Goal: Task Accomplishment & Management: Manage account settings

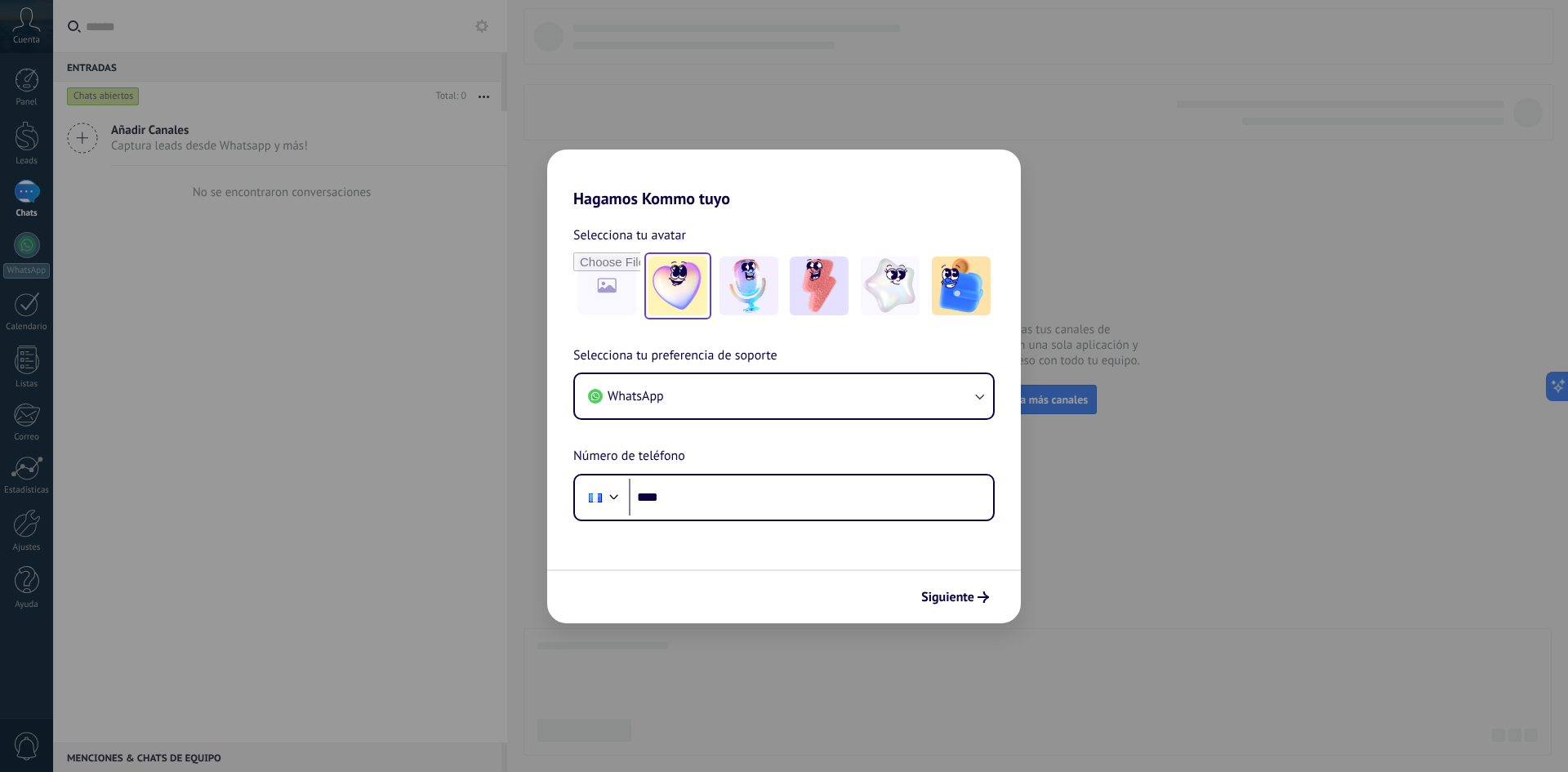
click at [670, 286] on img at bounding box center [677, 286] width 59 height 59
click at [1180, 387] on div "Hagamos Kommo tuyo Selecciona tu avatar Restablecer Selecciona tu preferencia d…" at bounding box center [784, 386] width 1568 height 772
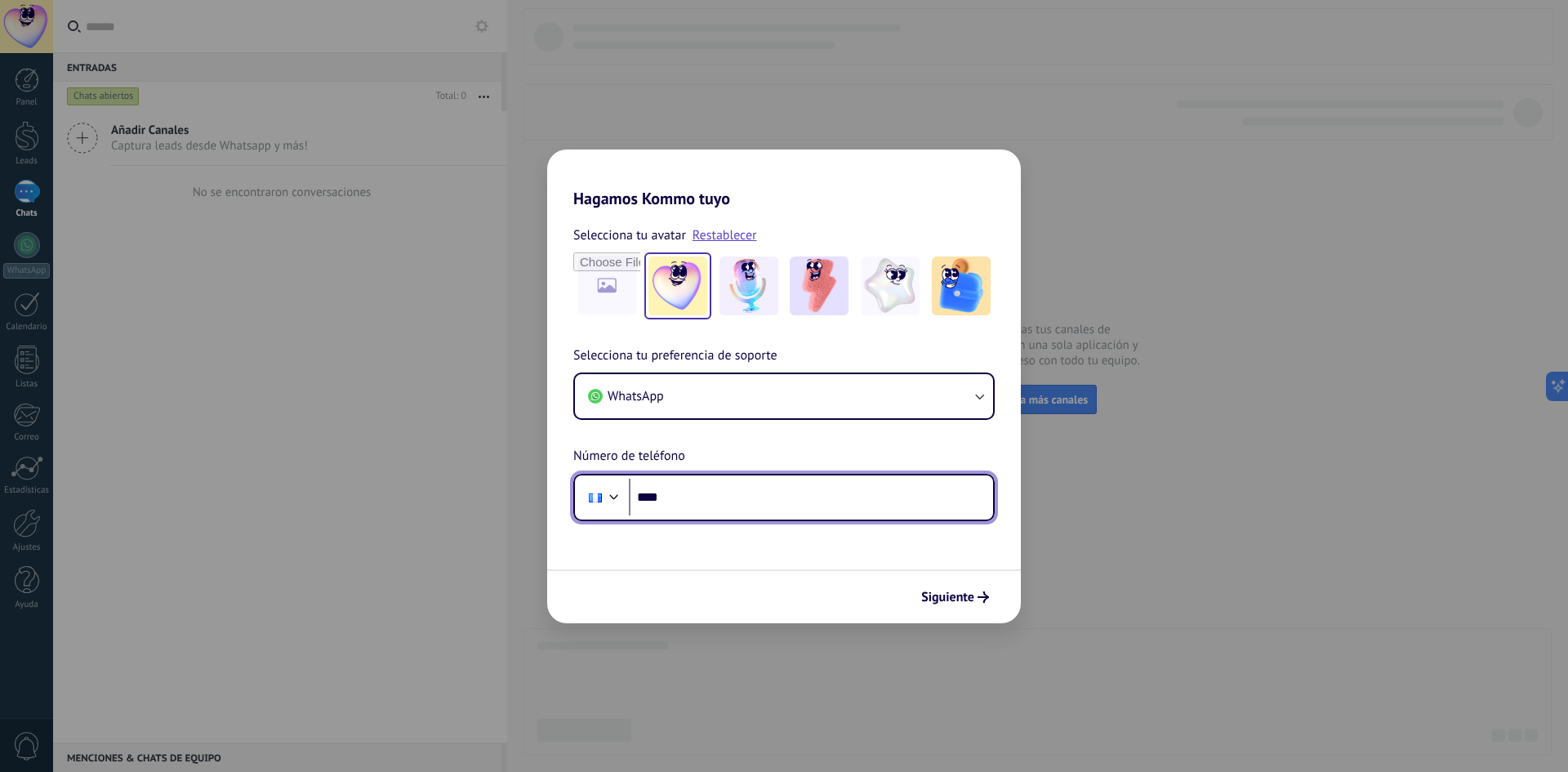
click at [793, 512] on input "****" at bounding box center [810, 497] width 364 height 37
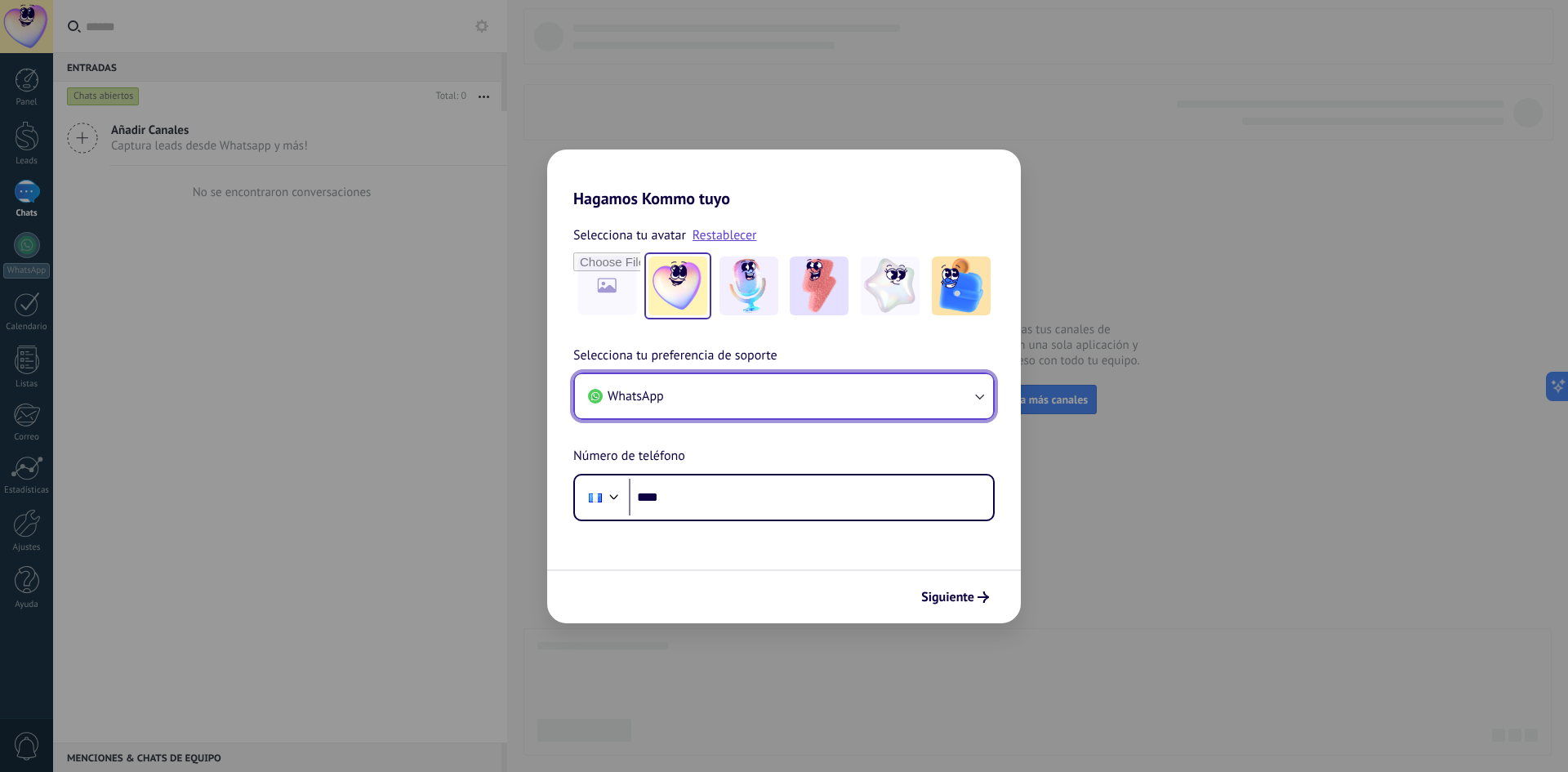
click at [777, 375] on button "WhatsApp" at bounding box center [784, 395] width 418 height 44
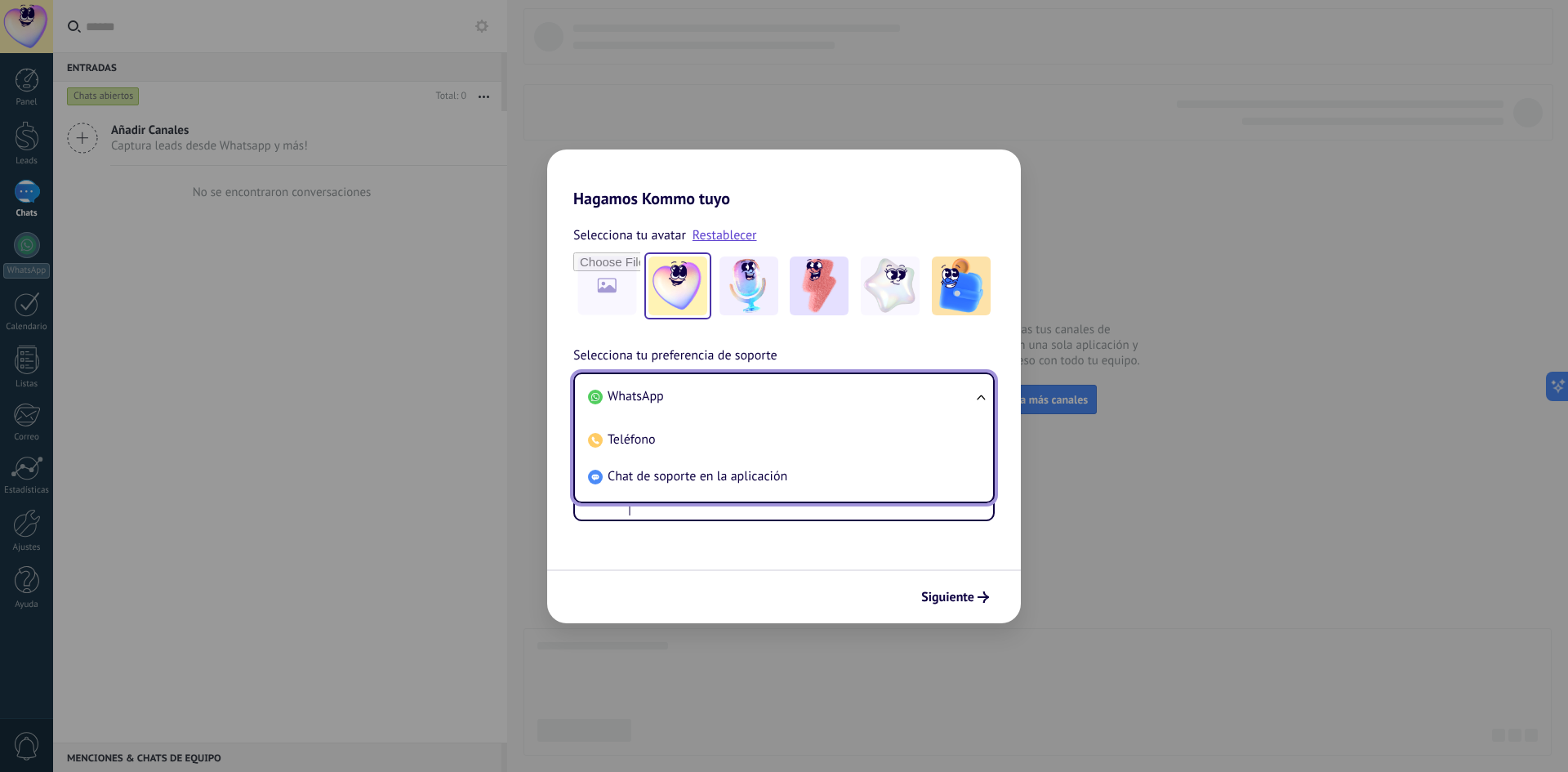
click at [776, 391] on li "WhatsApp" at bounding box center [780, 396] width 398 height 37
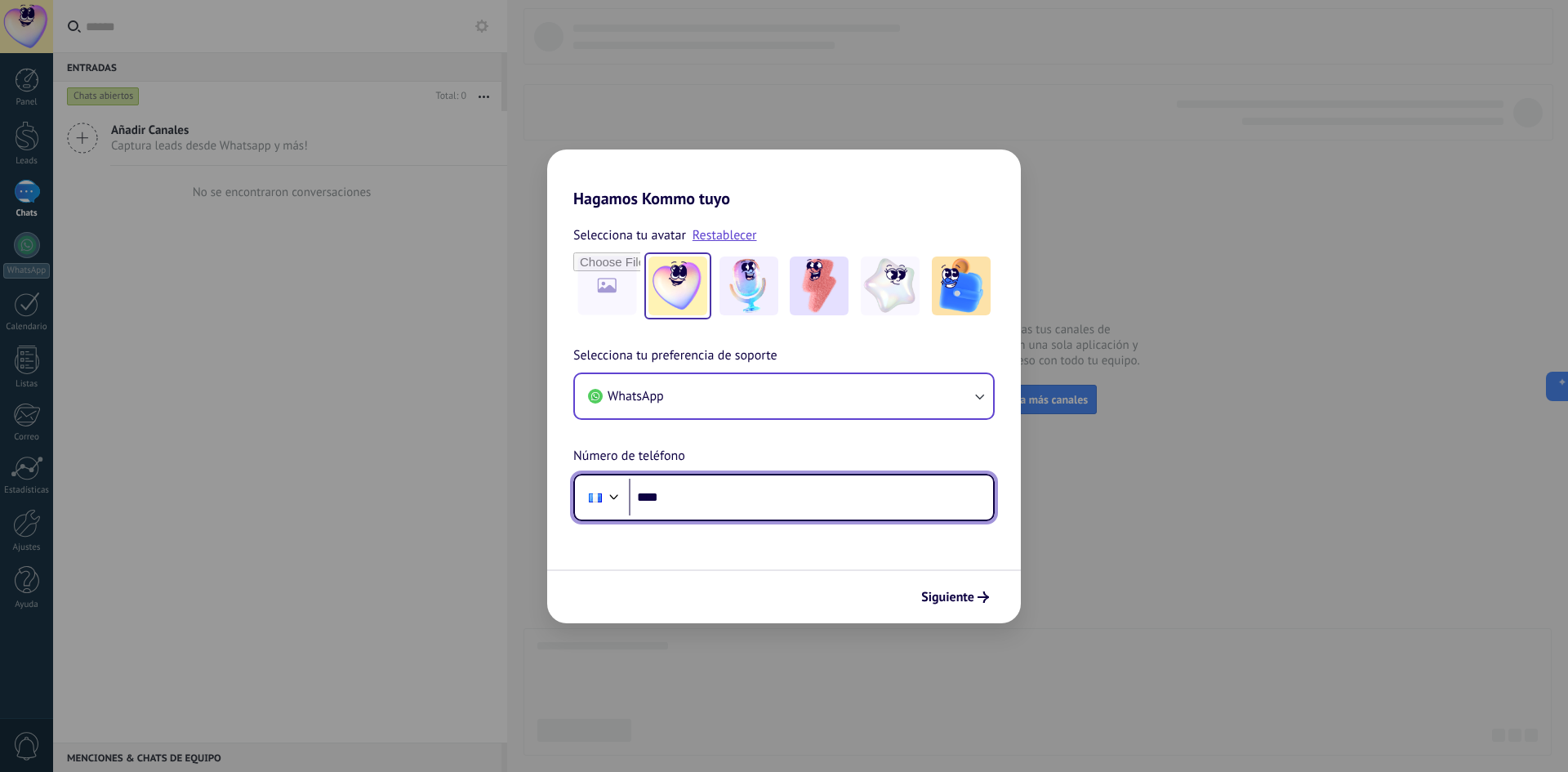
click at [740, 511] on input "****" at bounding box center [810, 497] width 364 height 37
type input "**********"
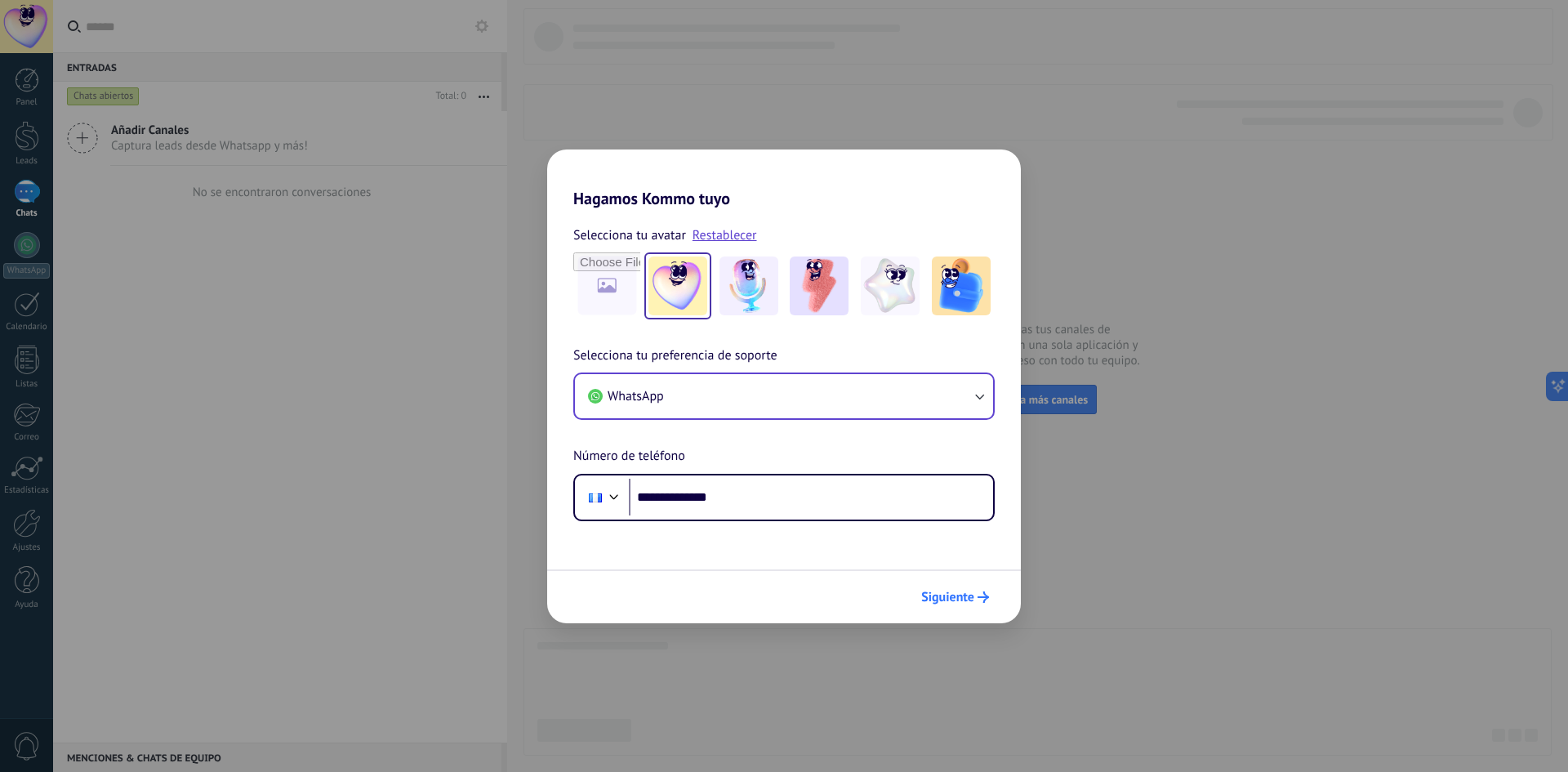
click at [993, 602] on button "Siguiente" at bounding box center [955, 596] width 82 height 28
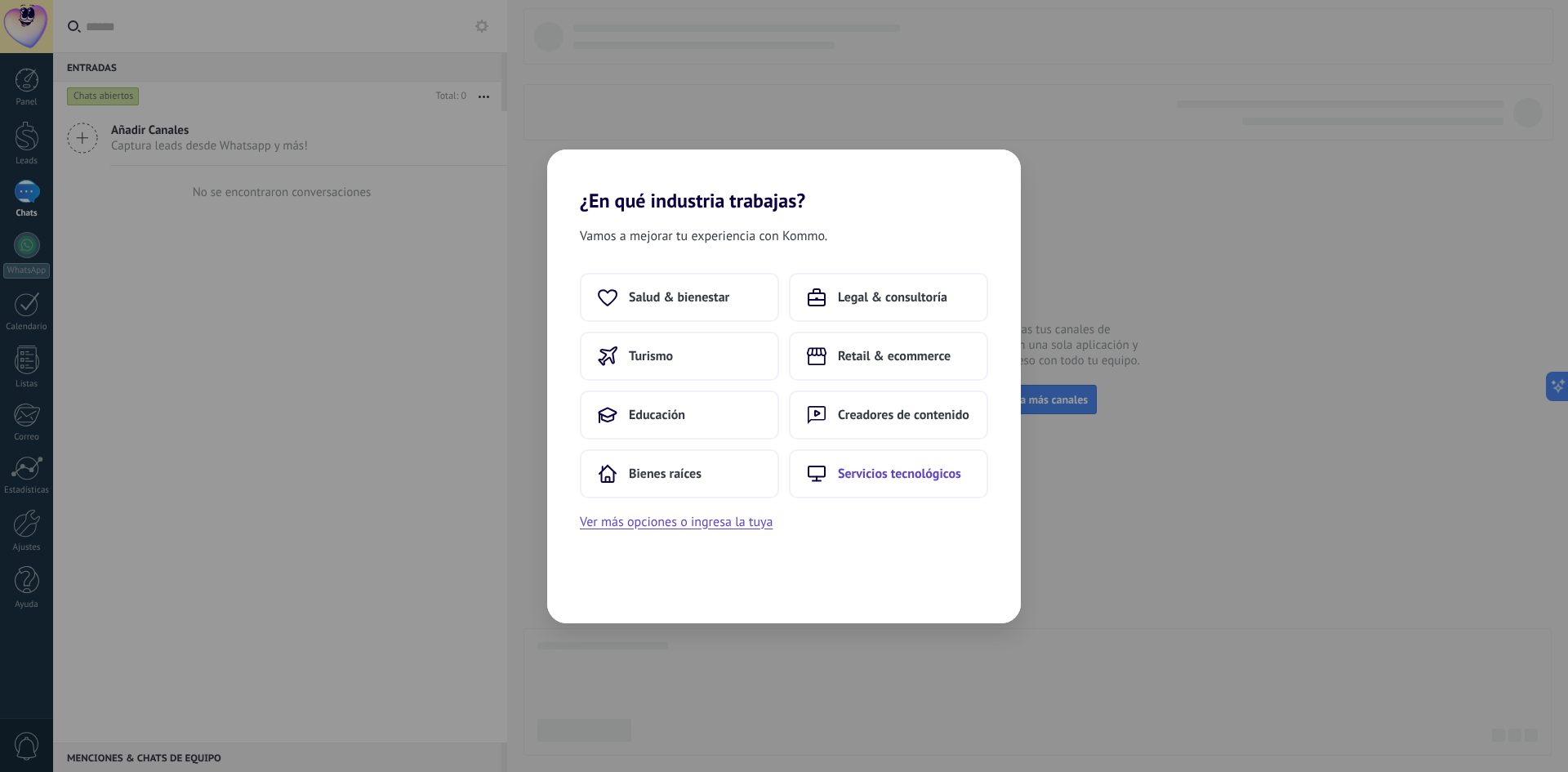
click at [864, 485] on button "Servicios tecnológicos" at bounding box center [888, 473] width 199 height 49
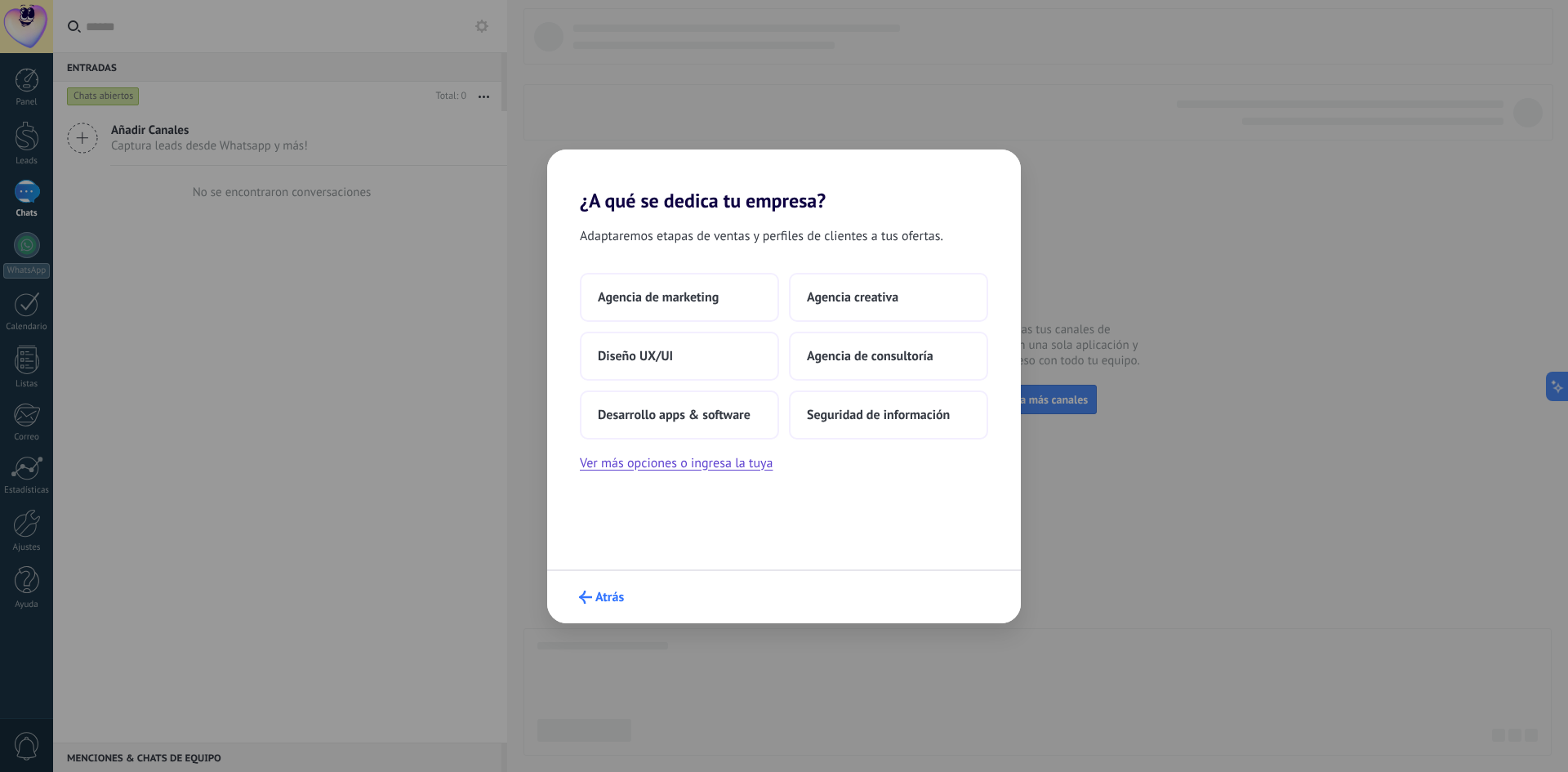
click at [600, 587] on button "Atrás" at bounding box center [601, 596] width 60 height 28
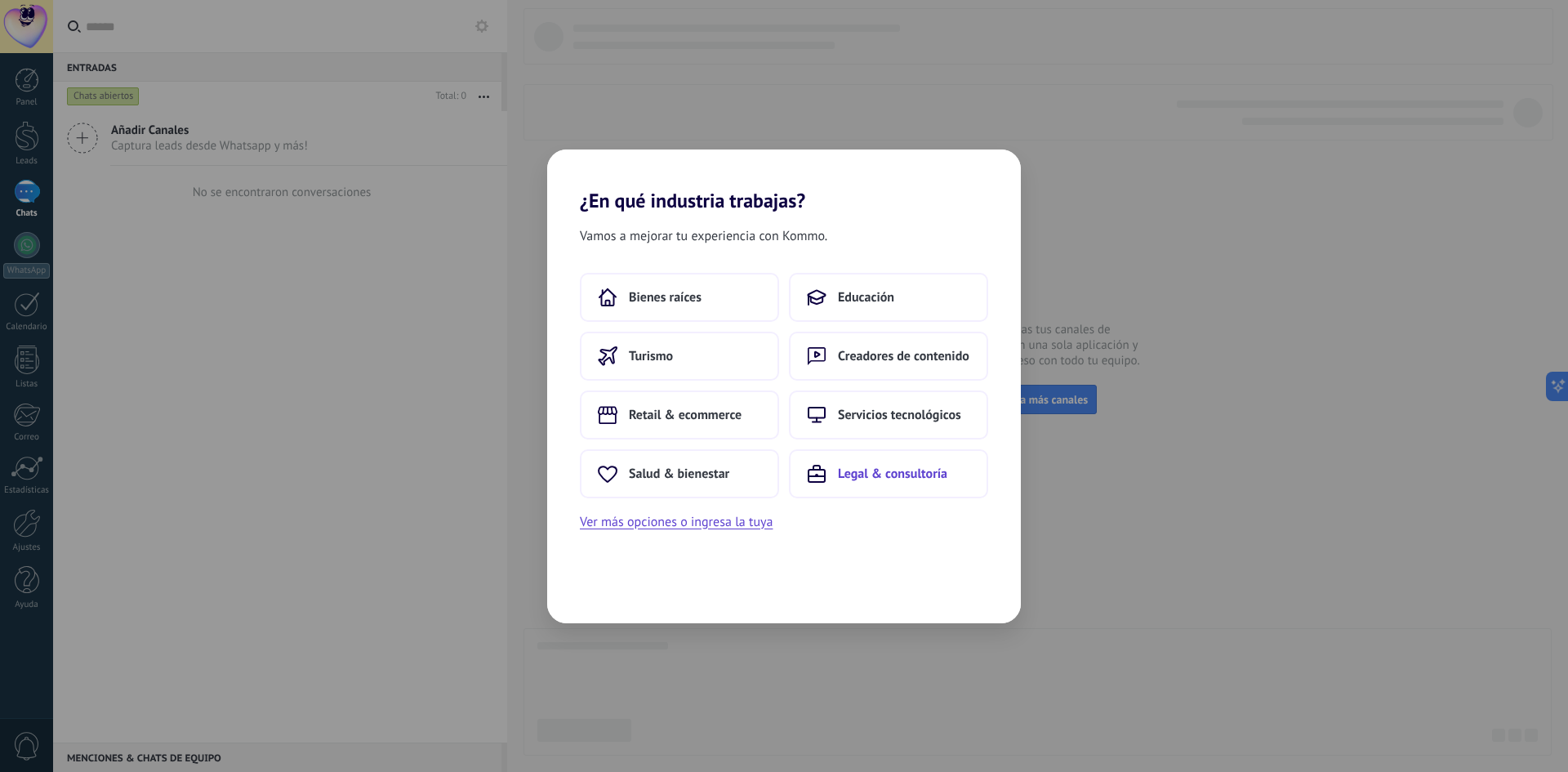
click at [876, 481] on span "Legal & consultoría" at bounding box center [892, 473] width 110 height 16
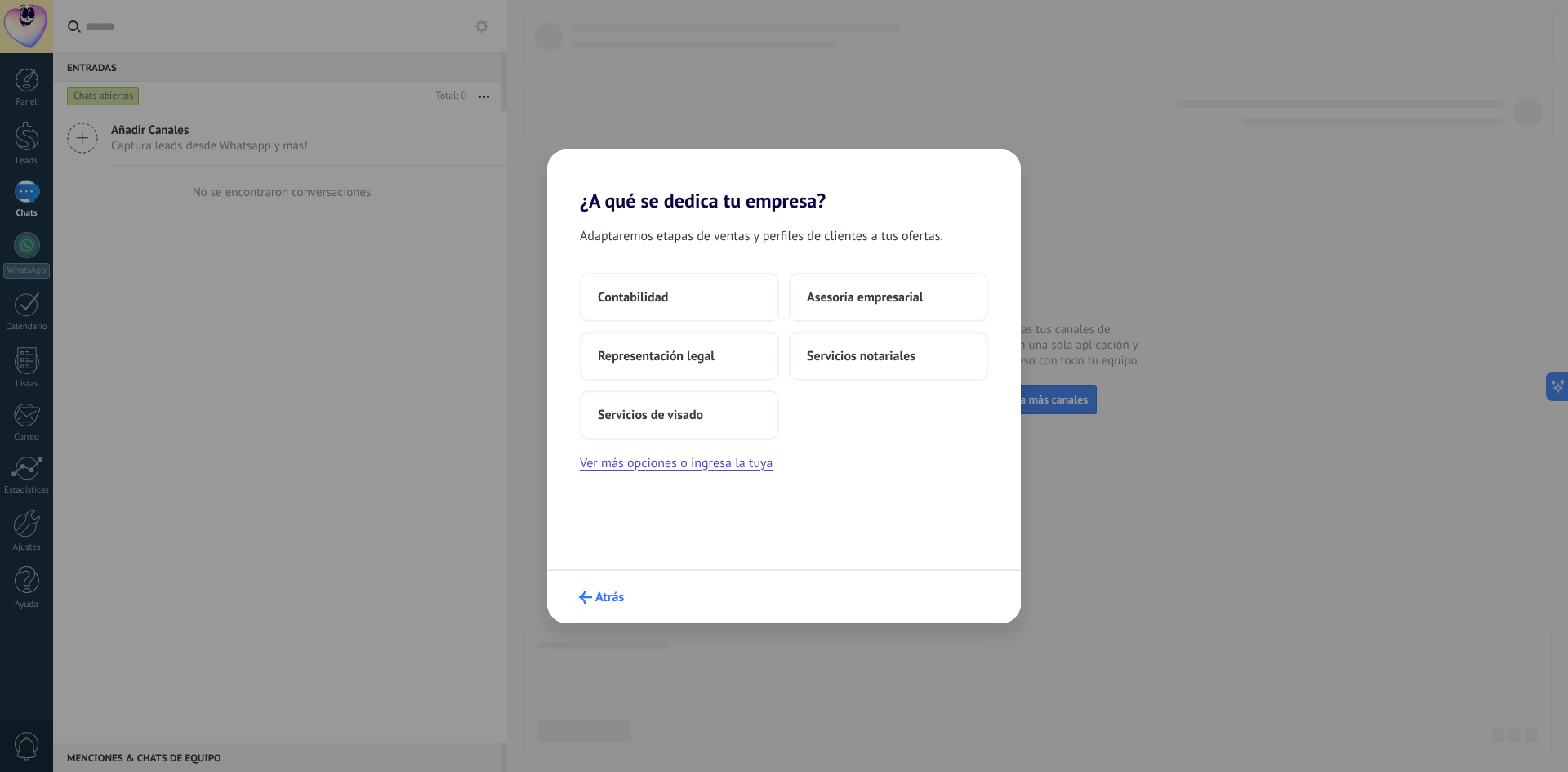
click at [587, 596] on icon "submit" at bounding box center [585, 596] width 13 height 13
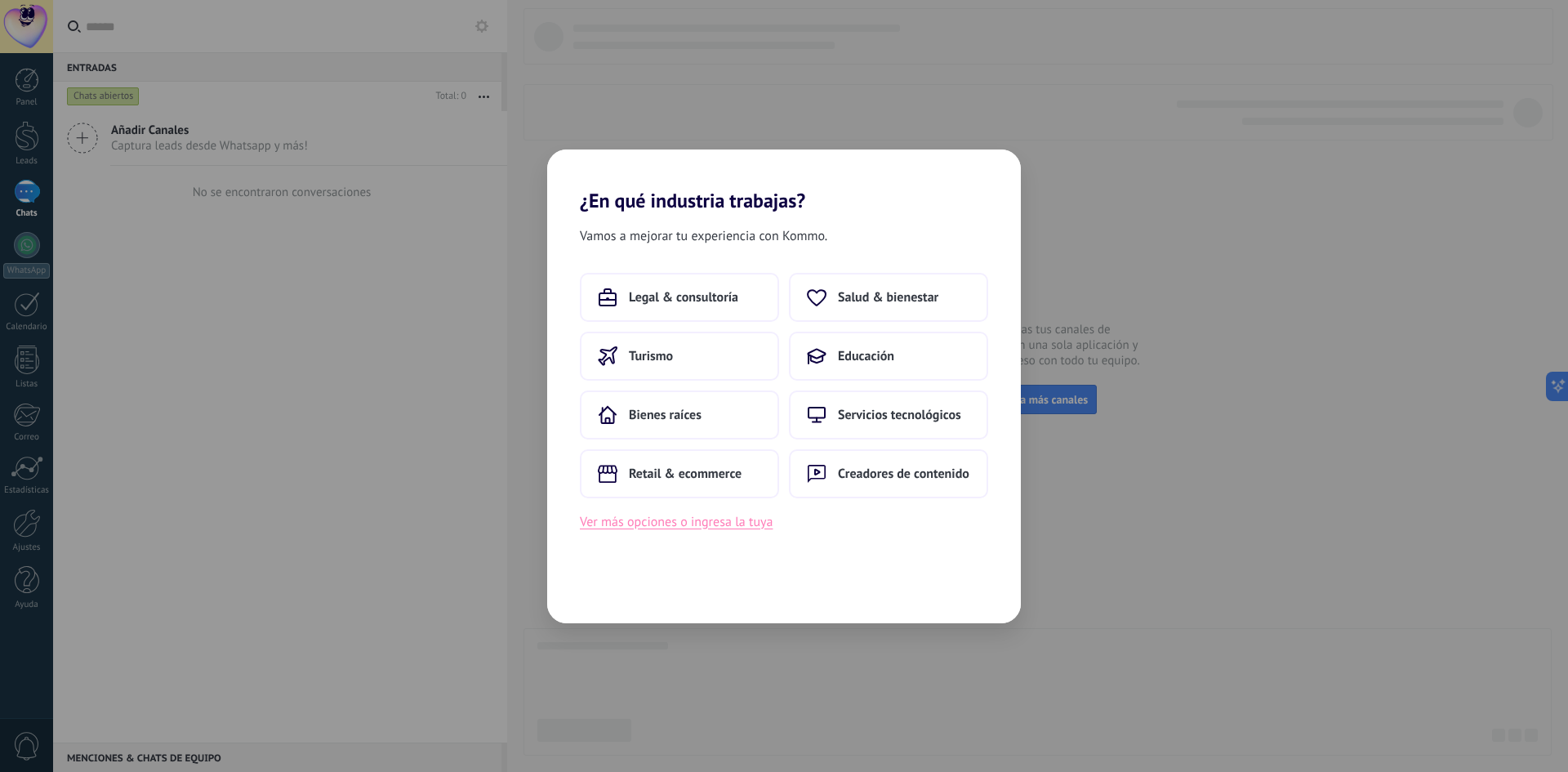
click at [756, 525] on button "Ver más opciones o ingresa la tuya" at bounding box center [676, 522] width 193 height 21
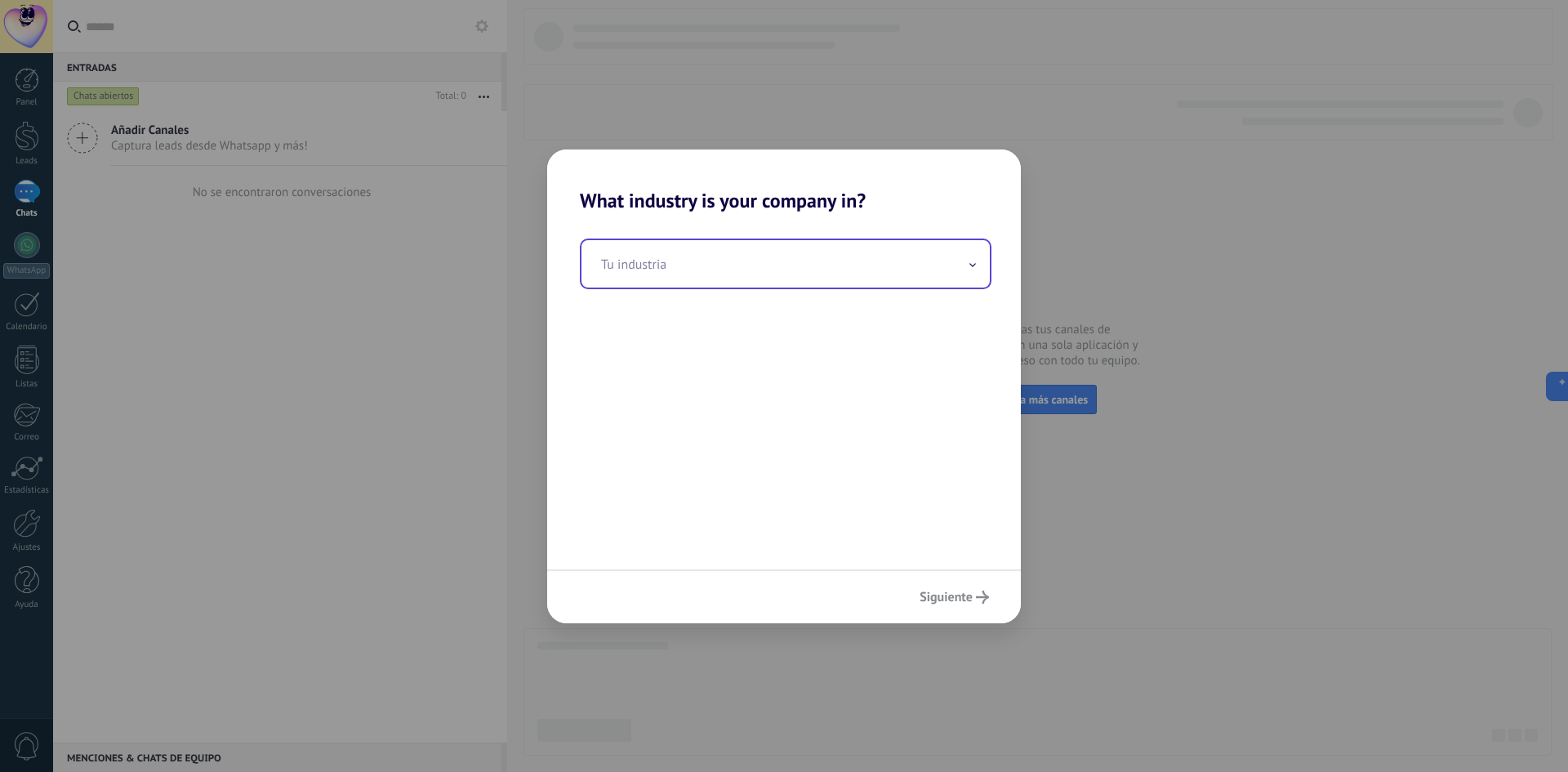
click at [709, 259] on input "text" at bounding box center [784, 263] width 408 height 47
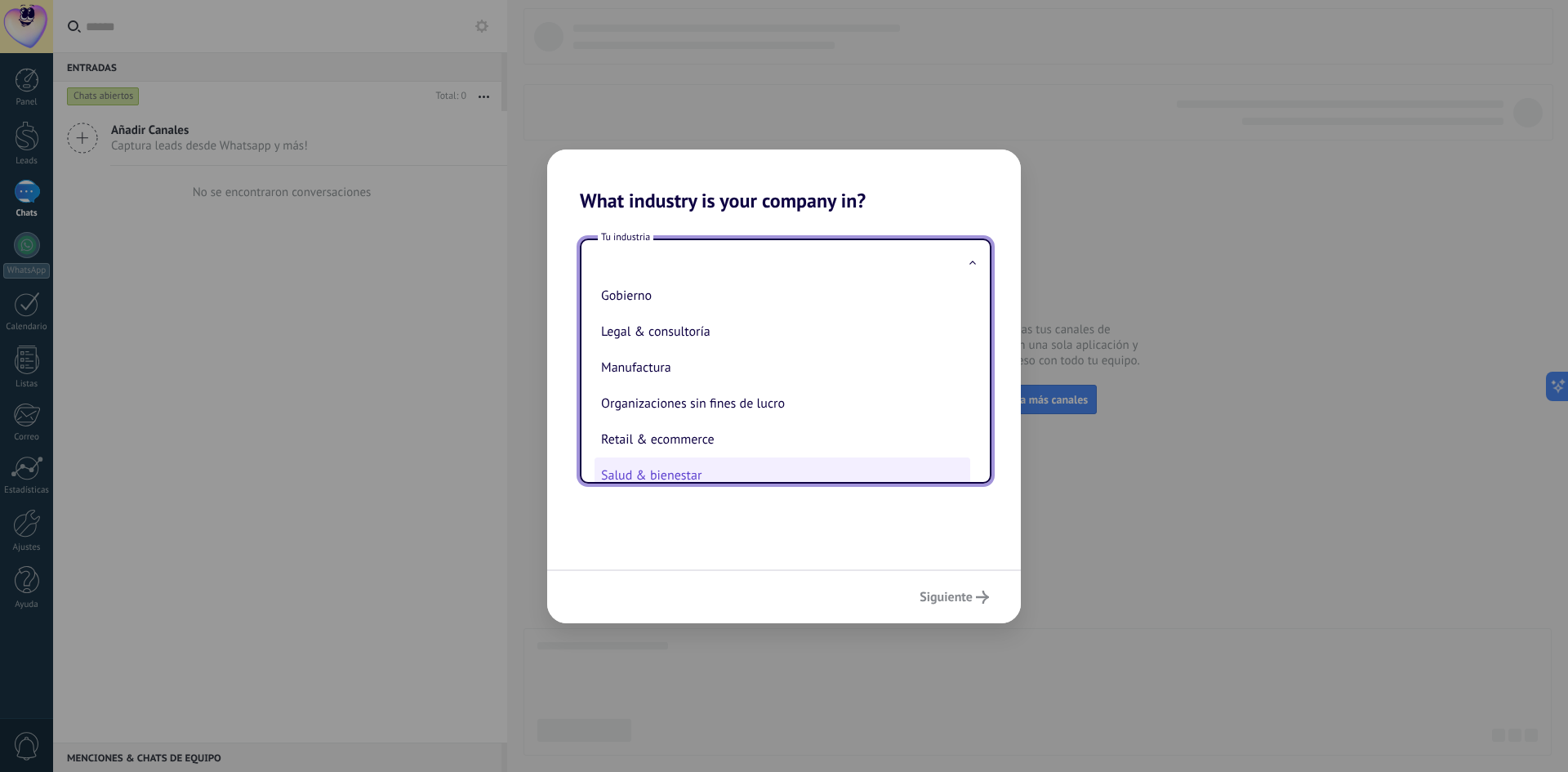
scroll to position [245, 0]
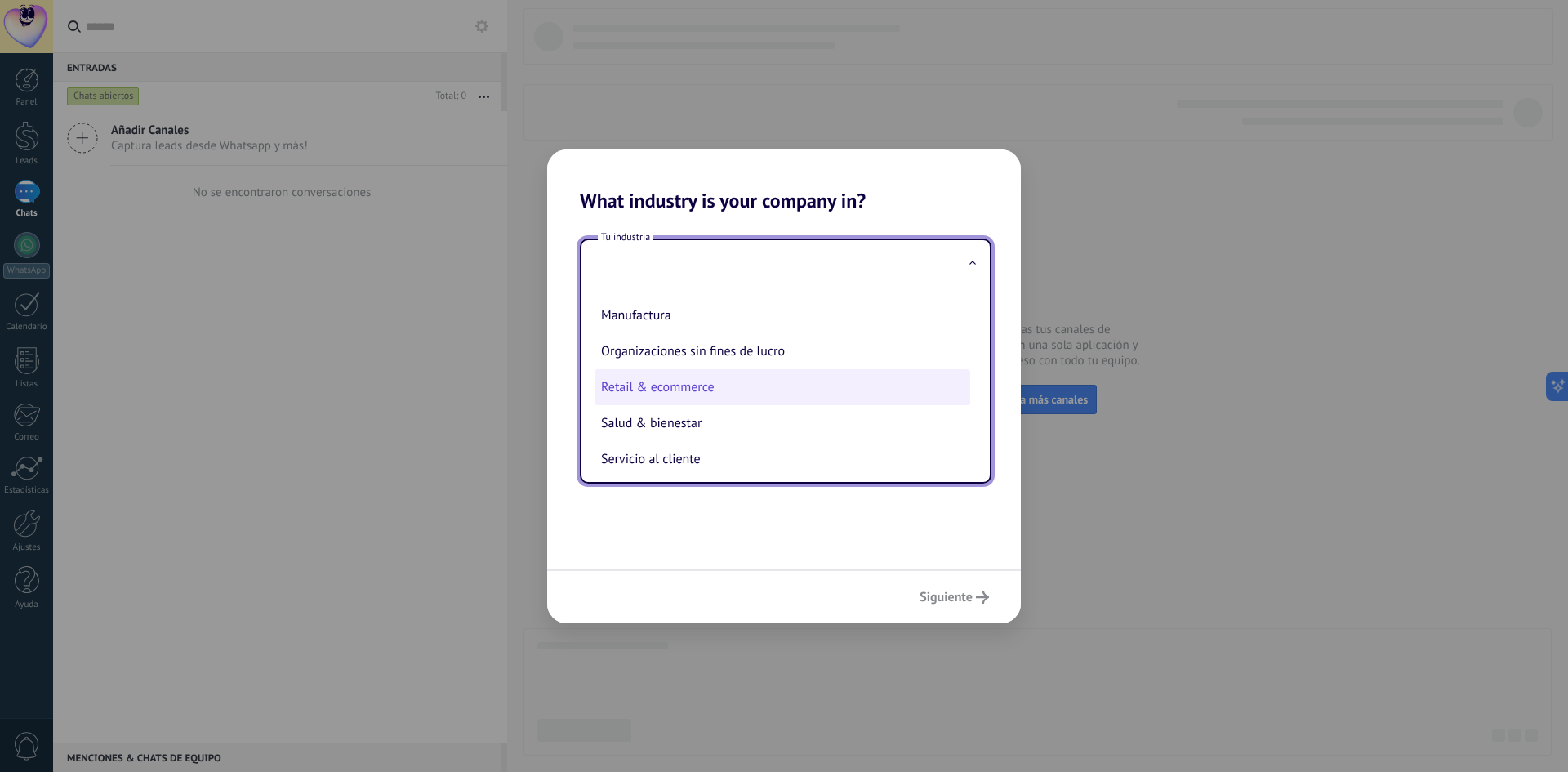
click at [725, 388] on li "Retail & ecommerce" at bounding box center [782, 387] width 376 height 36
type input "**********"
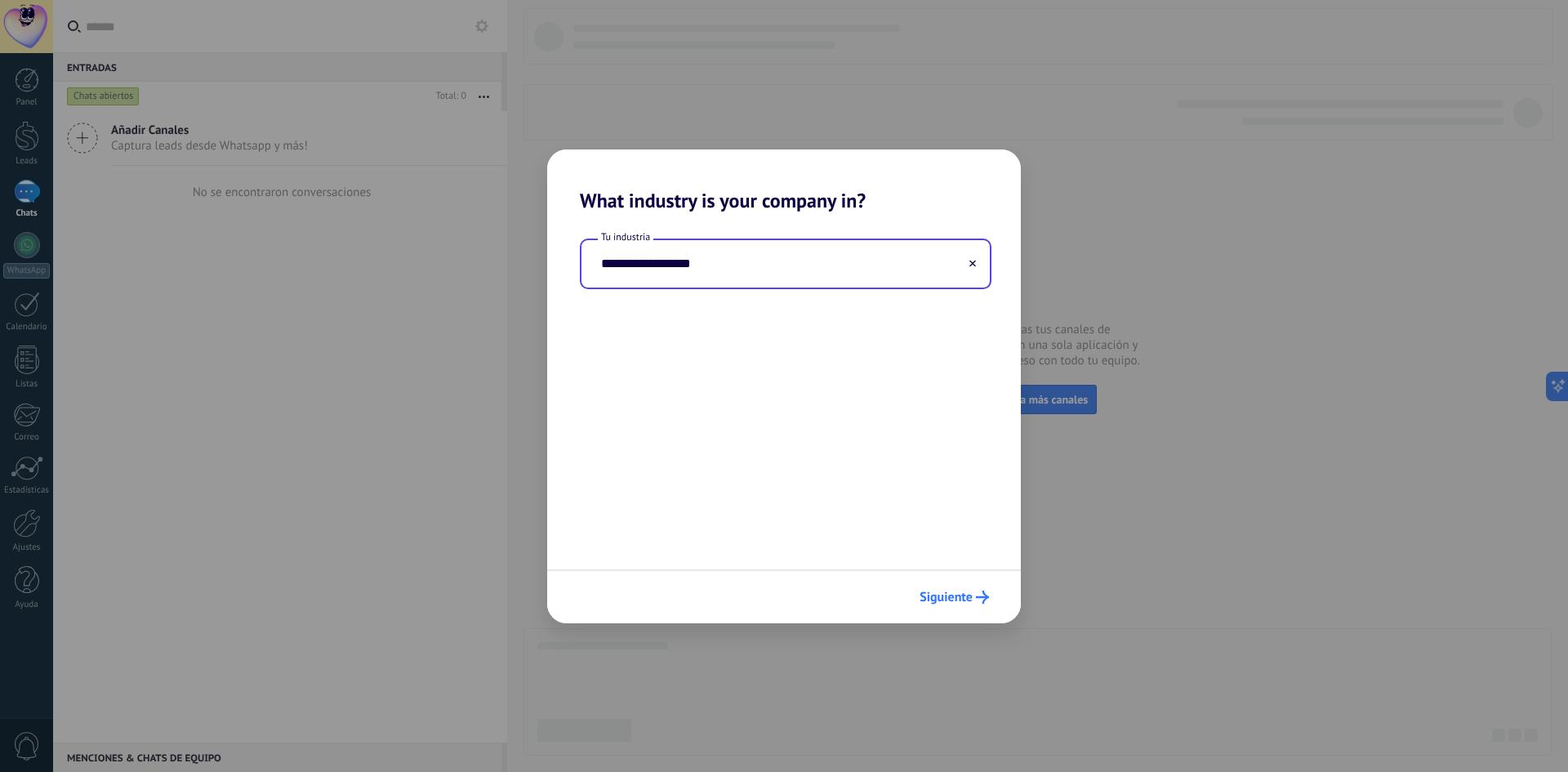
click at [945, 585] on button "Siguiente" at bounding box center [954, 596] width 84 height 28
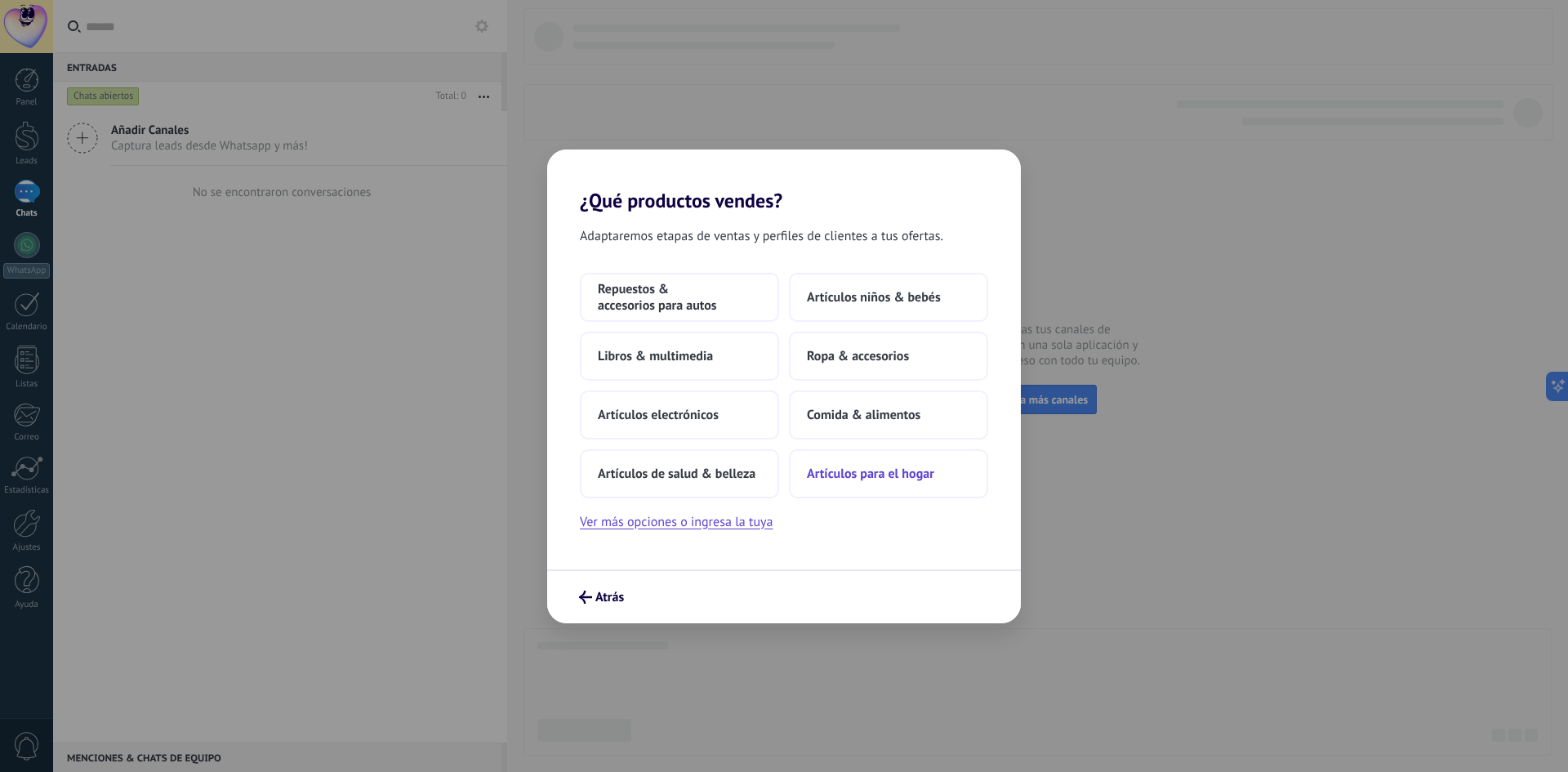
click at [807, 477] on span "Artículos para el hogar" at bounding box center [870, 473] width 128 height 16
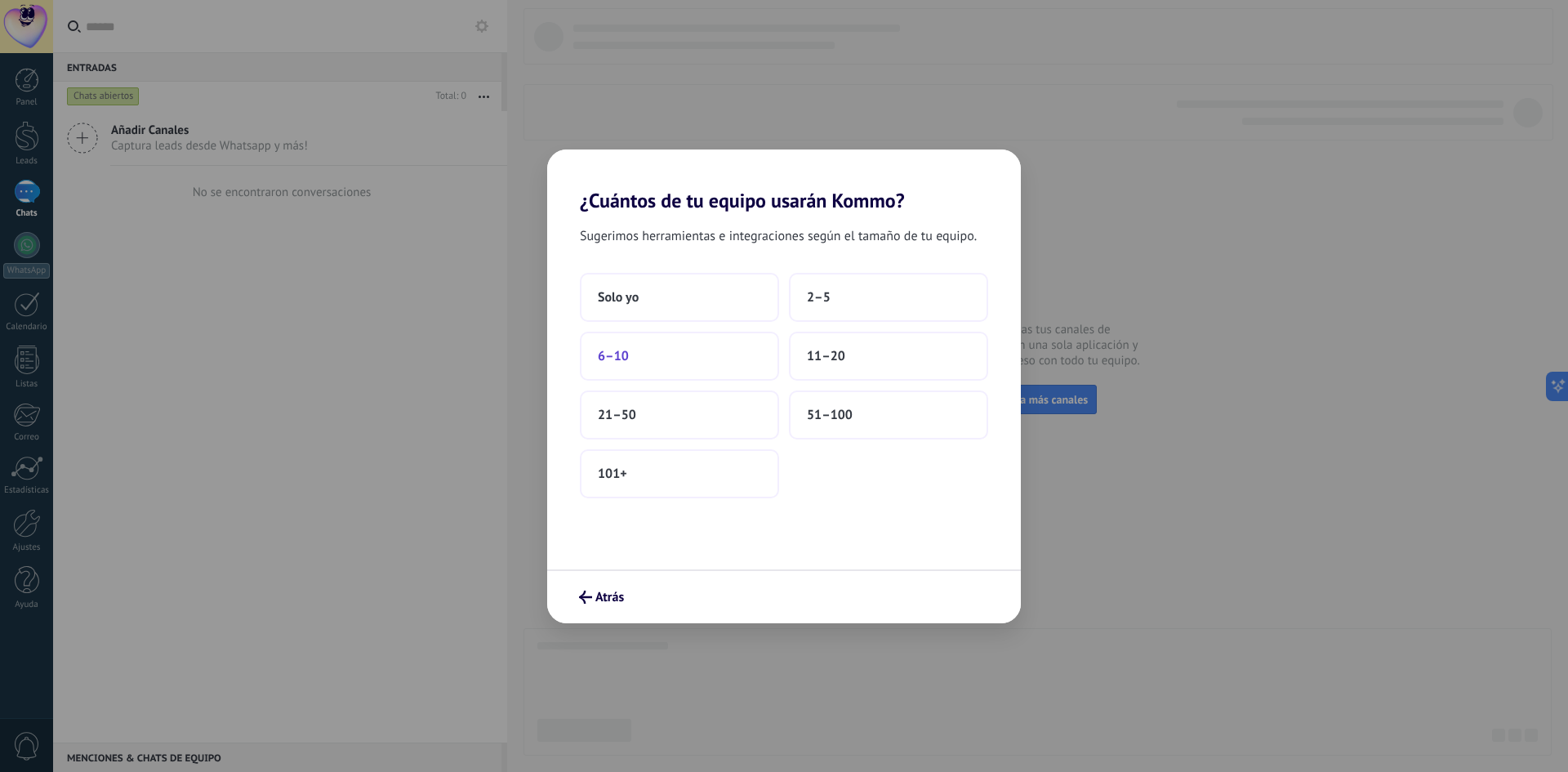
click at [688, 368] on button "6–10" at bounding box center [679, 355] width 199 height 49
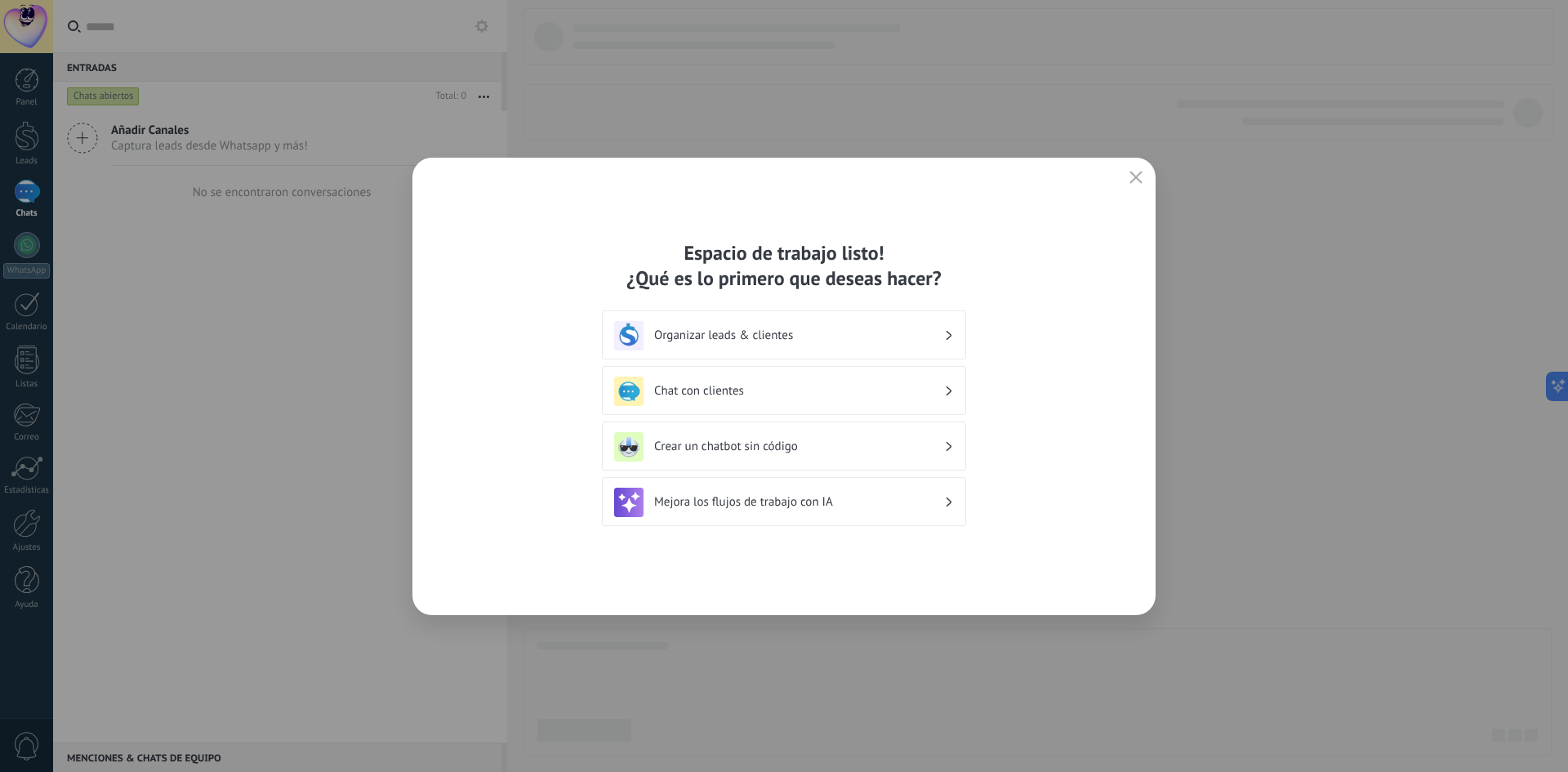
click at [736, 392] on h3 "Chat con clientes" at bounding box center [799, 390] width 290 height 15
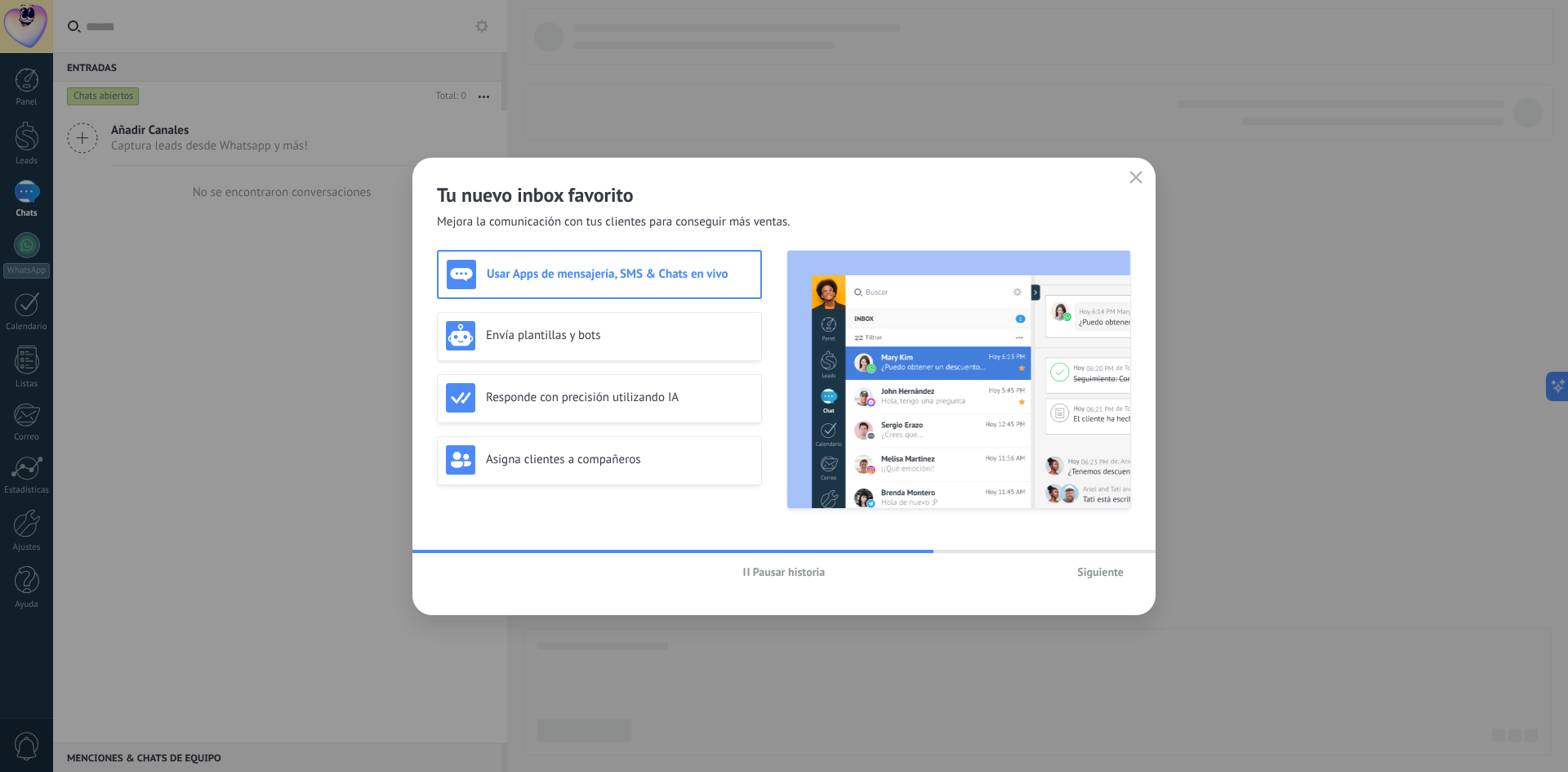
click at [746, 576] on span "Pausar historia" at bounding box center [784, 571] width 82 height 12
click at [597, 353] on div "Envía plantillas y bots" at bounding box center [599, 336] width 325 height 49
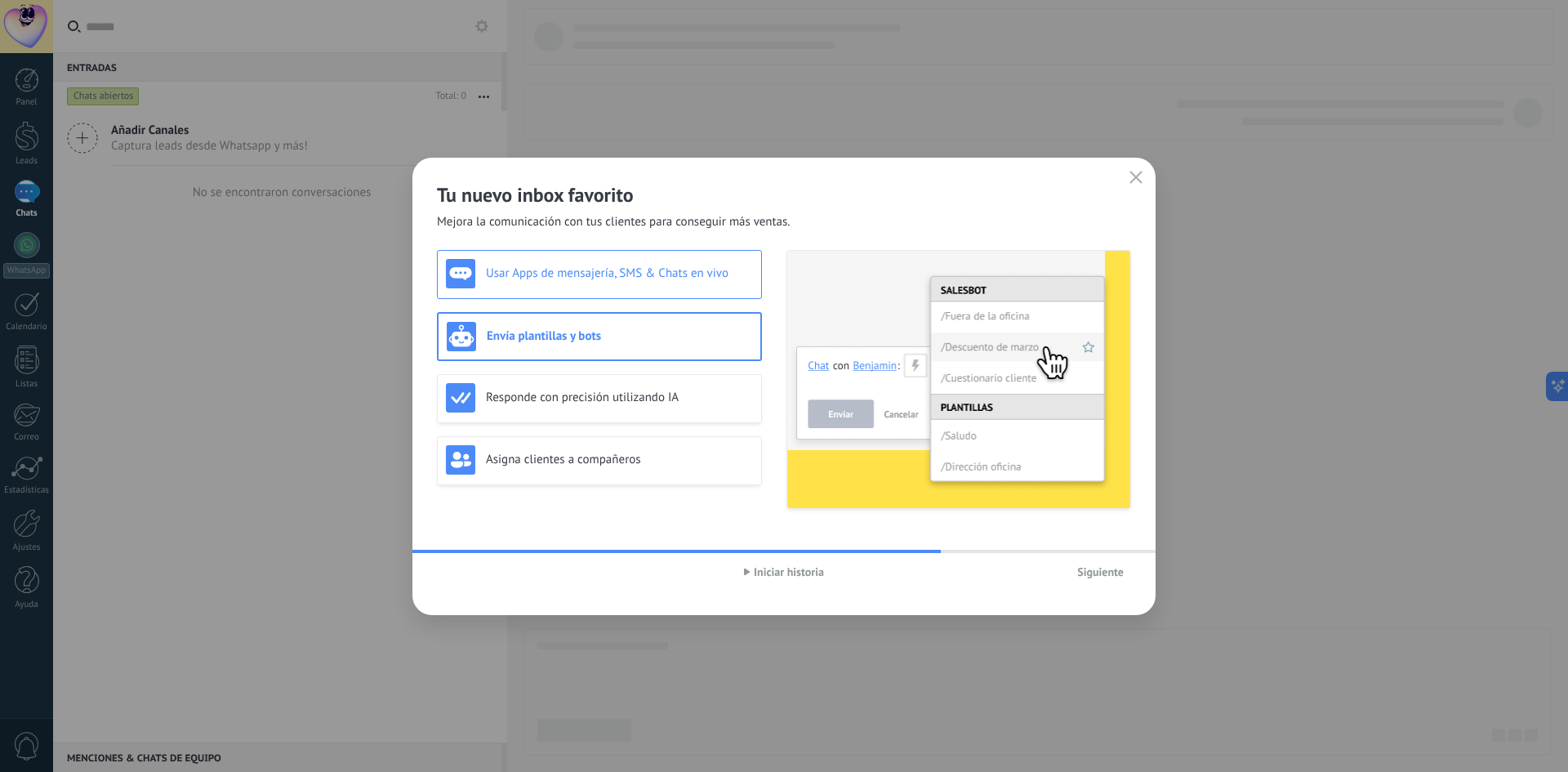
click at [580, 286] on div "Usar Apps de mensajería, SMS & Chats en vivo" at bounding box center [600, 273] width 307 height 29
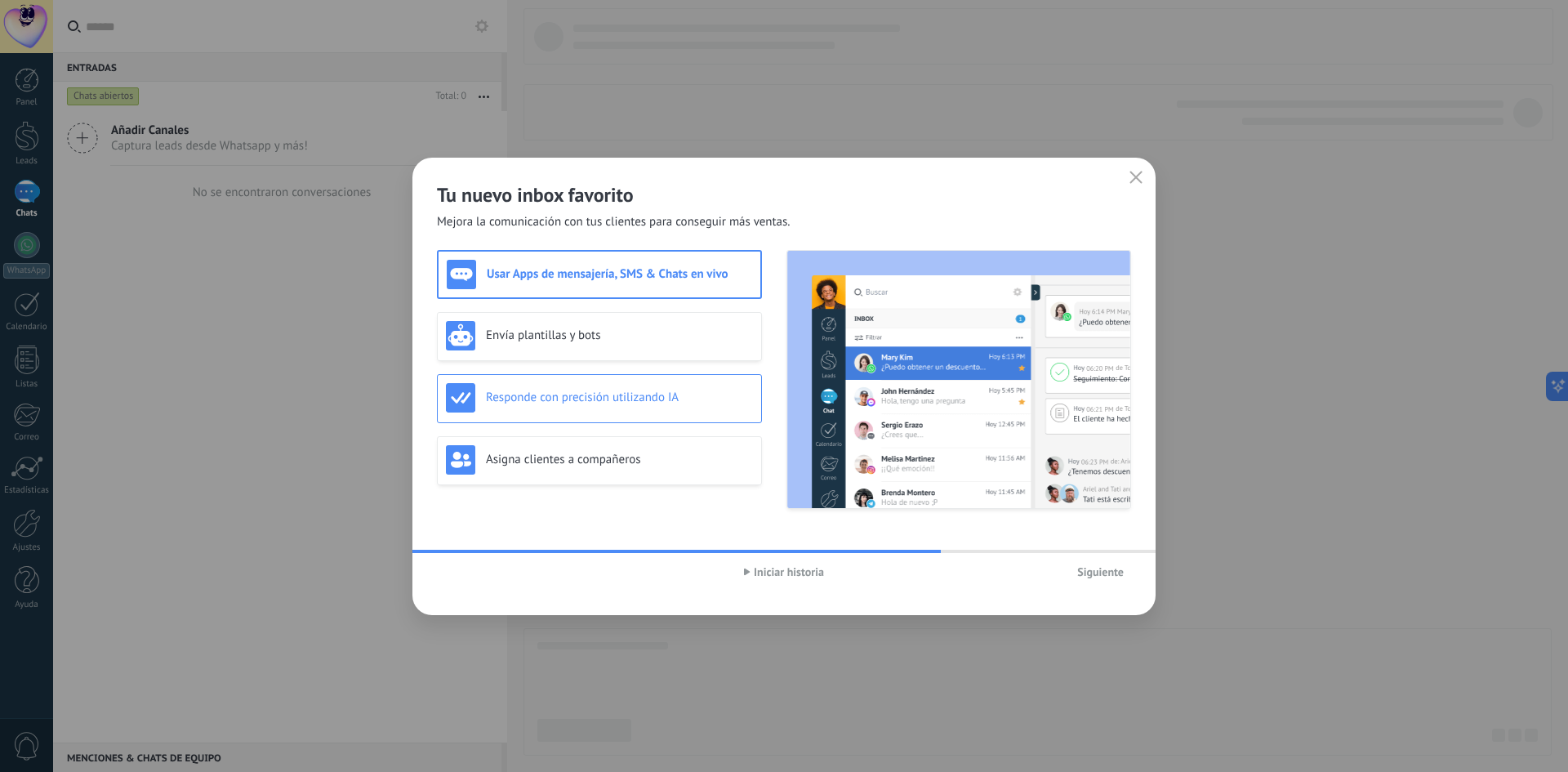
click at [590, 405] on div "Responde con precisión utilizando IA" at bounding box center [600, 397] width 307 height 29
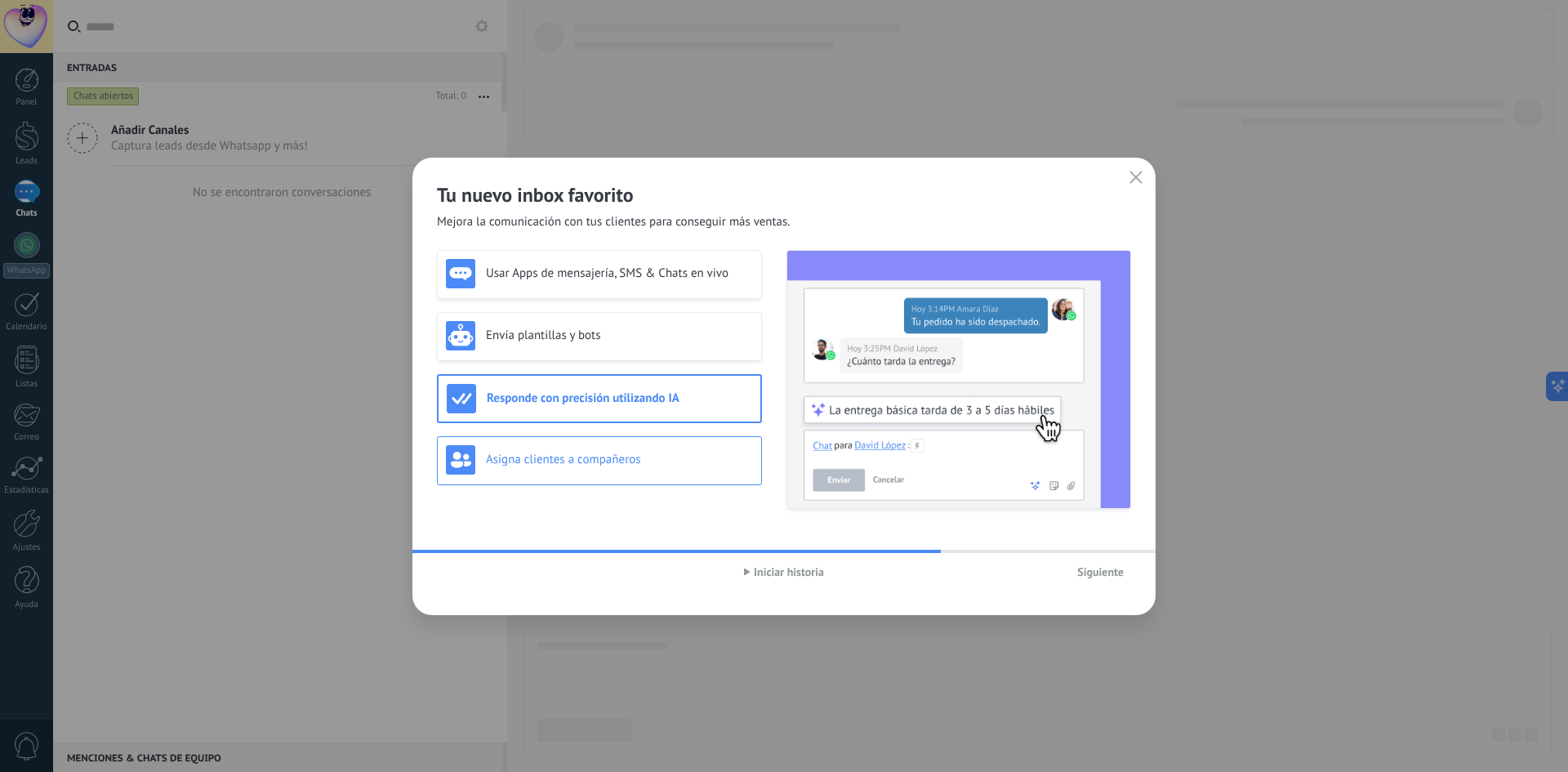
click at [580, 449] on div "Asigna clientes a compañeros" at bounding box center [600, 460] width 307 height 29
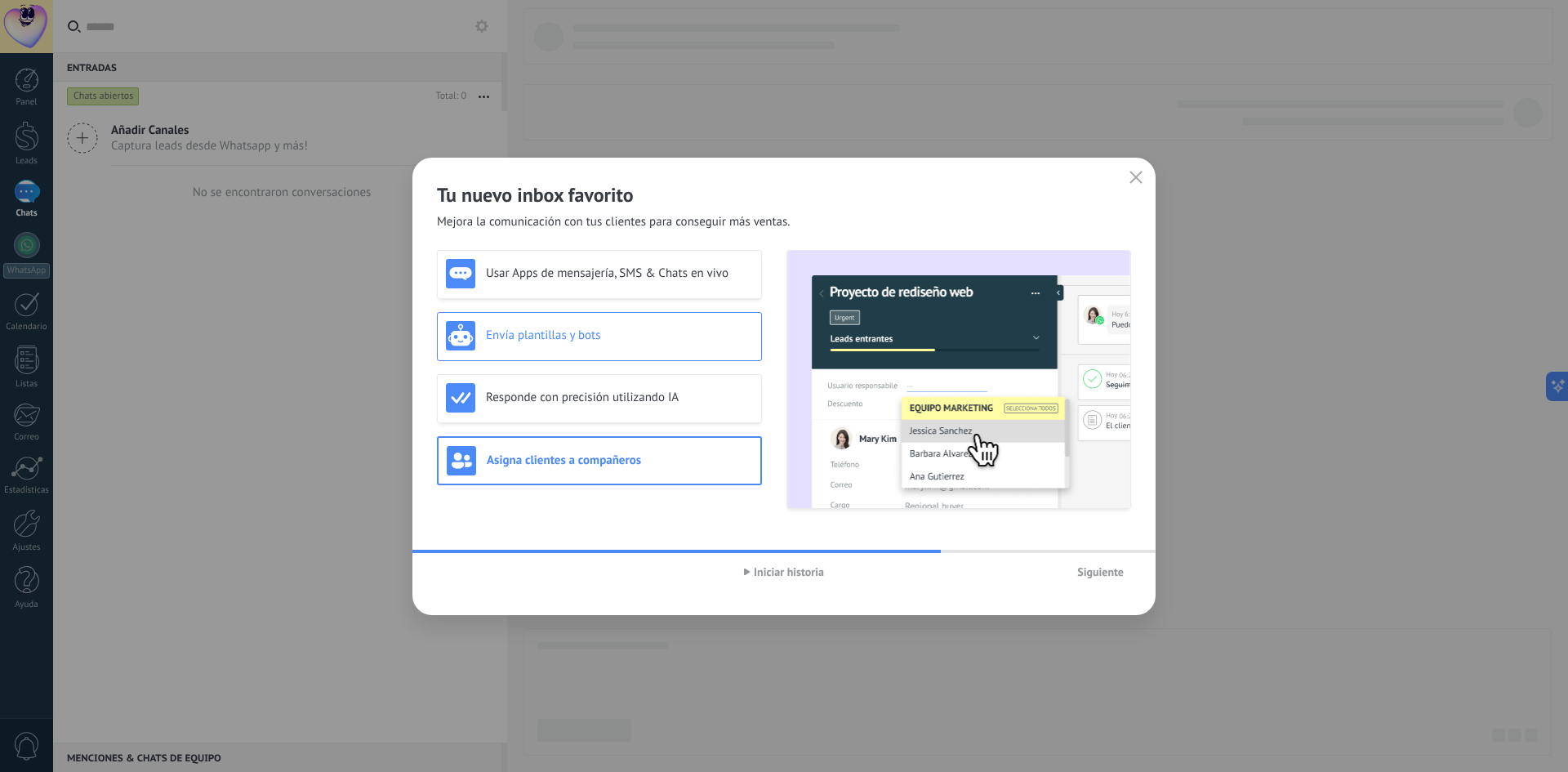
click at [581, 343] on div "Envía plantillas y bots" at bounding box center [600, 336] width 307 height 29
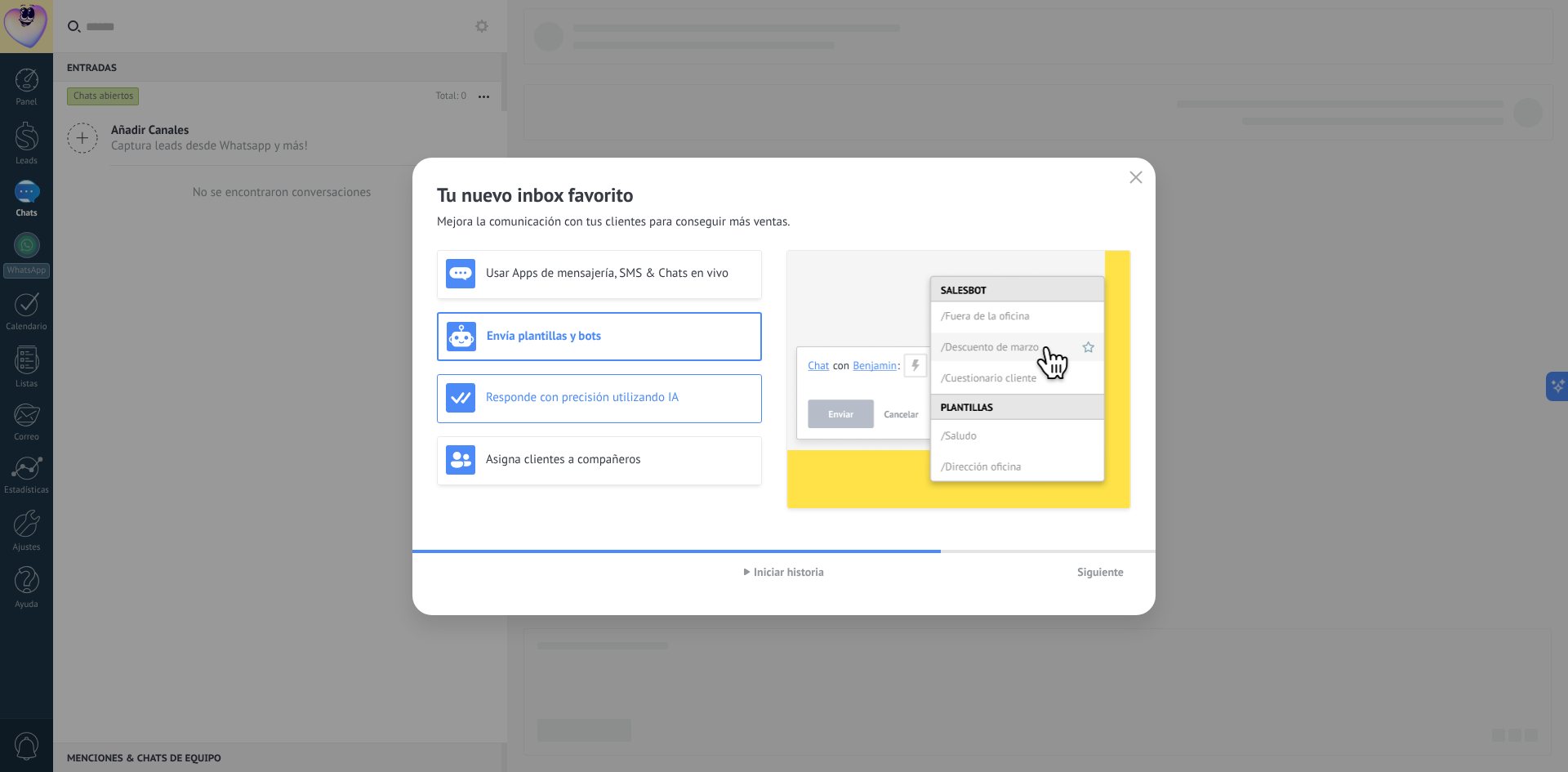
click at [580, 408] on div "Responde con precisión utilizando IA" at bounding box center [600, 397] width 307 height 29
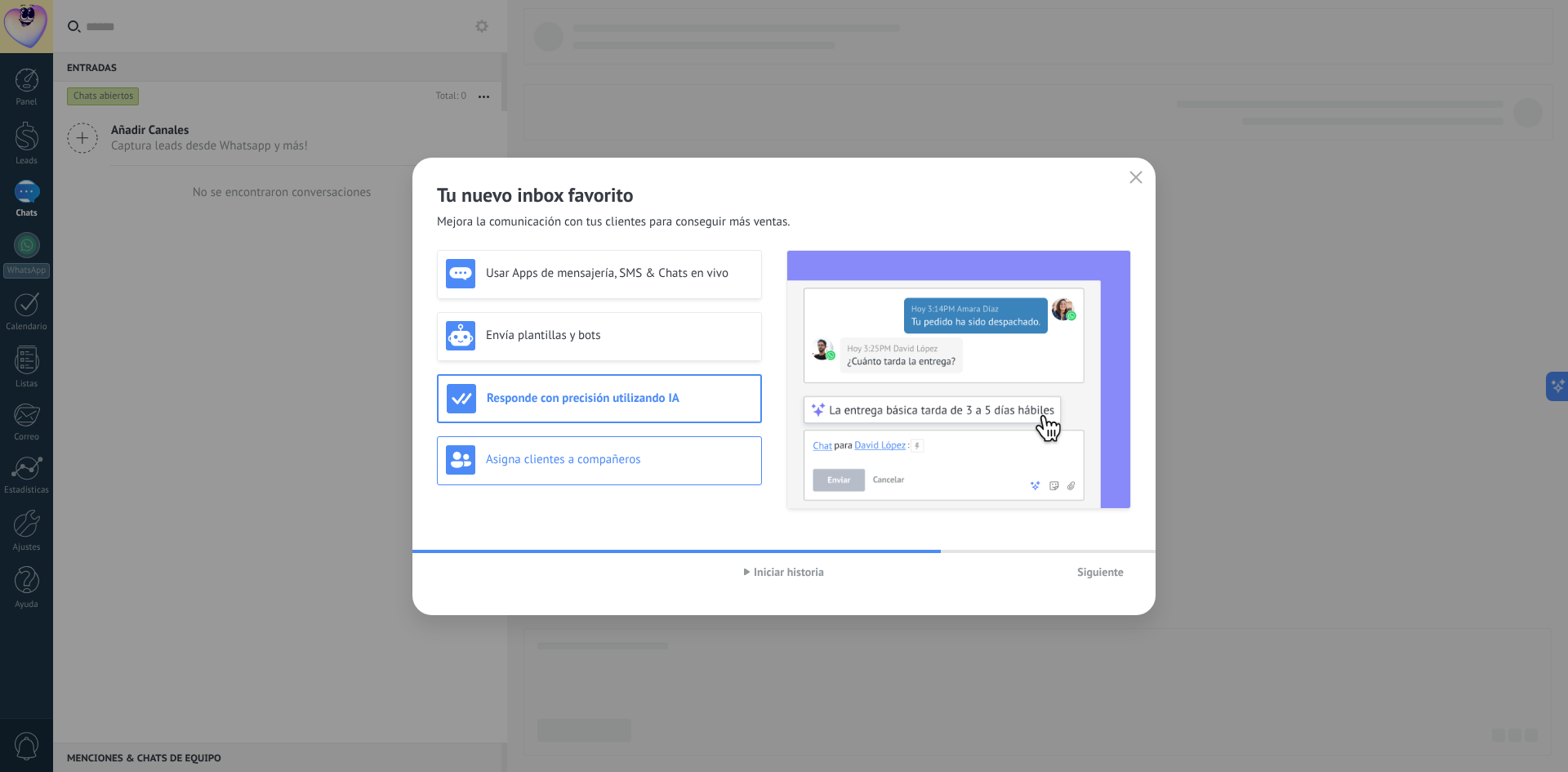
click at [584, 445] on div "Asigna clientes a compañeros" at bounding box center [600, 460] width 307 height 29
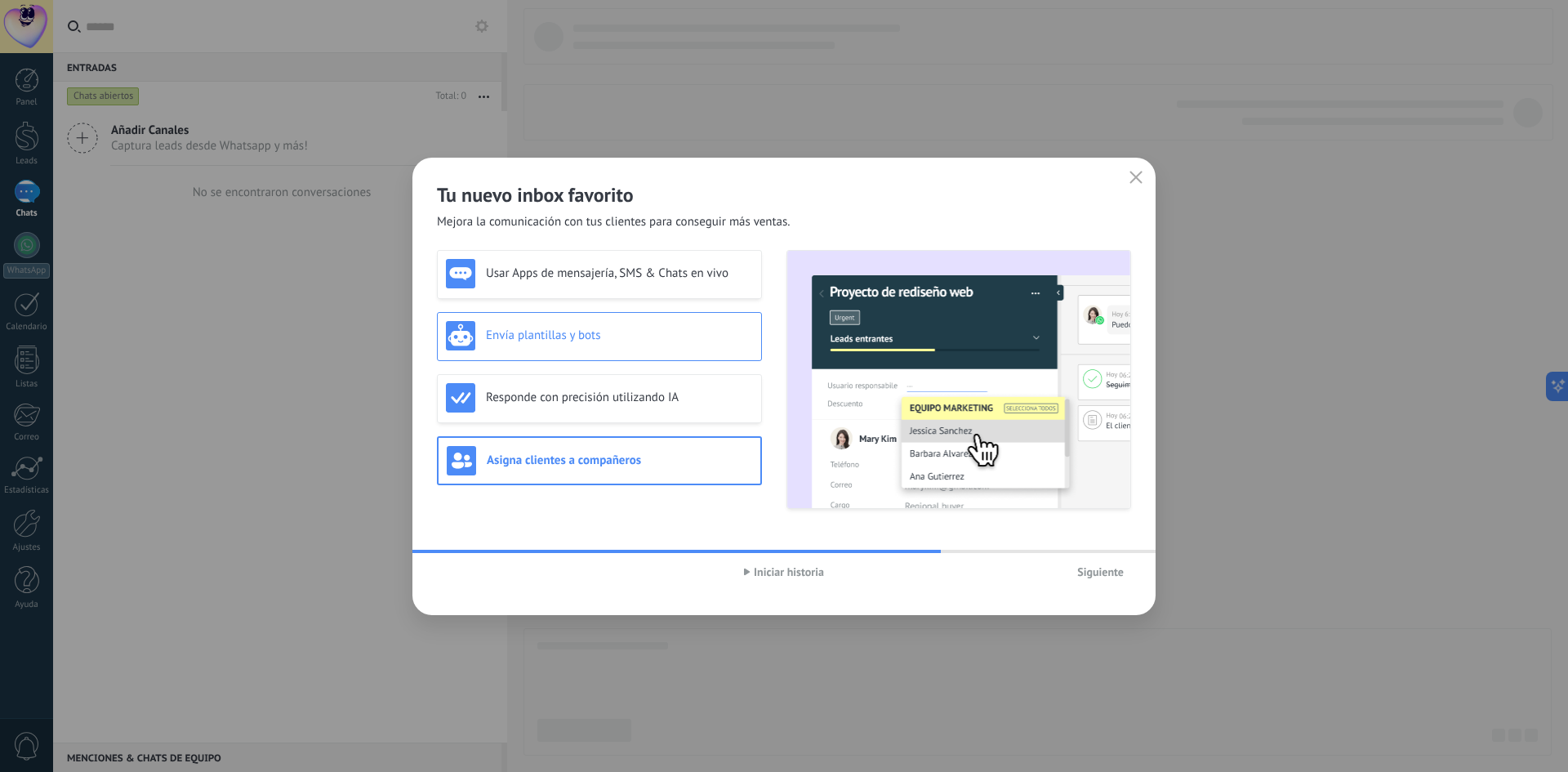
click at [581, 341] on h3 "Envía plantillas y bots" at bounding box center [618, 335] width 267 height 15
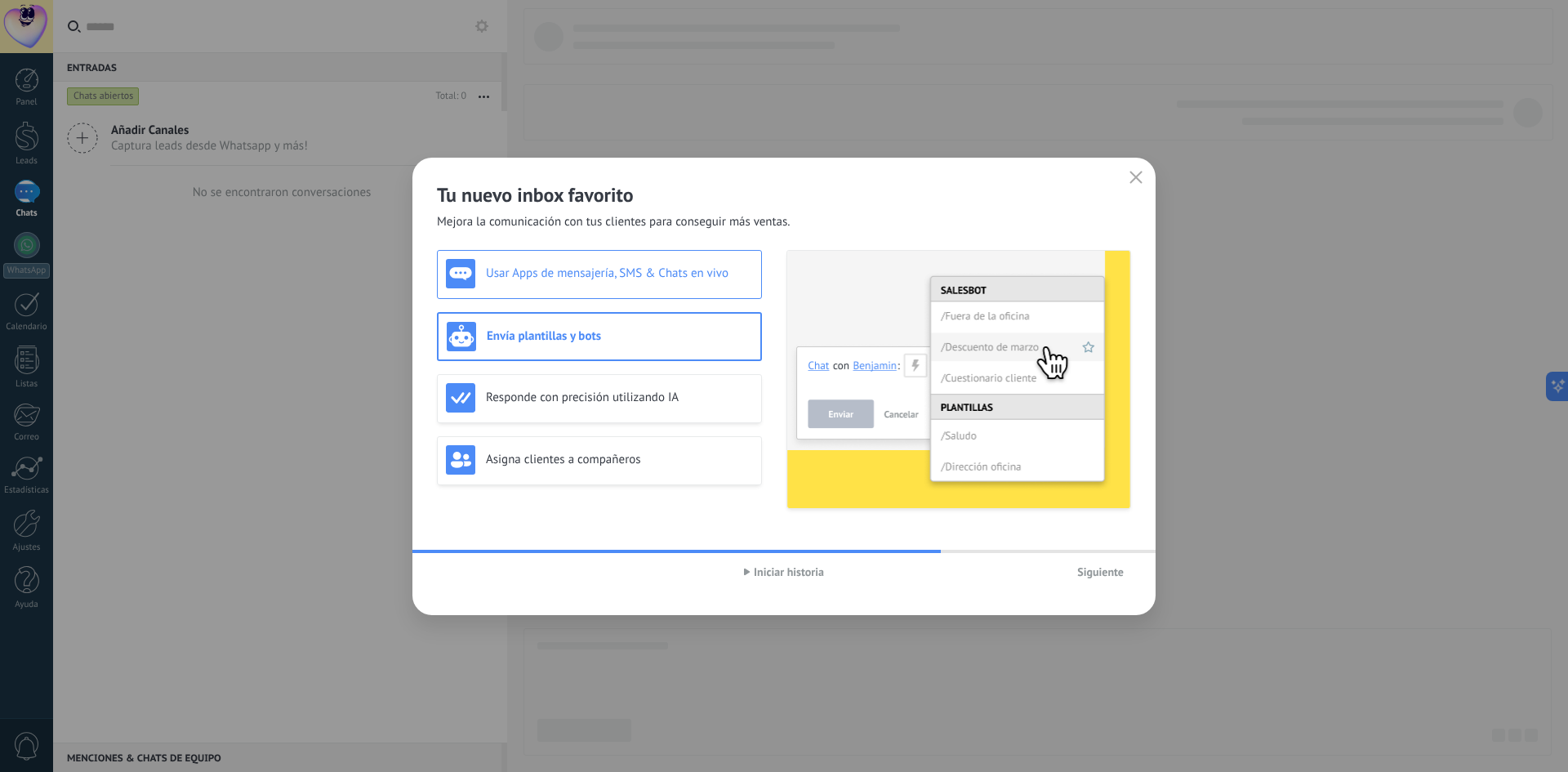
click at [592, 281] on div "Usar Apps de mensajería, SMS & Chats en vivo" at bounding box center [600, 273] width 307 height 29
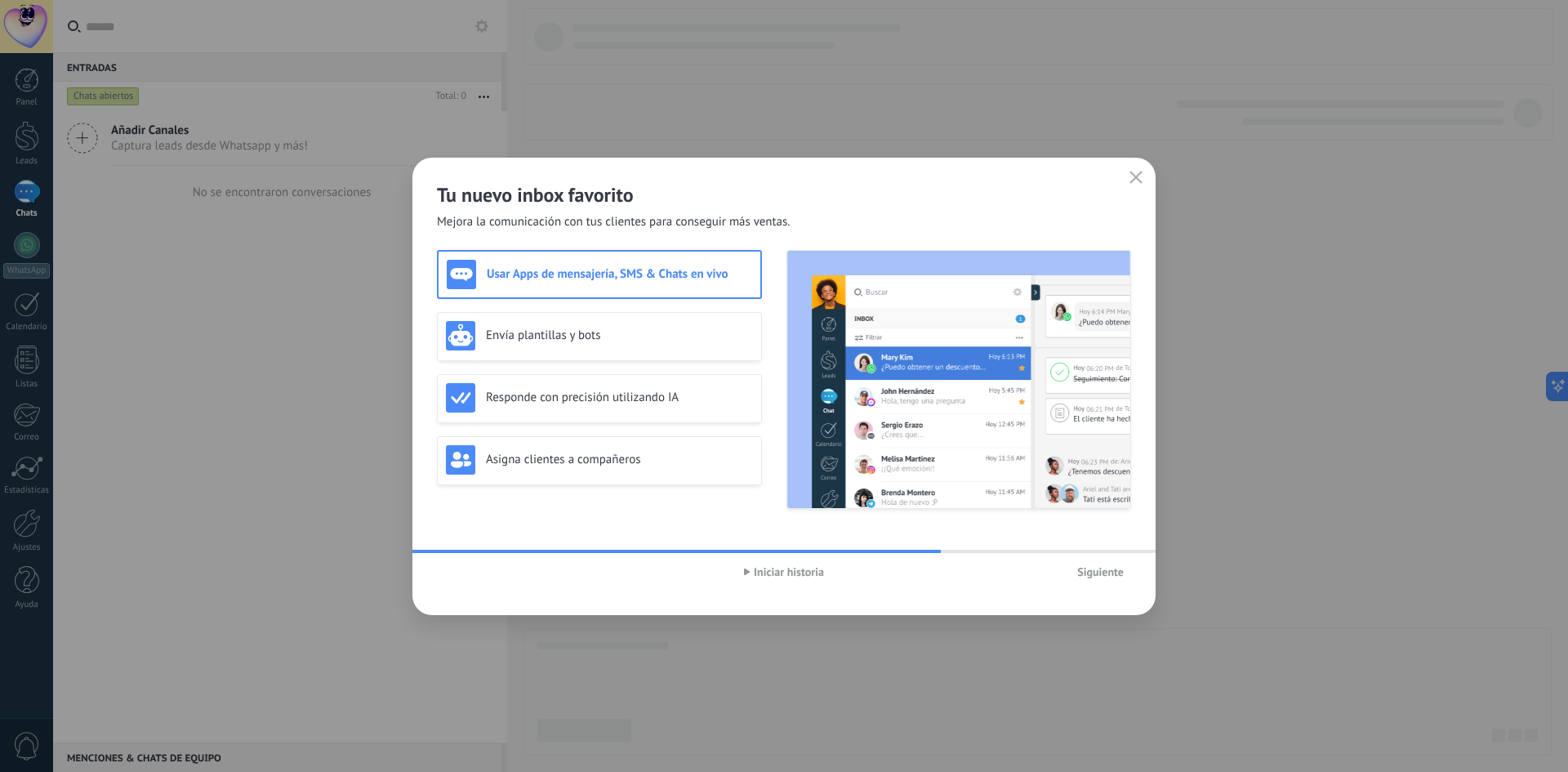
click at [1108, 574] on span "Siguiente" at bounding box center [1100, 571] width 46 height 12
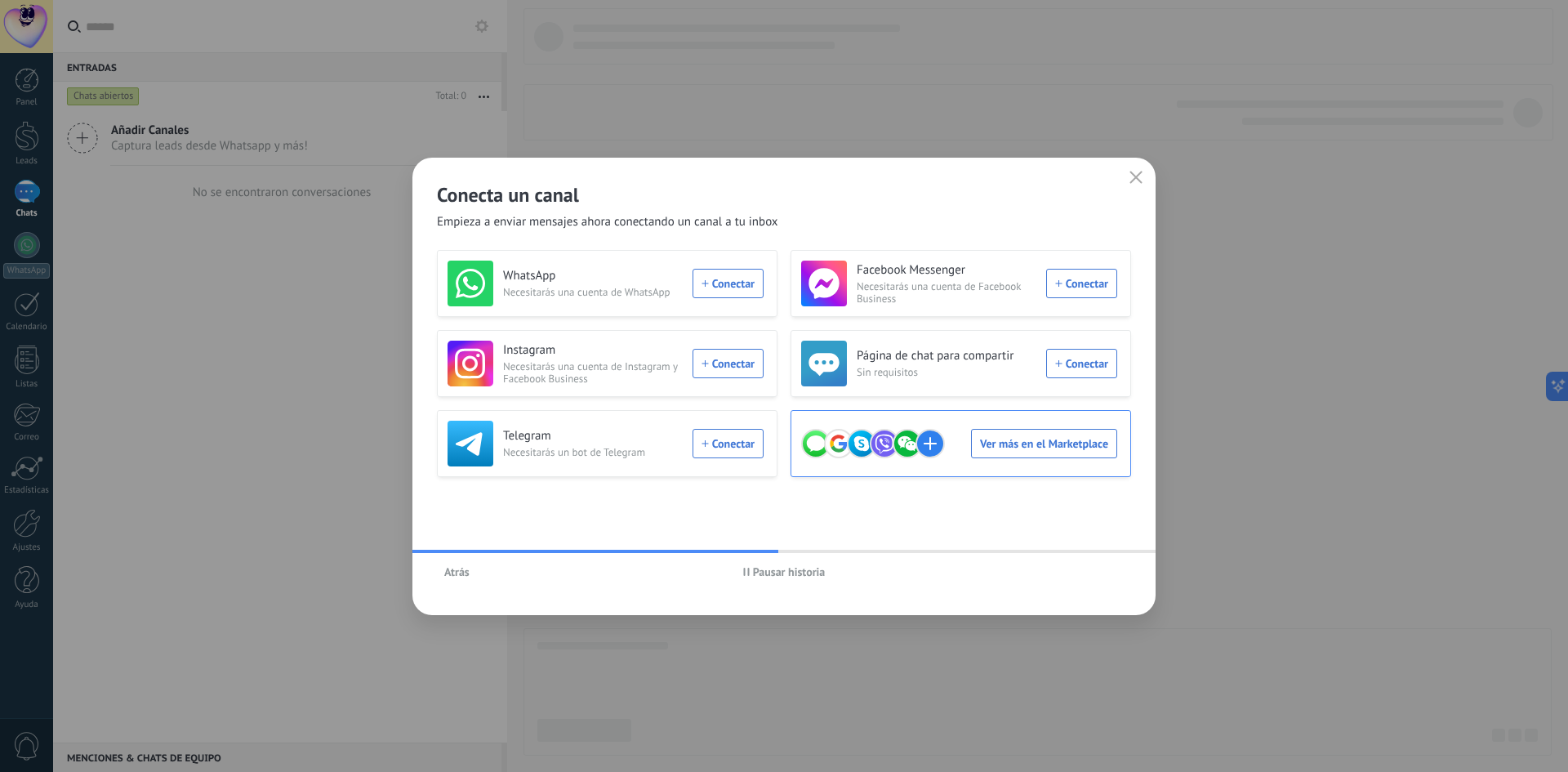
click at [1006, 447] on div "Ver más en el Marketplace" at bounding box center [959, 443] width 316 height 46
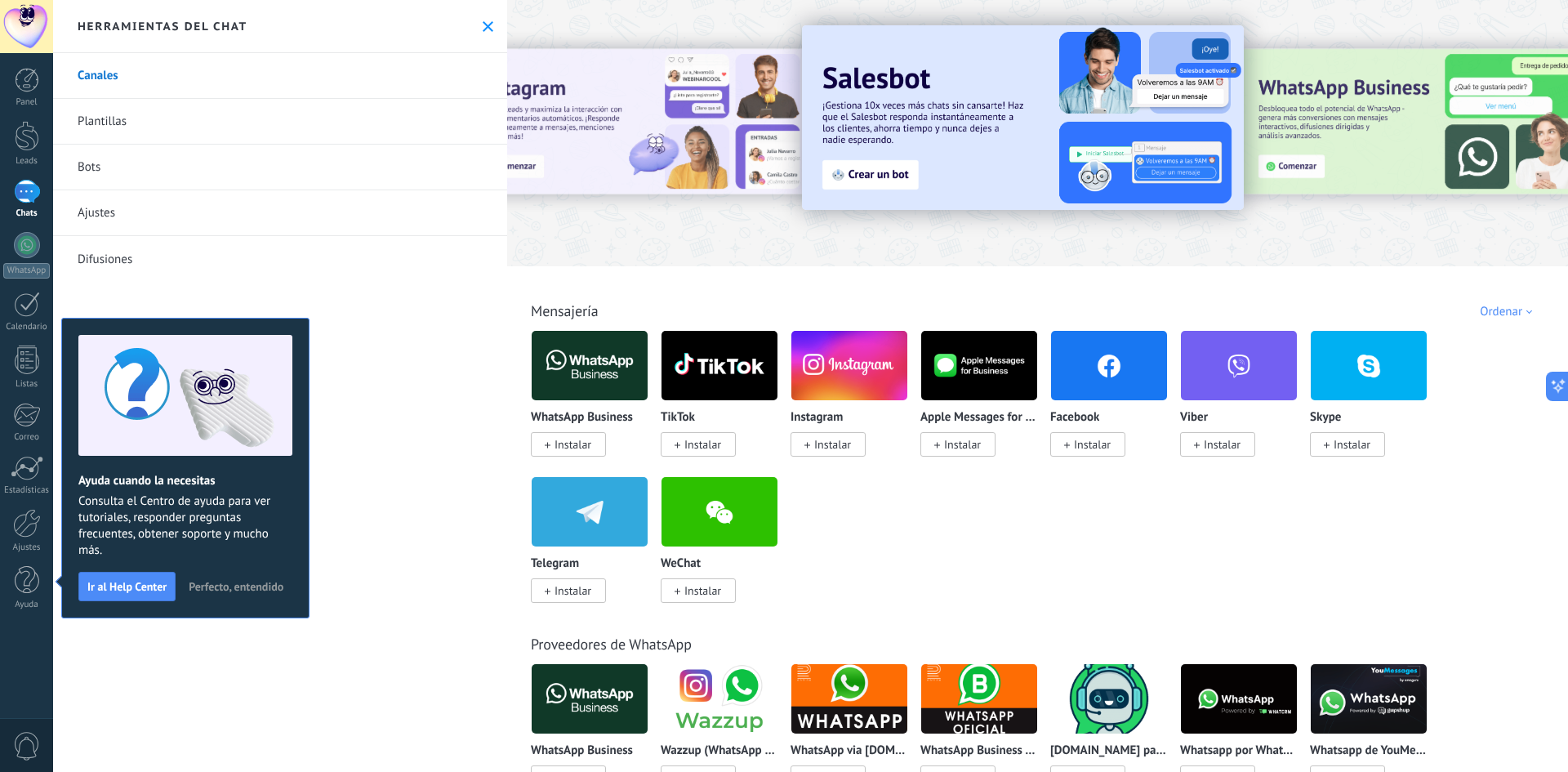
drag, startPoint x: 88, startPoint y: 501, endPoint x: 152, endPoint y: 492, distance: 64.6
click at [152, 492] on div "Ayuda cuando la necesitas Consulta el Centro de ayuda para ver tutoriales, resp…" at bounding box center [186, 468] width 248 height 301
click at [148, 587] on span "Ir al Help Center" at bounding box center [127, 585] width 79 height 12
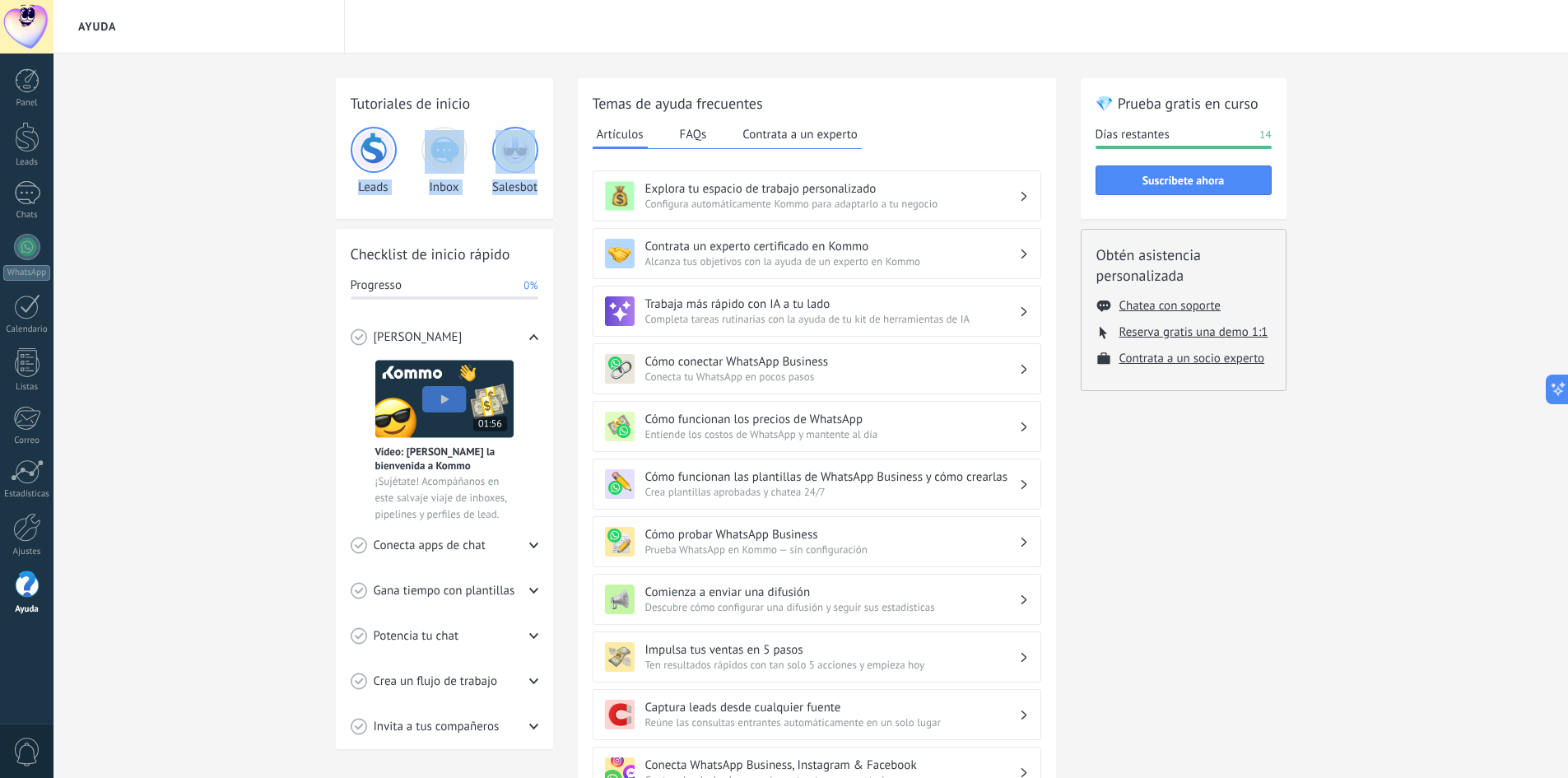
drag, startPoint x: 361, startPoint y: 189, endPoint x: 537, endPoint y: 188, distance: 176.0
click at [537, 188] on div "Leads Inbox Salesbot" at bounding box center [444, 161] width 188 height 68
drag, startPoint x: 378, startPoint y: 246, endPoint x: 516, endPoint y: 255, distance: 138.3
click at [516, 255] on div "Checklist de inicio rápido Progresso 0% Conoce Kommo Vídeo: [PERSON_NAME] la bi…" at bounding box center [444, 488] width 218 height 520
click at [516, 255] on h2 "Checklist de inicio rápido" at bounding box center [444, 254] width 188 height 21
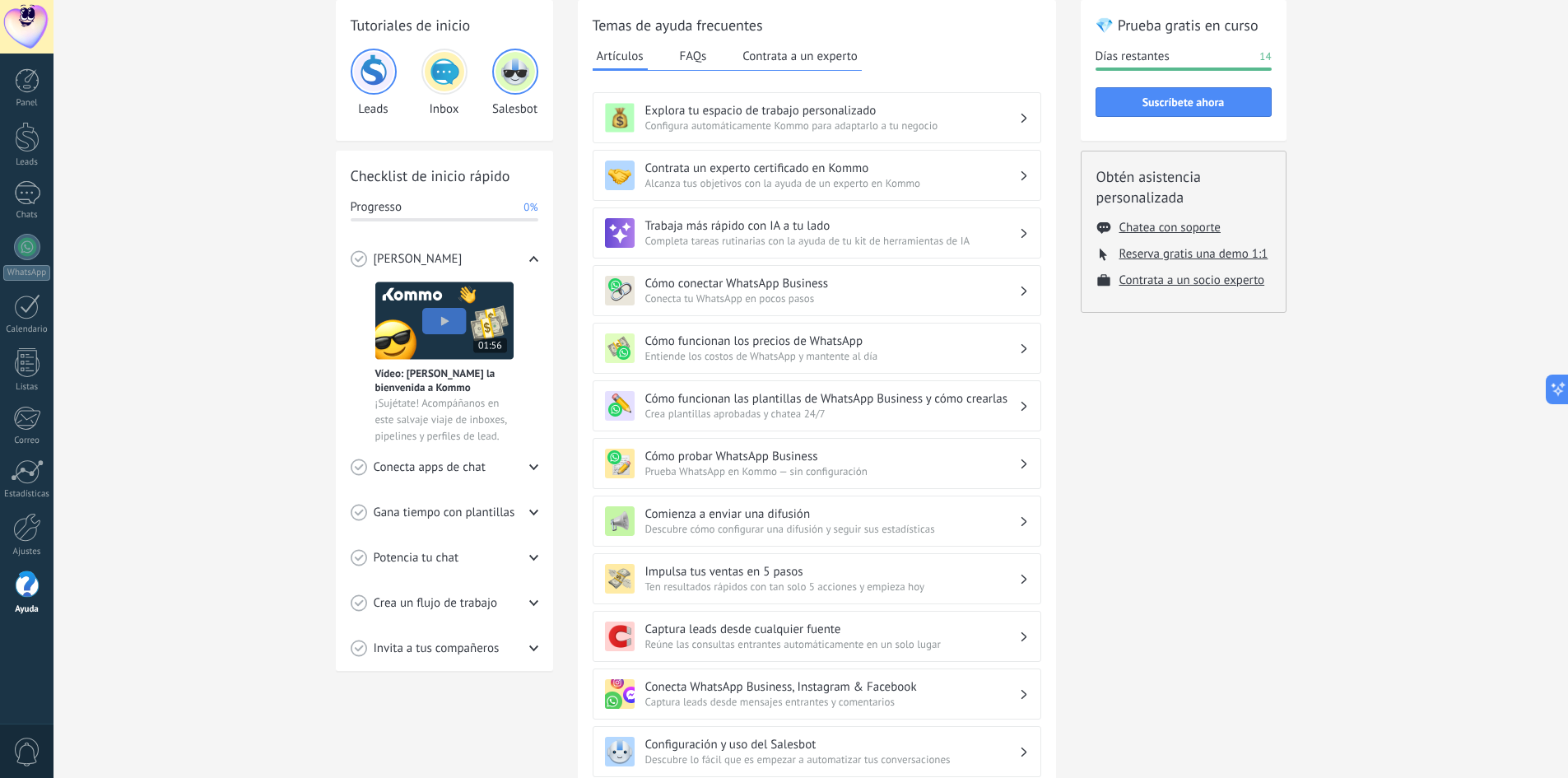
scroll to position [82, 0]
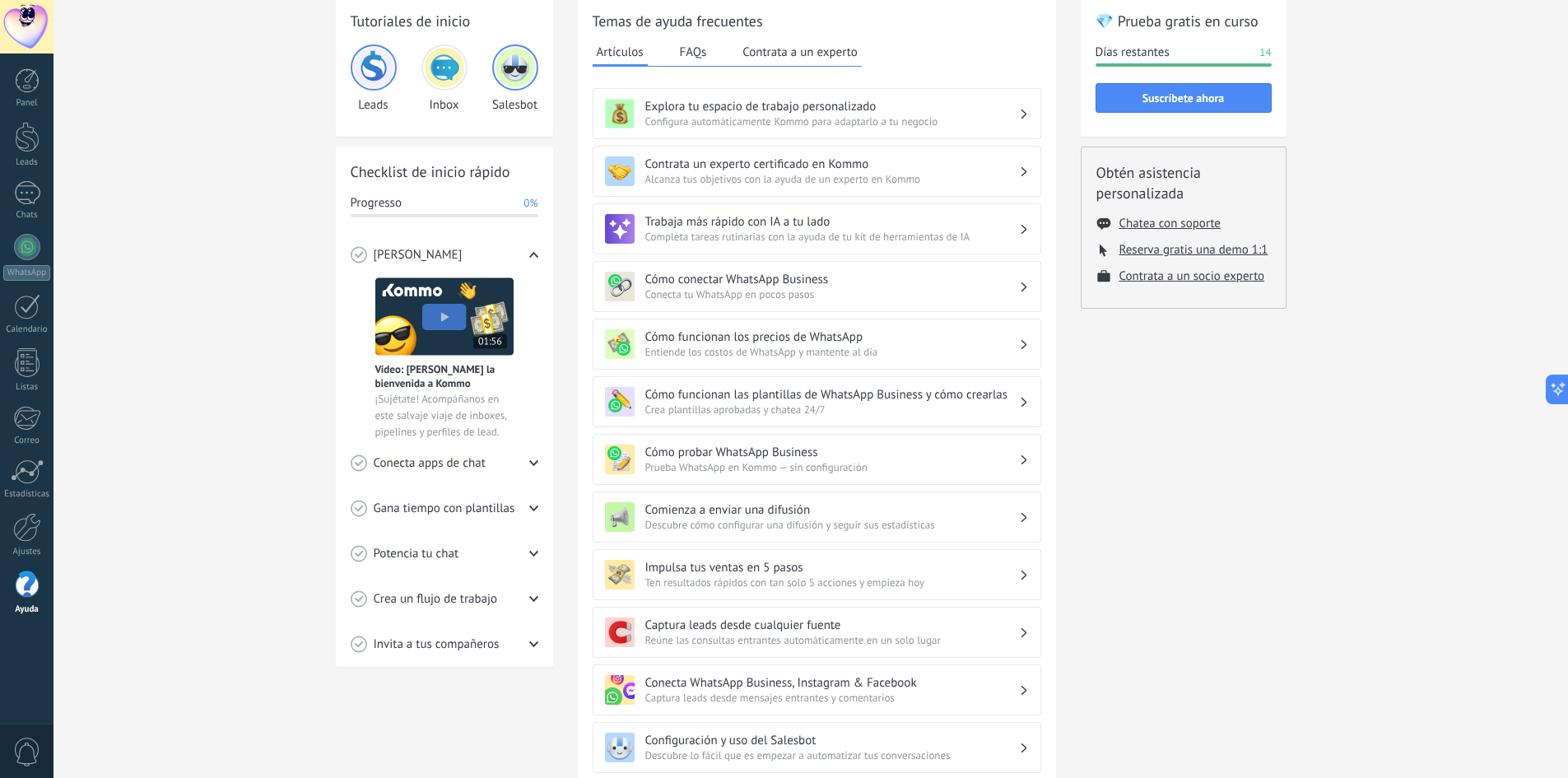
click at [428, 314] on img at bounding box center [444, 316] width 139 height 78
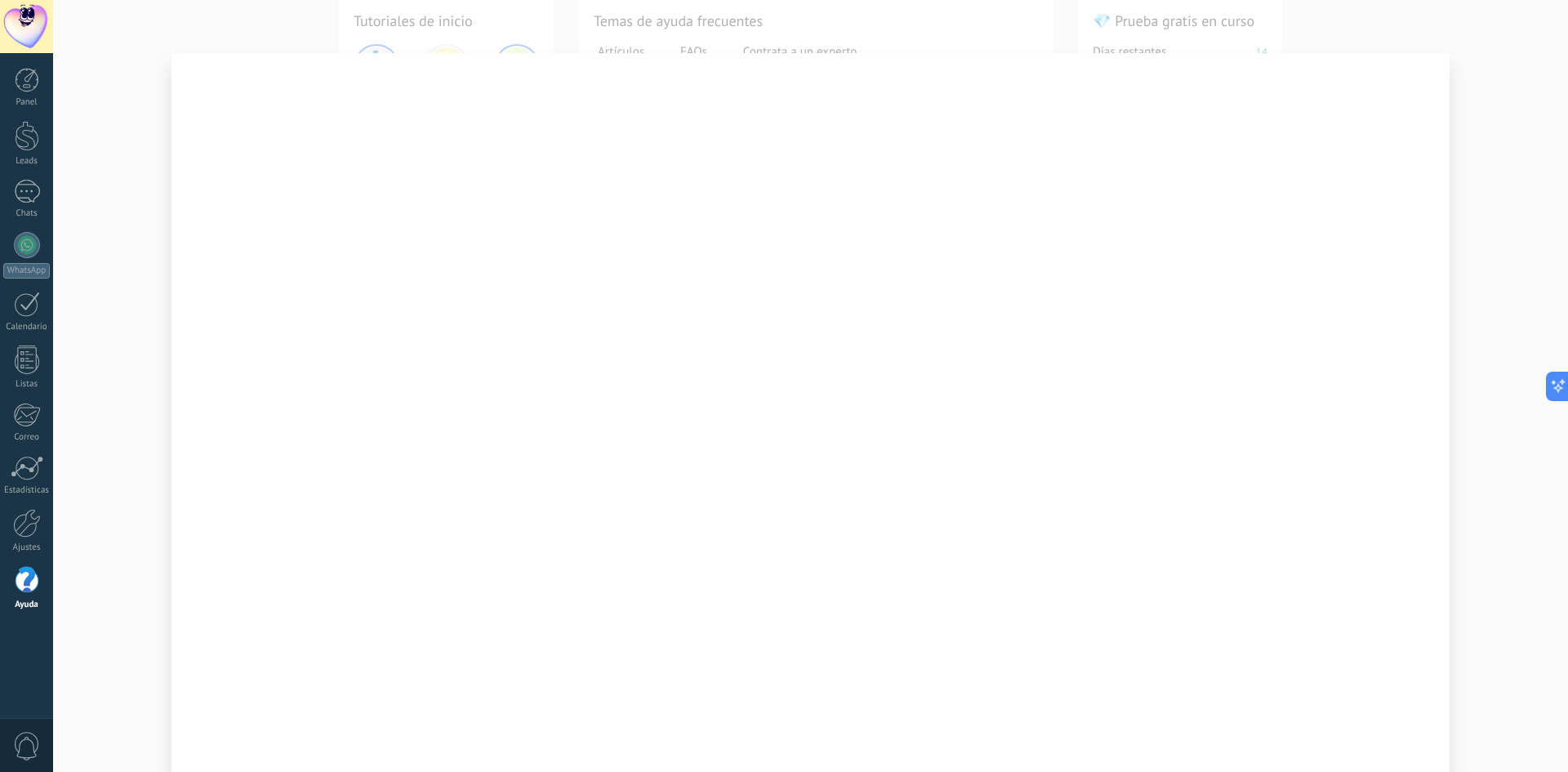
click at [1482, 109] on div at bounding box center [809, 386] width 1514 height 772
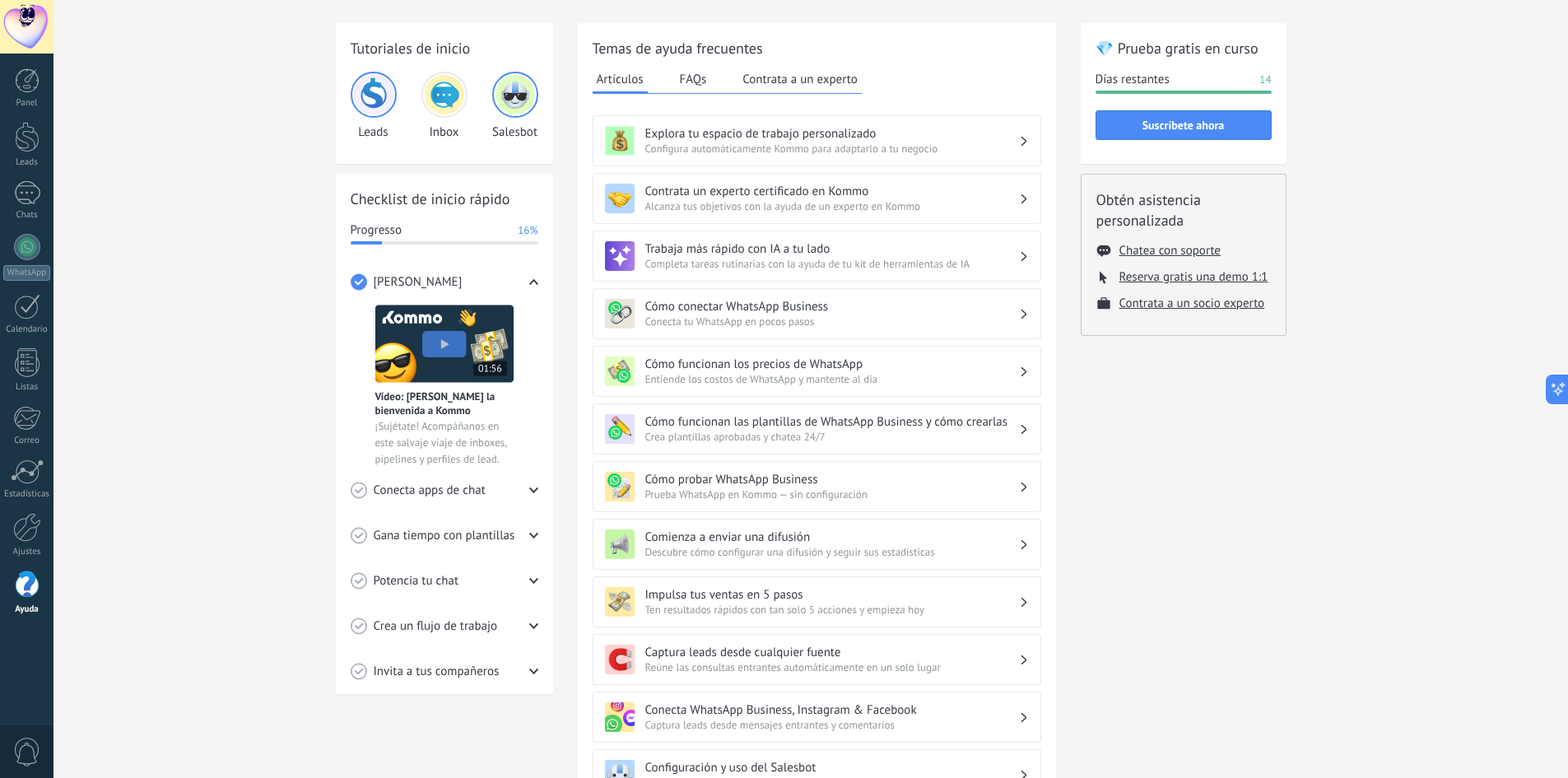
scroll to position [0, 0]
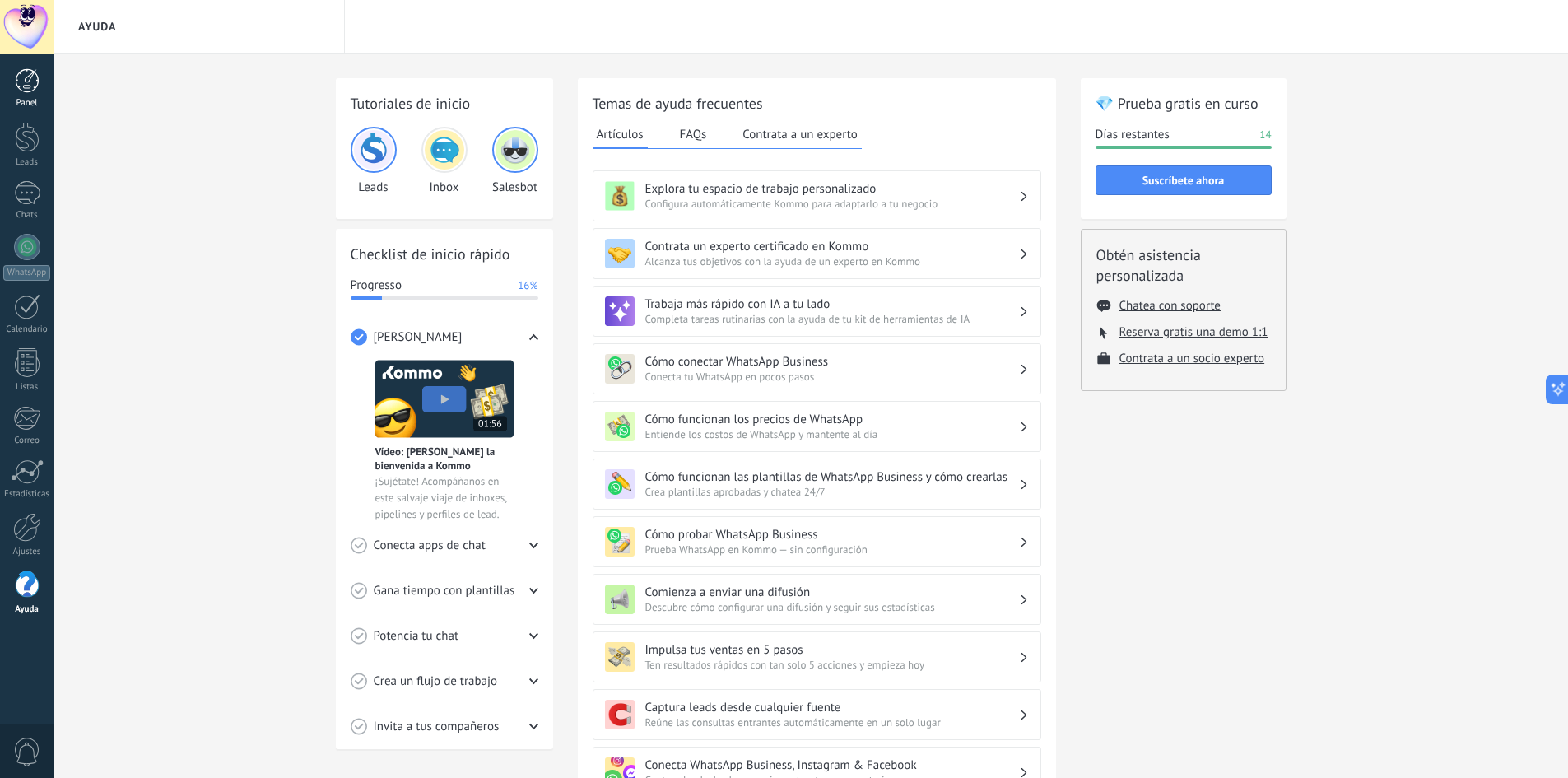
click at [23, 86] on div at bounding box center [26, 80] width 24 height 24
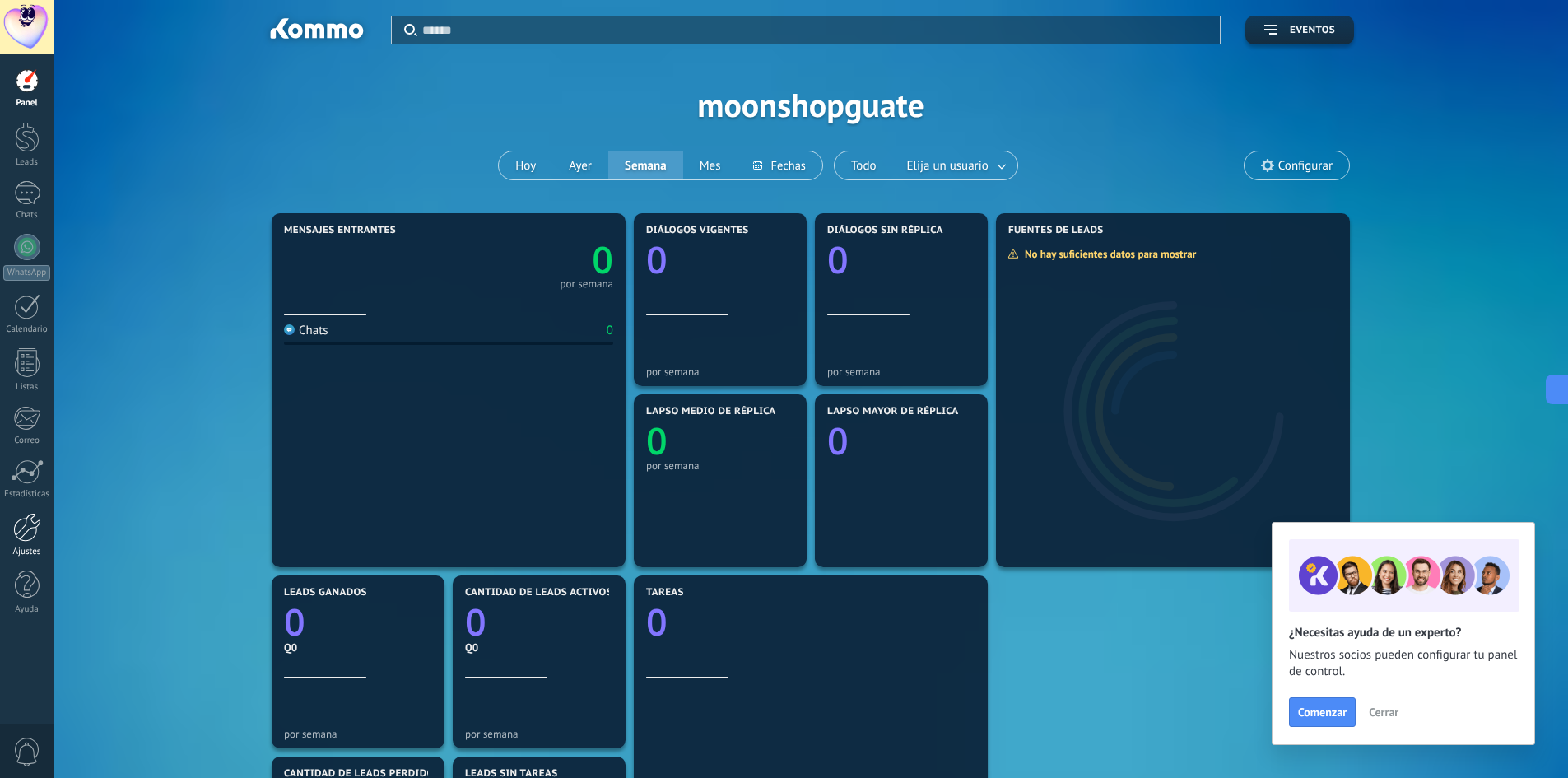
click at [22, 523] on div at bounding box center [27, 527] width 28 height 29
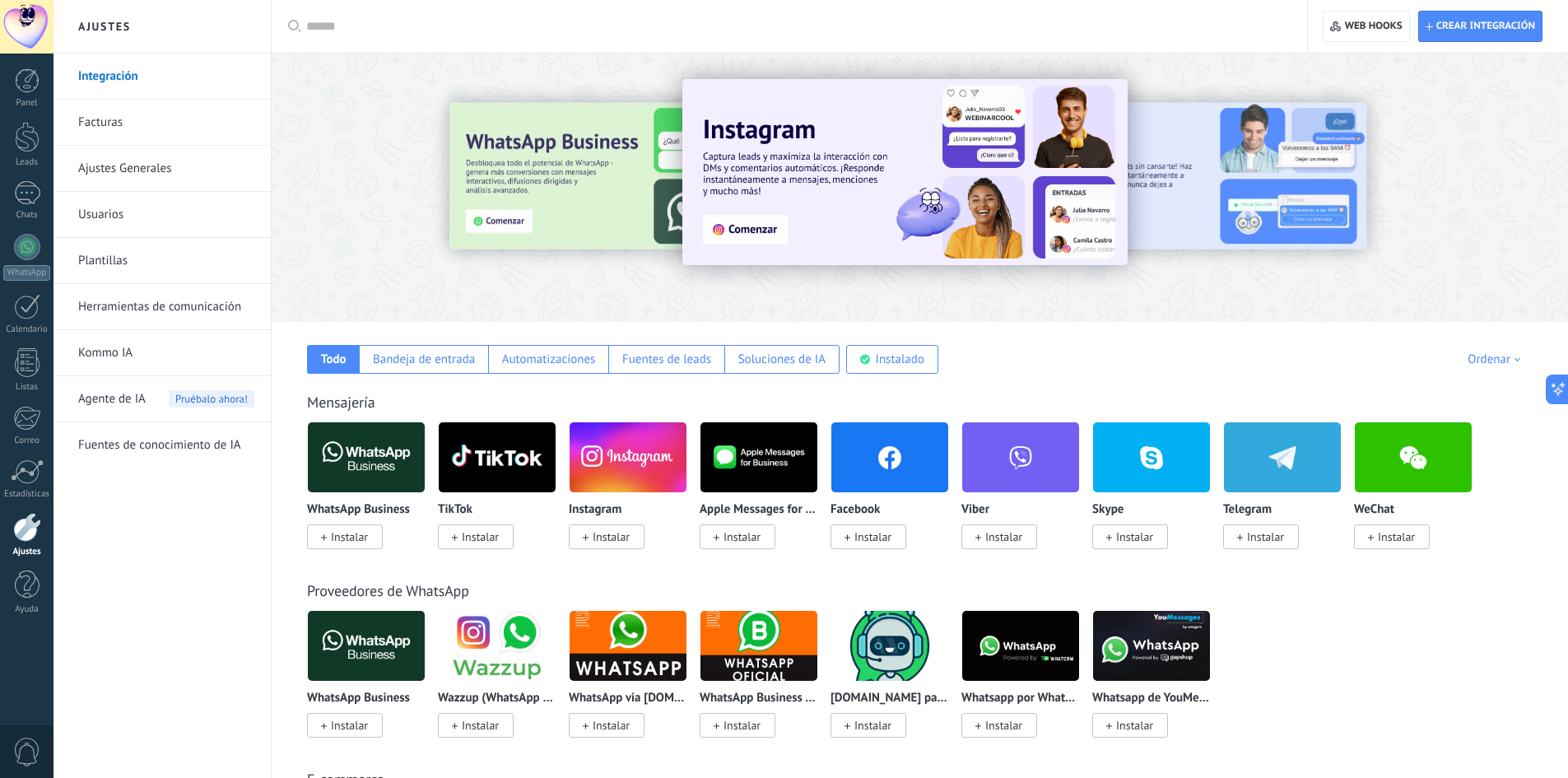
click at [136, 316] on link "Herramientas de comunicación" at bounding box center [166, 307] width 176 height 46
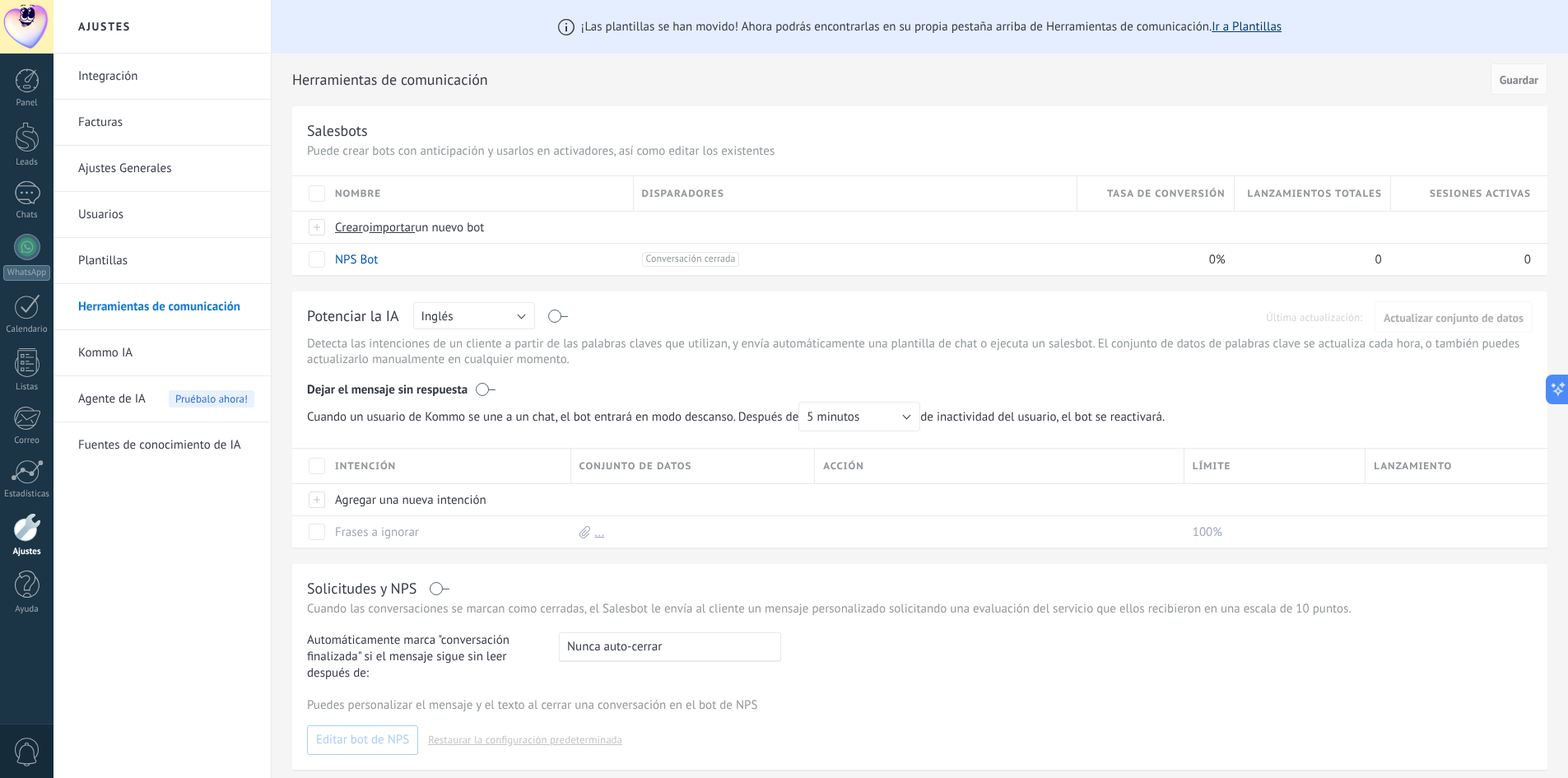
click at [1235, 25] on link "Ir a Plantillas" at bounding box center [1247, 26] width 70 height 15
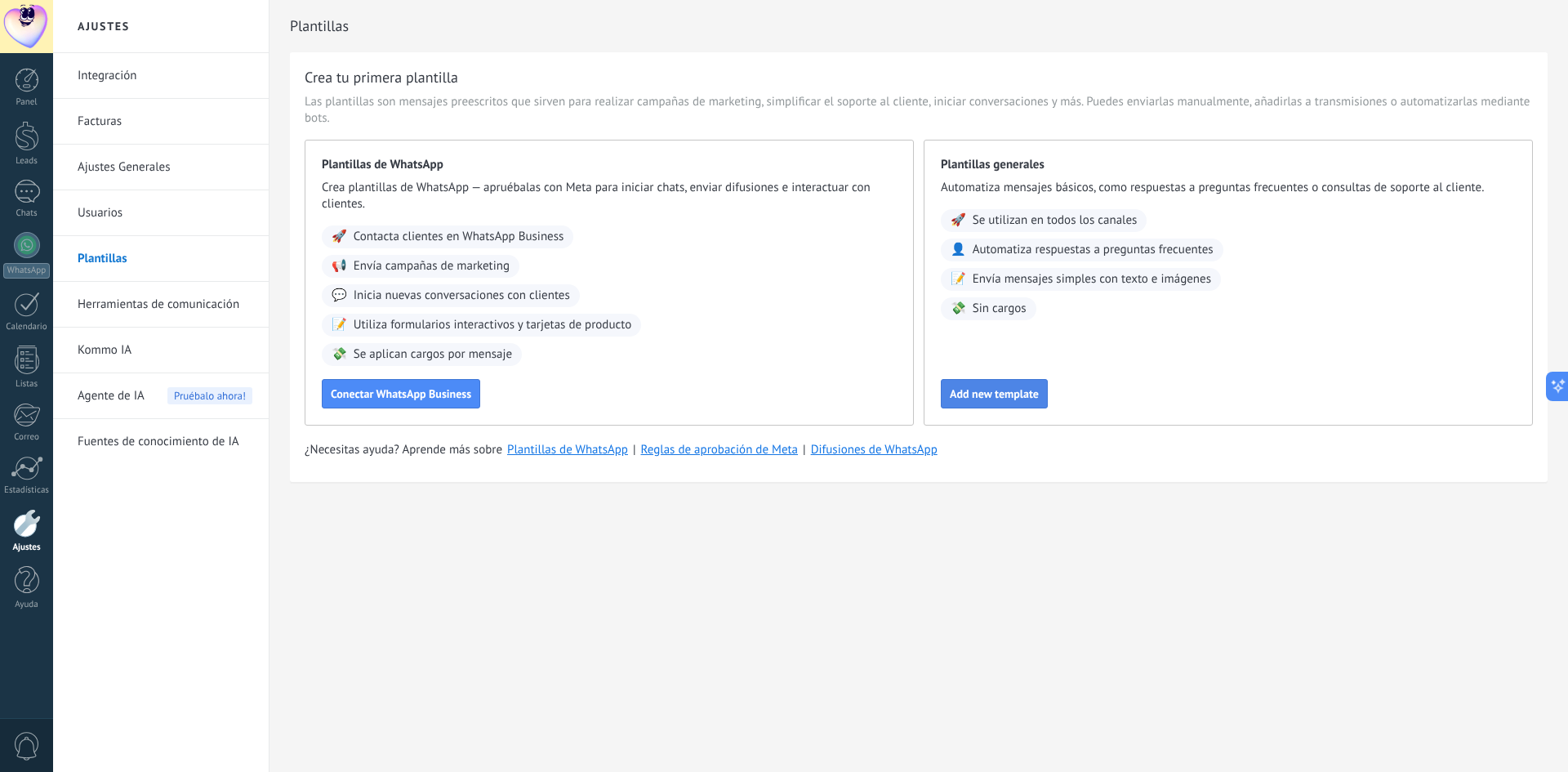
click at [1002, 388] on span "Add new template" at bounding box center [994, 394] width 89 height 12
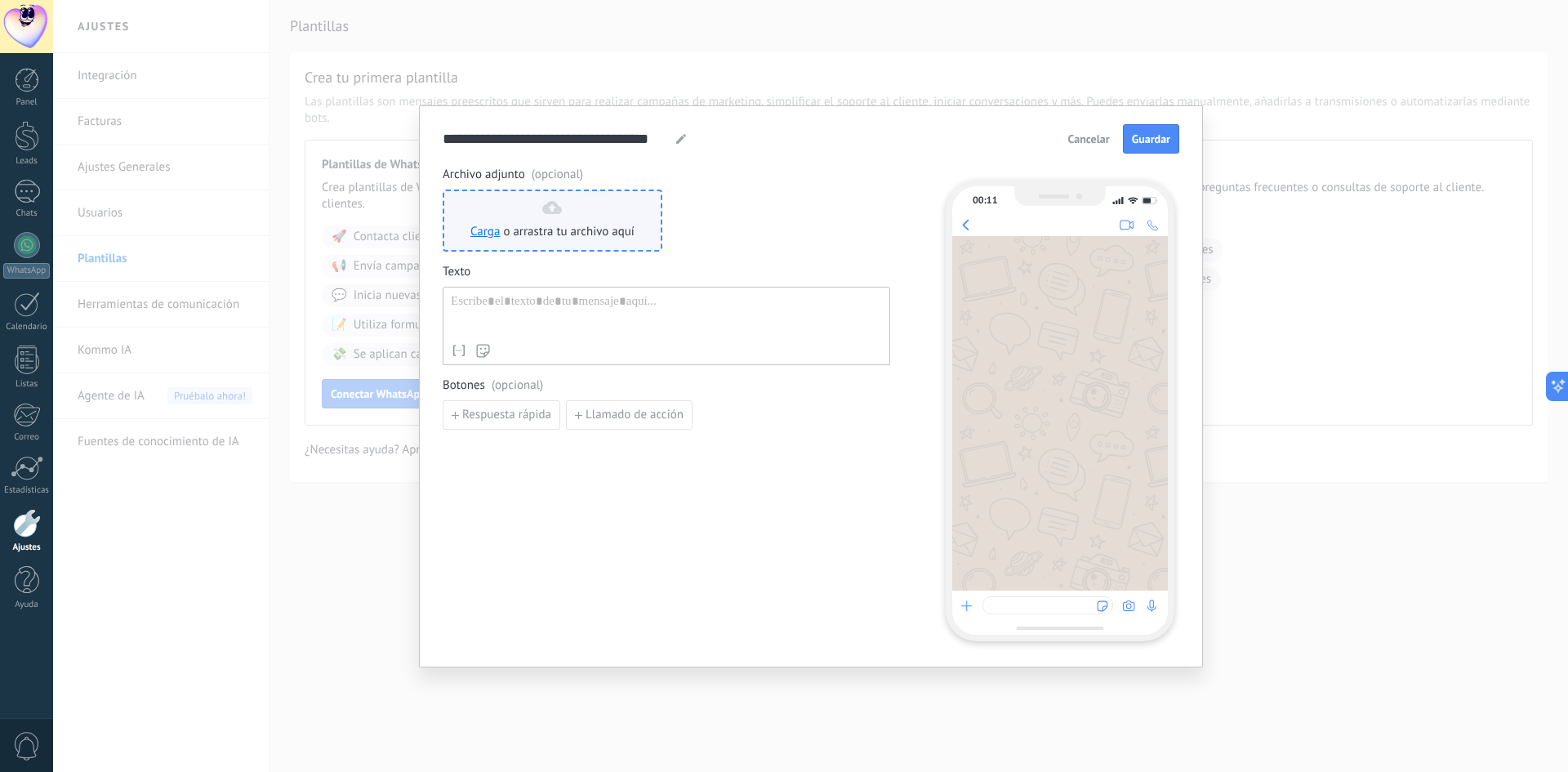
click at [552, 225] on span "o arrastra tu archivo aquí" at bounding box center [568, 232] width 131 height 16
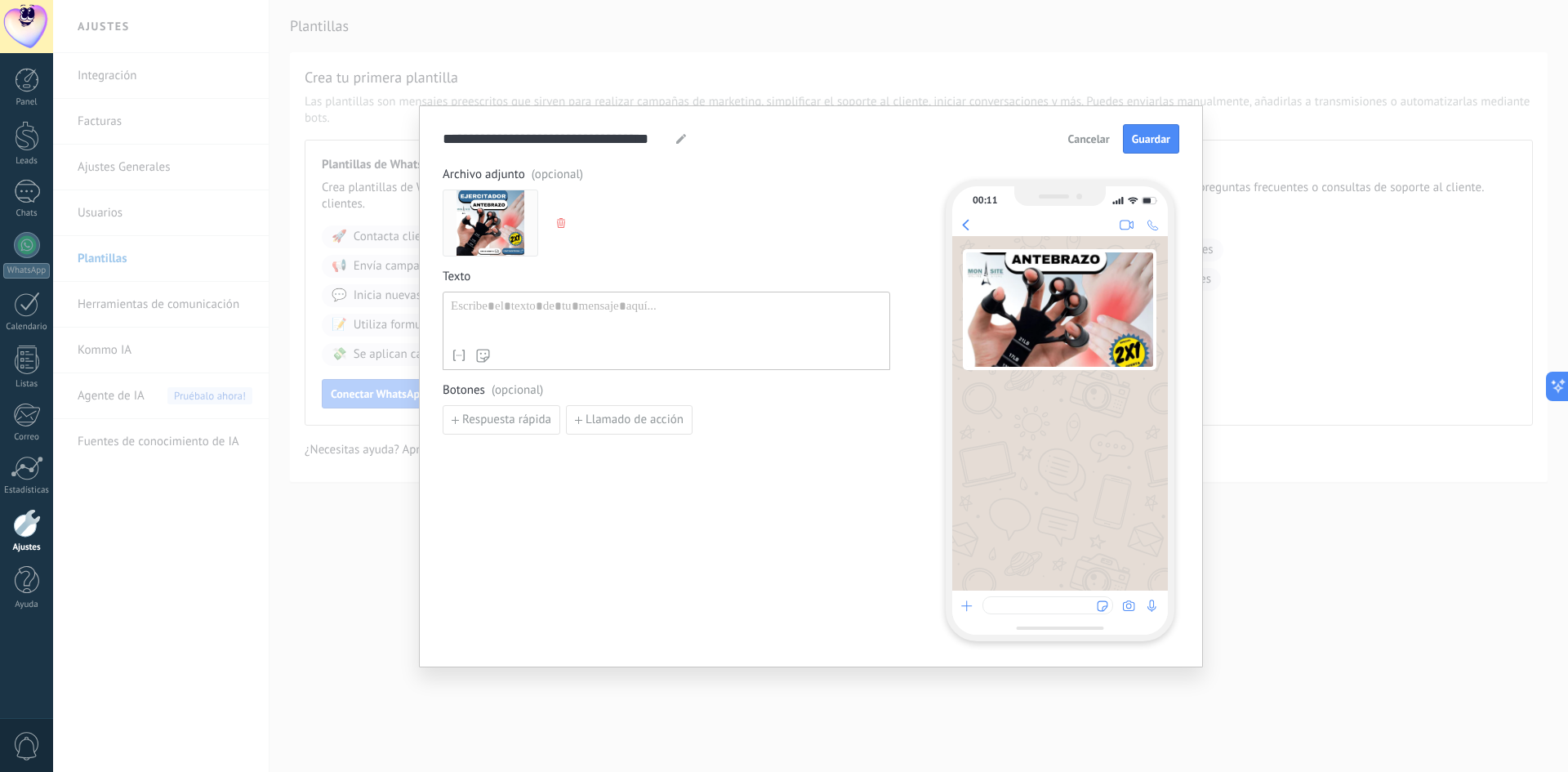
click at [562, 225] on icon "button" at bounding box center [560, 222] width 8 height 10
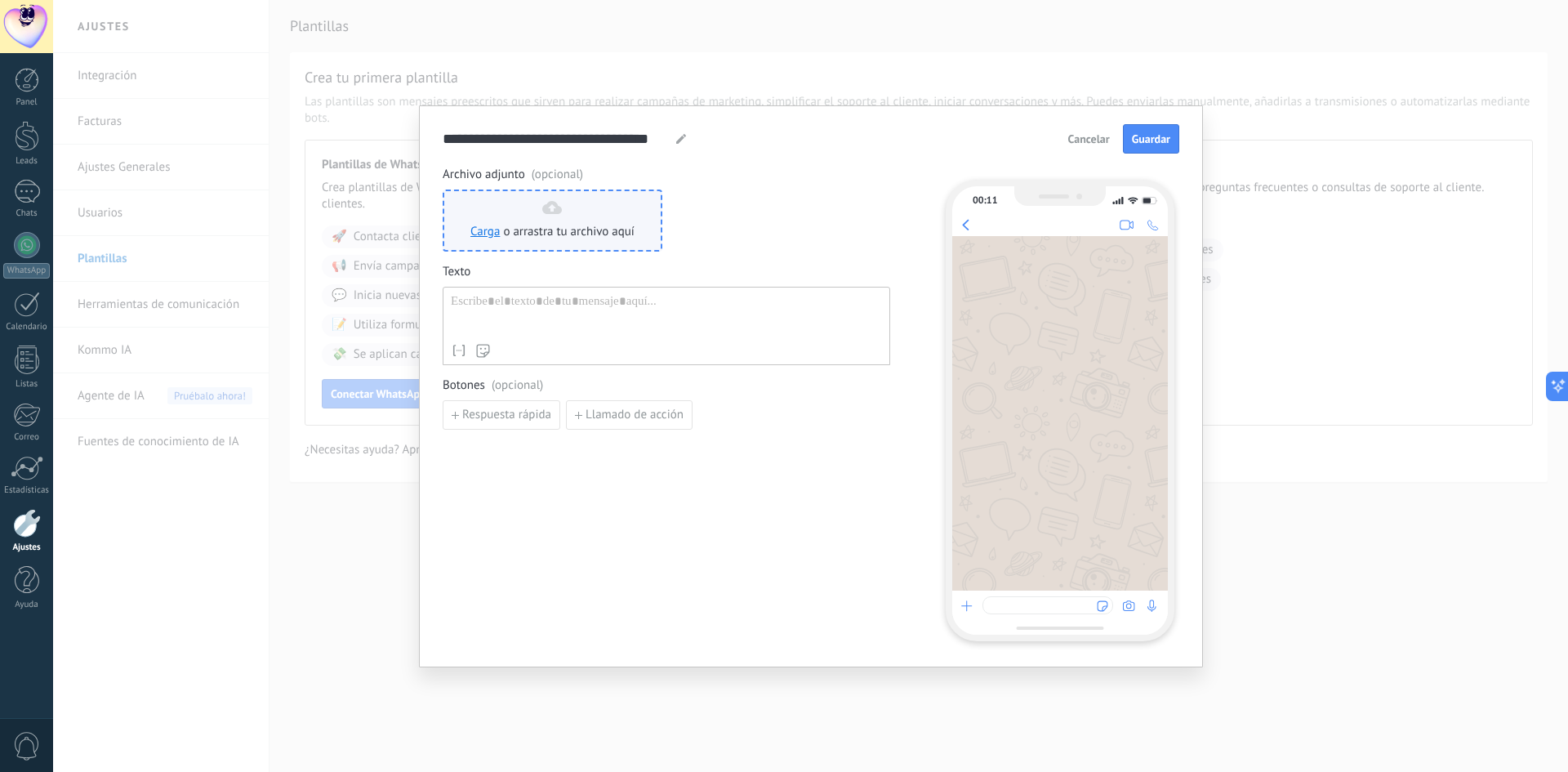
click at [528, 224] on span "o arrastra tu archivo aquí" at bounding box center [568, 232] width 131 height 16
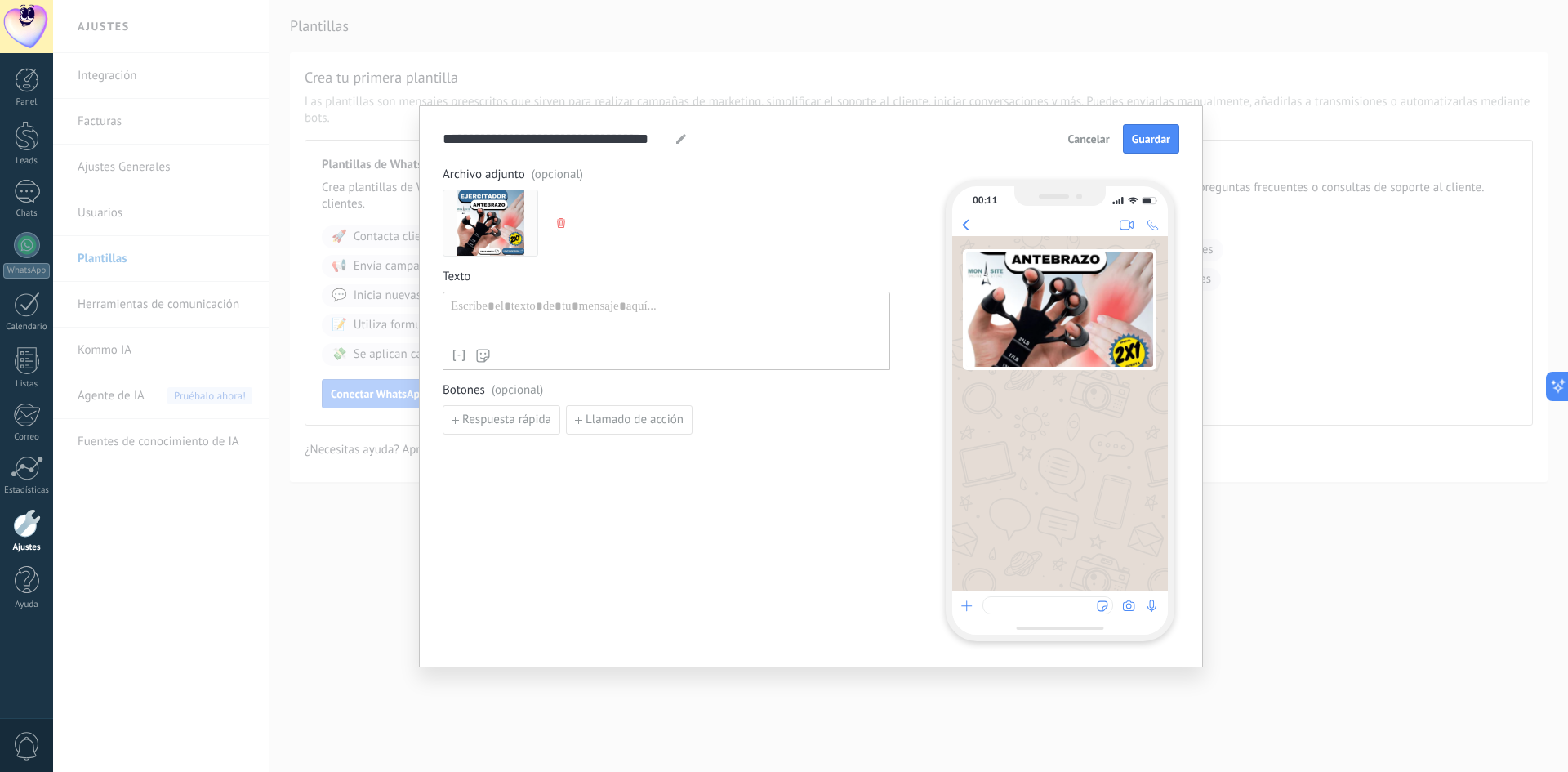
click at [556, 221] on button "button" at bounding box center [562, 222] width 13 height 24
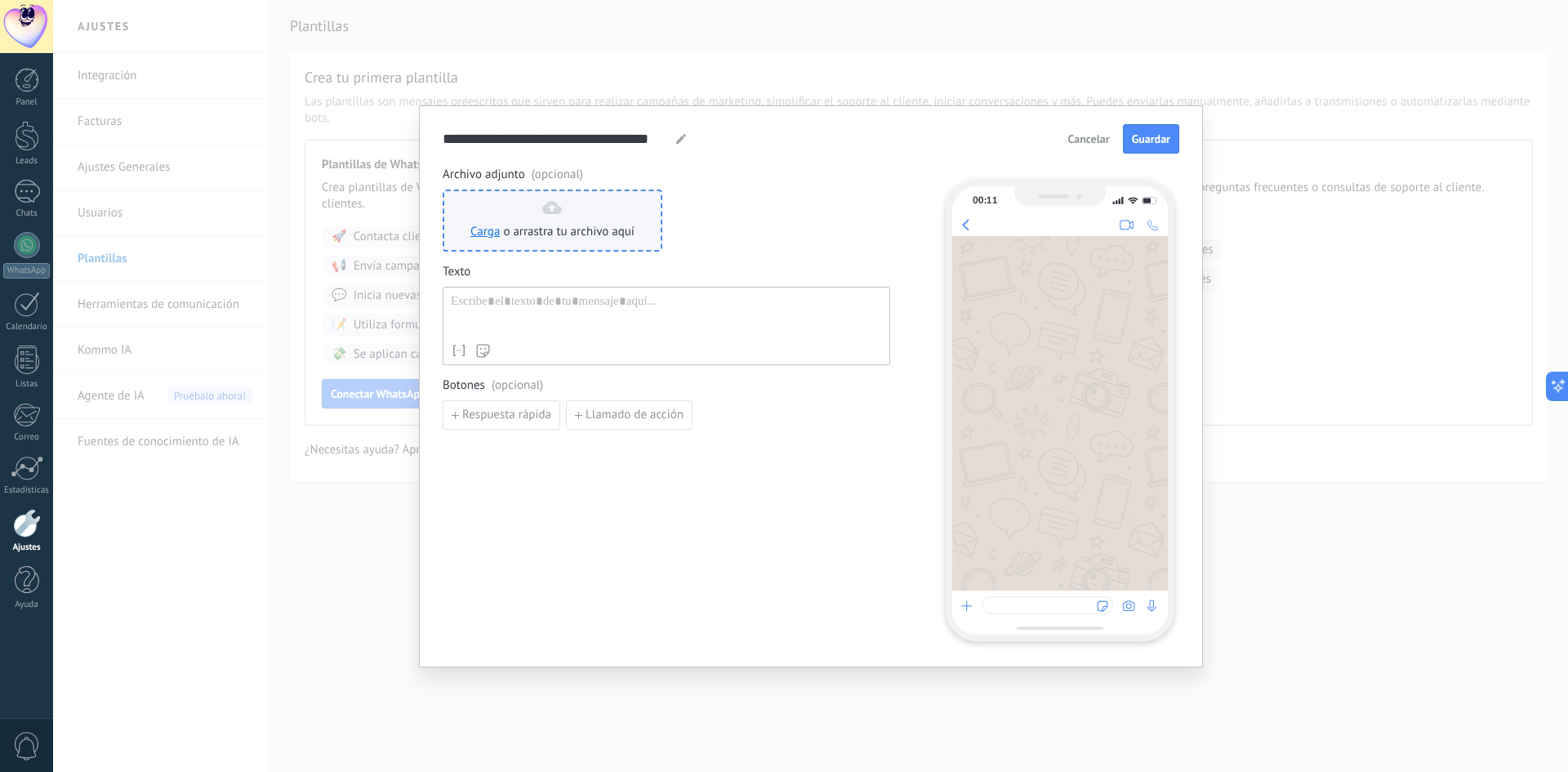
click at [526, 226] on span "o arrastra tu archivo aquí" at bounding box center [568, 232] width 131 height 16
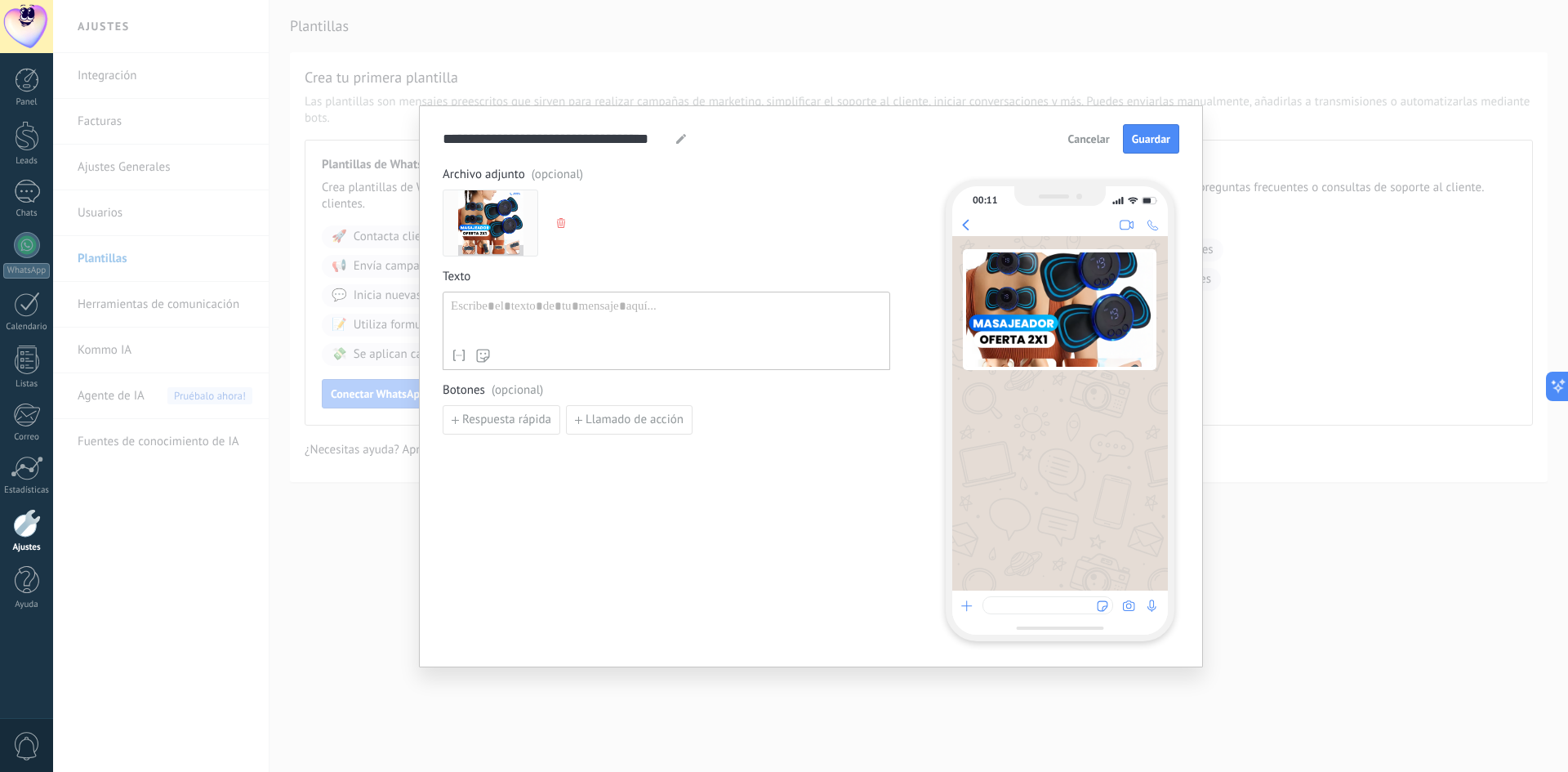
click at [524, 312] on div at bounding box center [666, 320] width 431 height 42
click at [490, 411] on button "Respuesta rápida" at bounding box center [502, 419] width 118 height 29
click at [526, 426] on input at bounding box center [530, 419] width 174 height 26
click at [519, 460] on span "Añadir quick reply" at bounding box center [510, 457] width 95 height 12
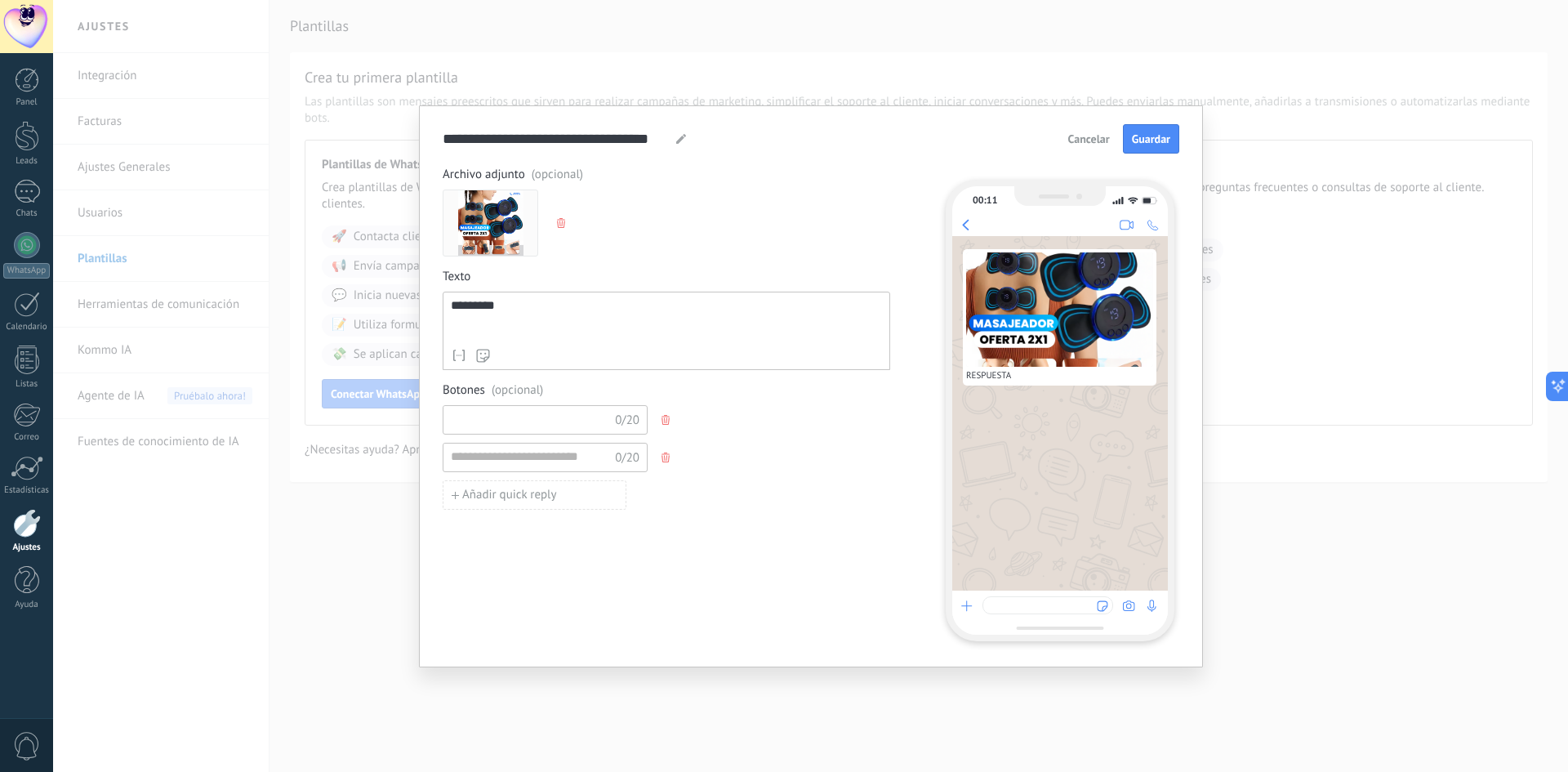
click at [521, 421] on input at bounding box center [530, 419] width 174 height 26
click at [665, 422] on use "button" at bounding box center [665, 419] width 8 height 10
click at [510, 391] on span "(opcional)" at bounding box center [518, 390] width 52 height 16
click at [718, 451] on div "Archivo adjunto (opcional) Texto ********* Nombre del contacto Nombre Apellido …" at bounding box center [666, 403] width 447 height 474
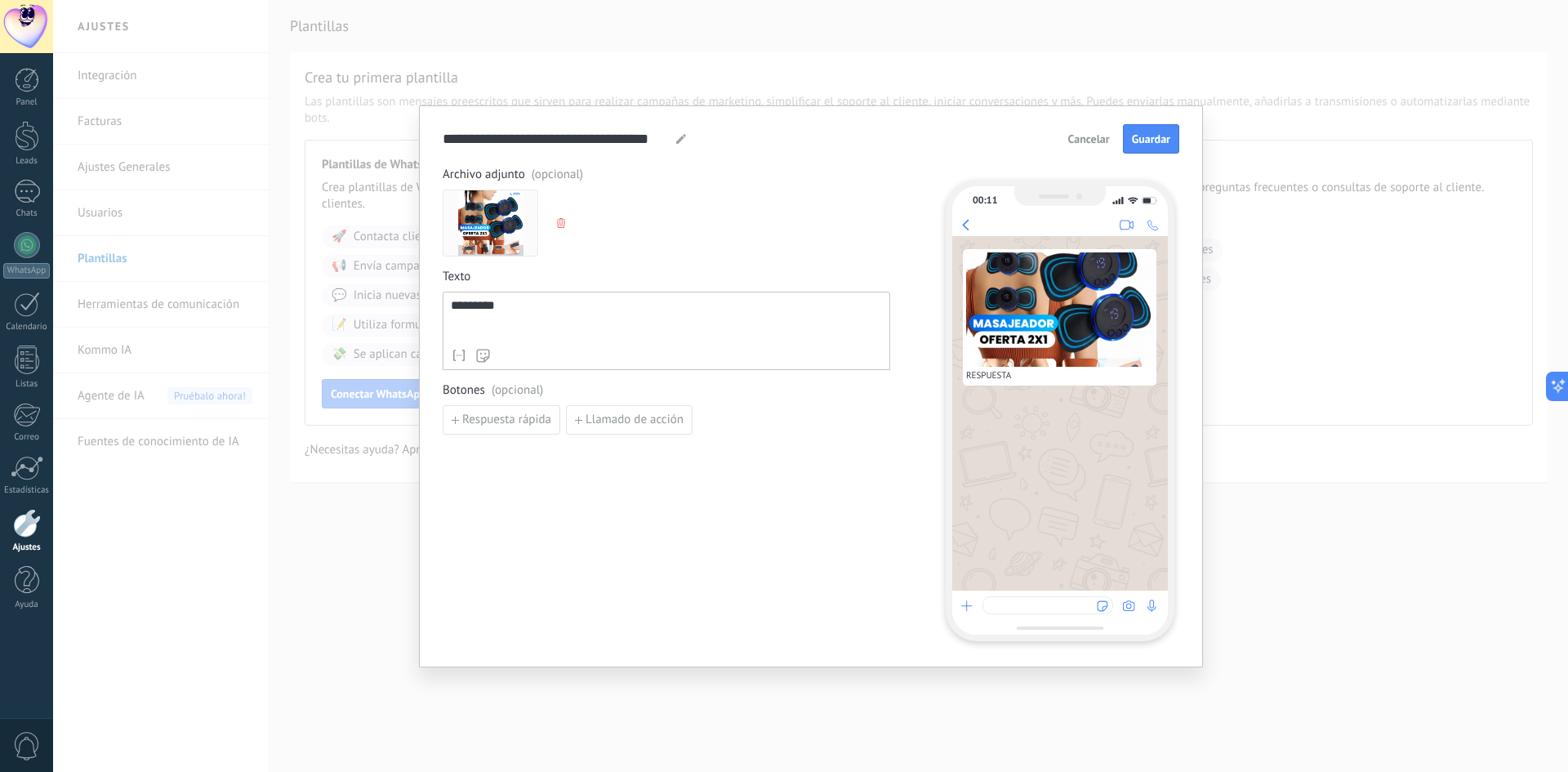
click at [680, 140] on use at bounding box center [681, 138] width 10 height 10
click at [599, 401] on div "Botones (opcional) Respuesta rápida Llamado de acción" at bounding box center [666, 408] width 447 height 53
click at [559, 332] on div "*********" at bounding box center [666, 320] width 431 height 42
drag, startPoint x: 554, startPoint y: 315, endPoint x: 394, endPoint y: 300, distance: 160.7
click at [394, 300] on div "**********" at bounding box center [809, 386] width 1514 height 772
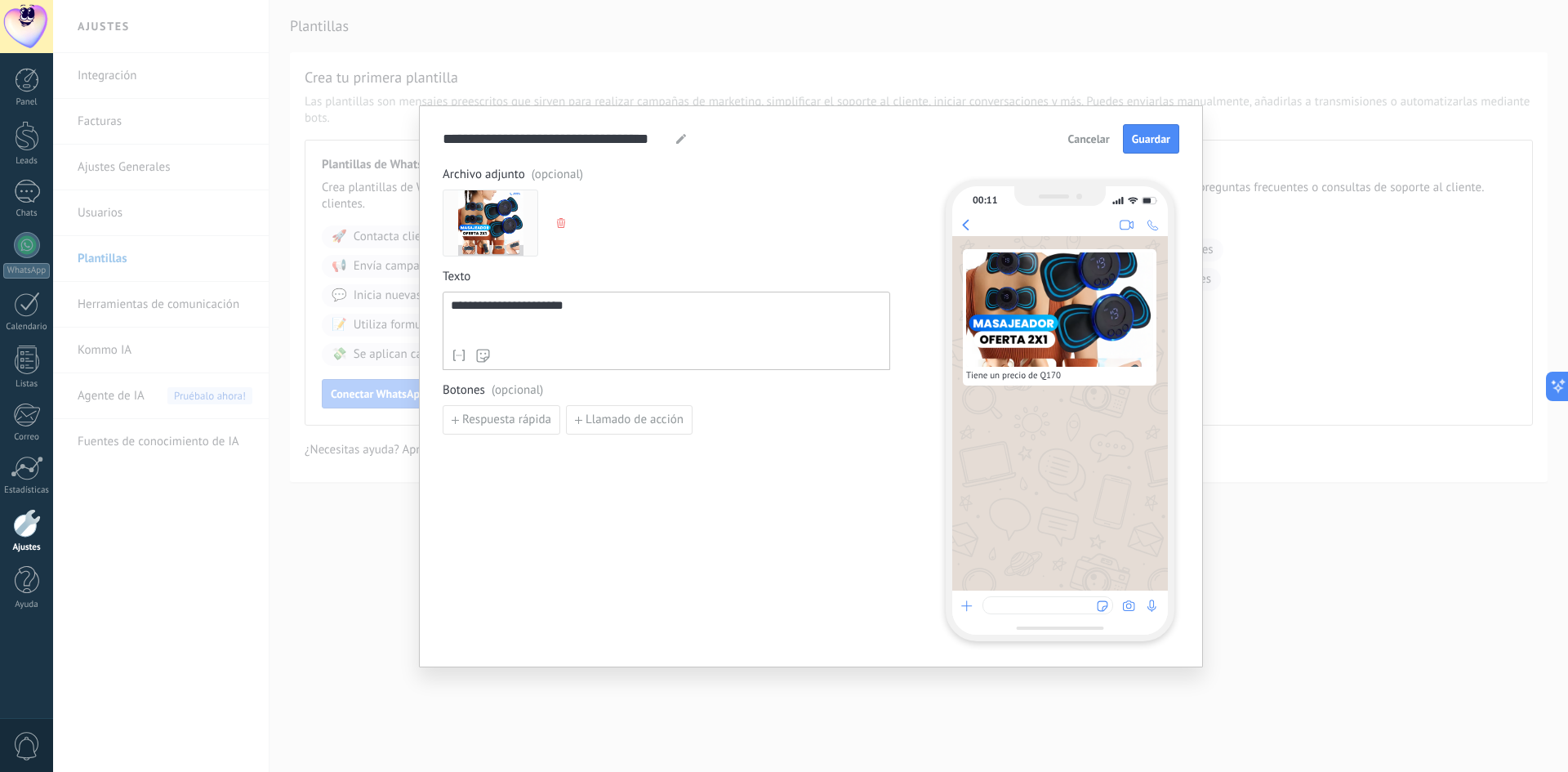
click at [591, 260] on div "**********" at bounding box center [666, 301] width 447 height 268
click at [1149, 137] on span "Guardar" at bounding box center [1150, 138] width 38 height 12
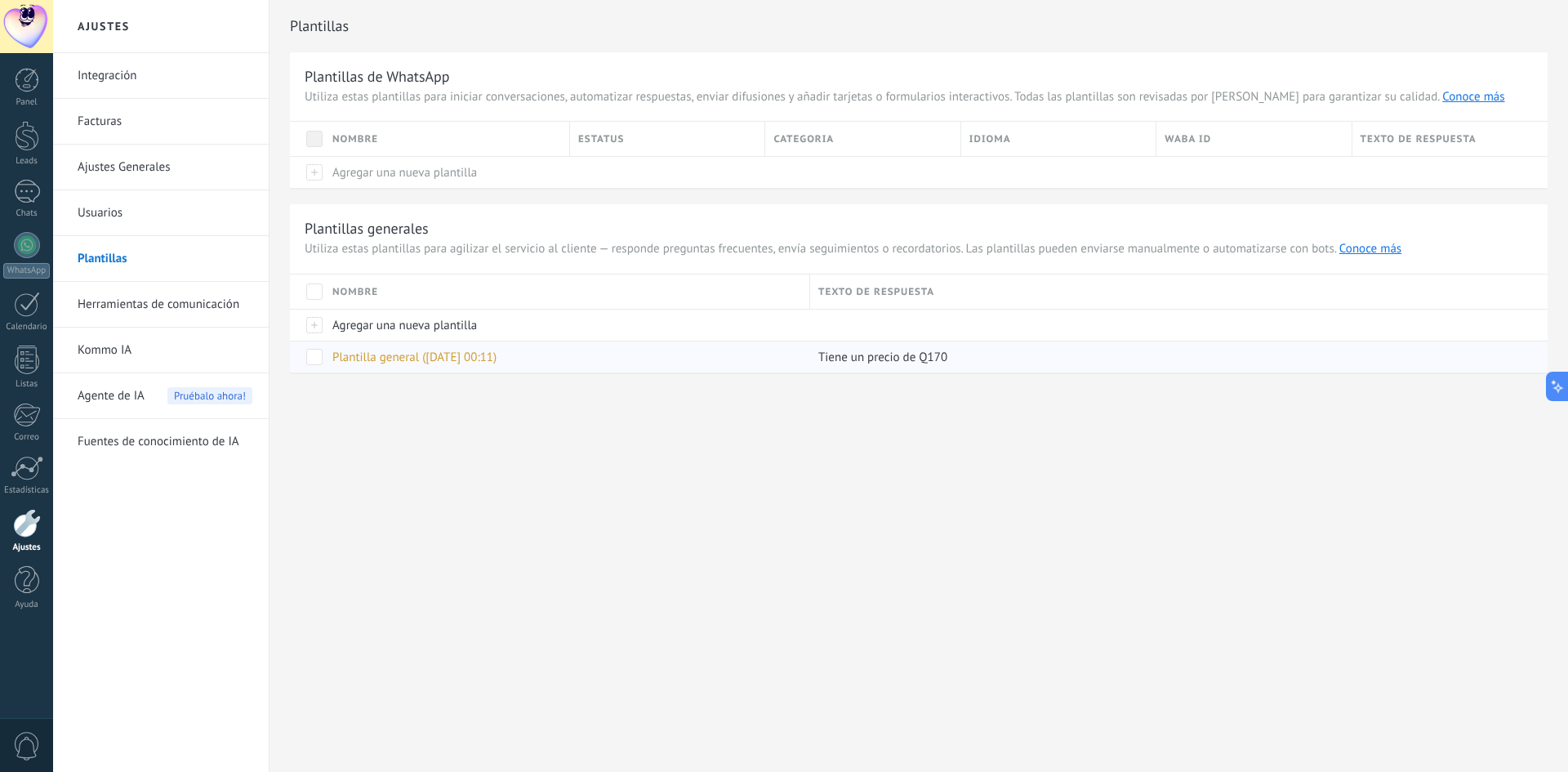
click at [428, 350] on span "Plantilla general ([DATE] 00:11)" at bounding box center [414, 357] width 164 height 15
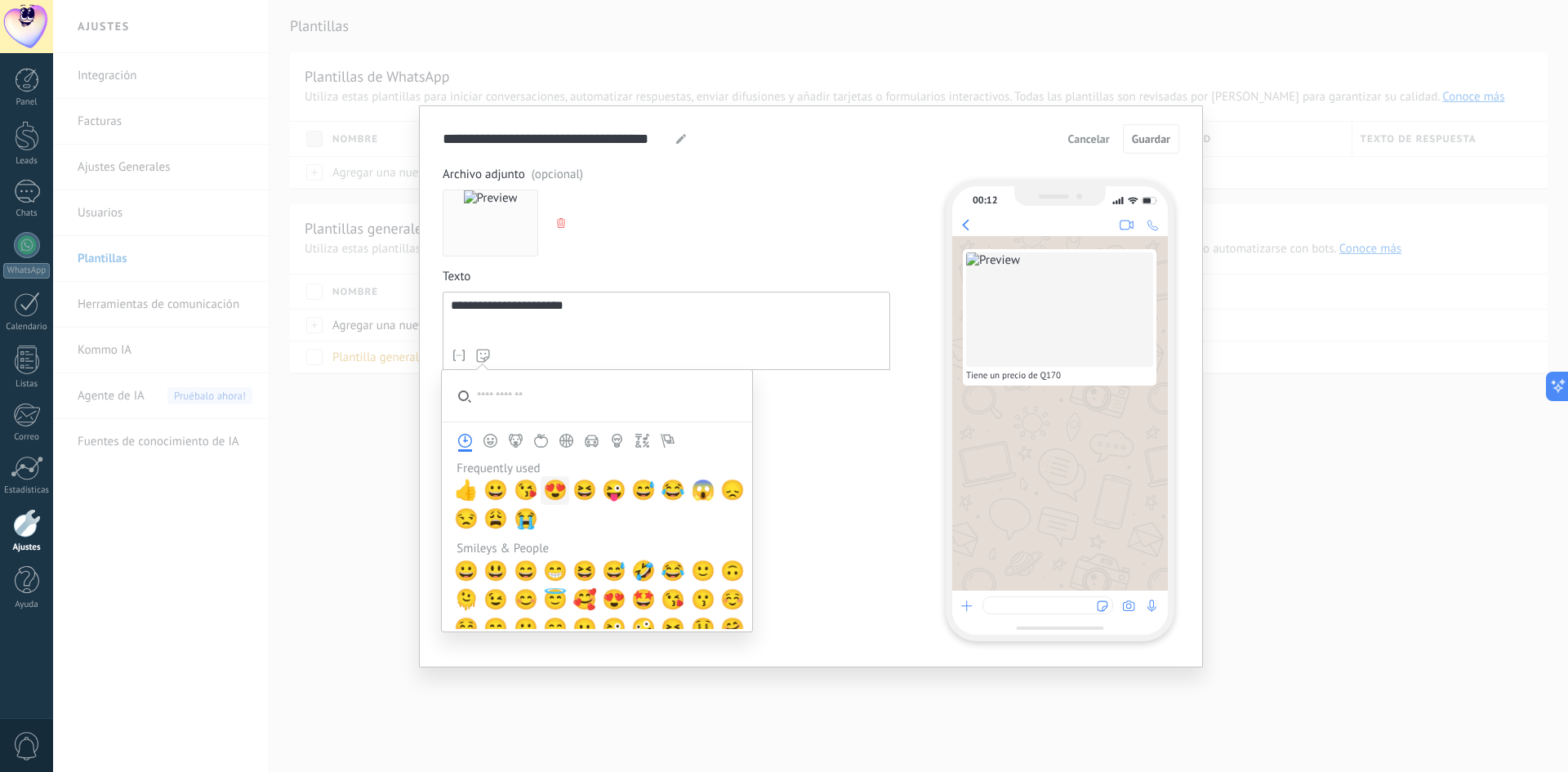
click at [547, 485] on span "😍" at bounding box center [554, 490] width 24 height 23
click at [667, 326] on div "**********" at bounding box center [666, 320] width 431 height 42
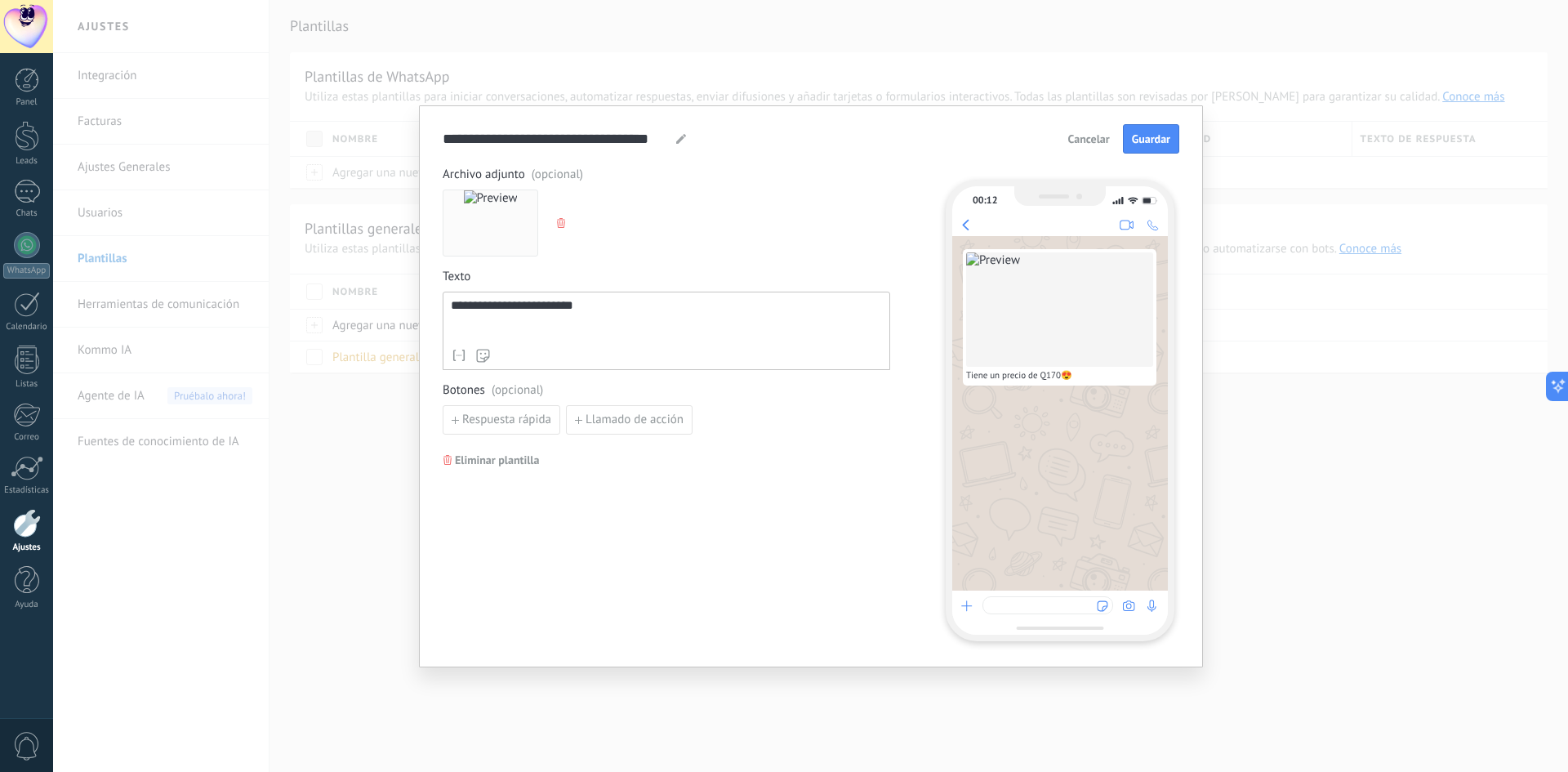
click at [801, 461] on div "**********" at bounding box center [666, 403] width 447 height 474
click at [521, 415] on span "Respuesta rápida" at bounding box center [507, 419] width 89 height 12
click at [525, 428] on input at bounding box center [530, 419] width 174 height 26
type input "**********"
click at [512, 457] on span "Añadir quick reply" at bounding box center [510, 457] width 95 height 12
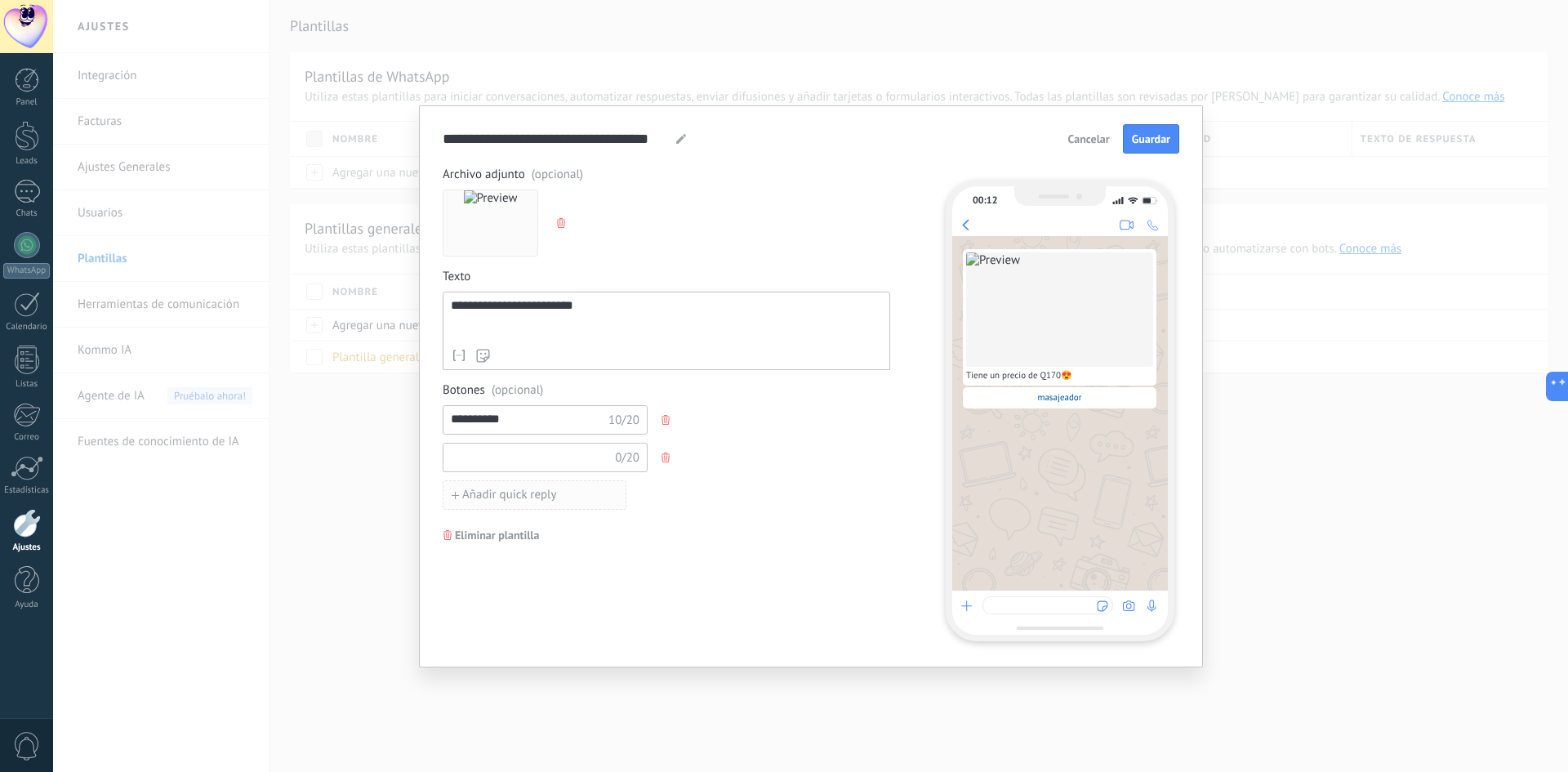
click at [512, 457] on input at bounding box center [530, 456] width 174 height 26
click at [1143, 138] on span "Guardar" at bounding box center [1150, 138] width 38 height 12
type input "********"
click at [1153, 139] on span "Guardar" at bounding box center [1150, 138] width 38 height 12
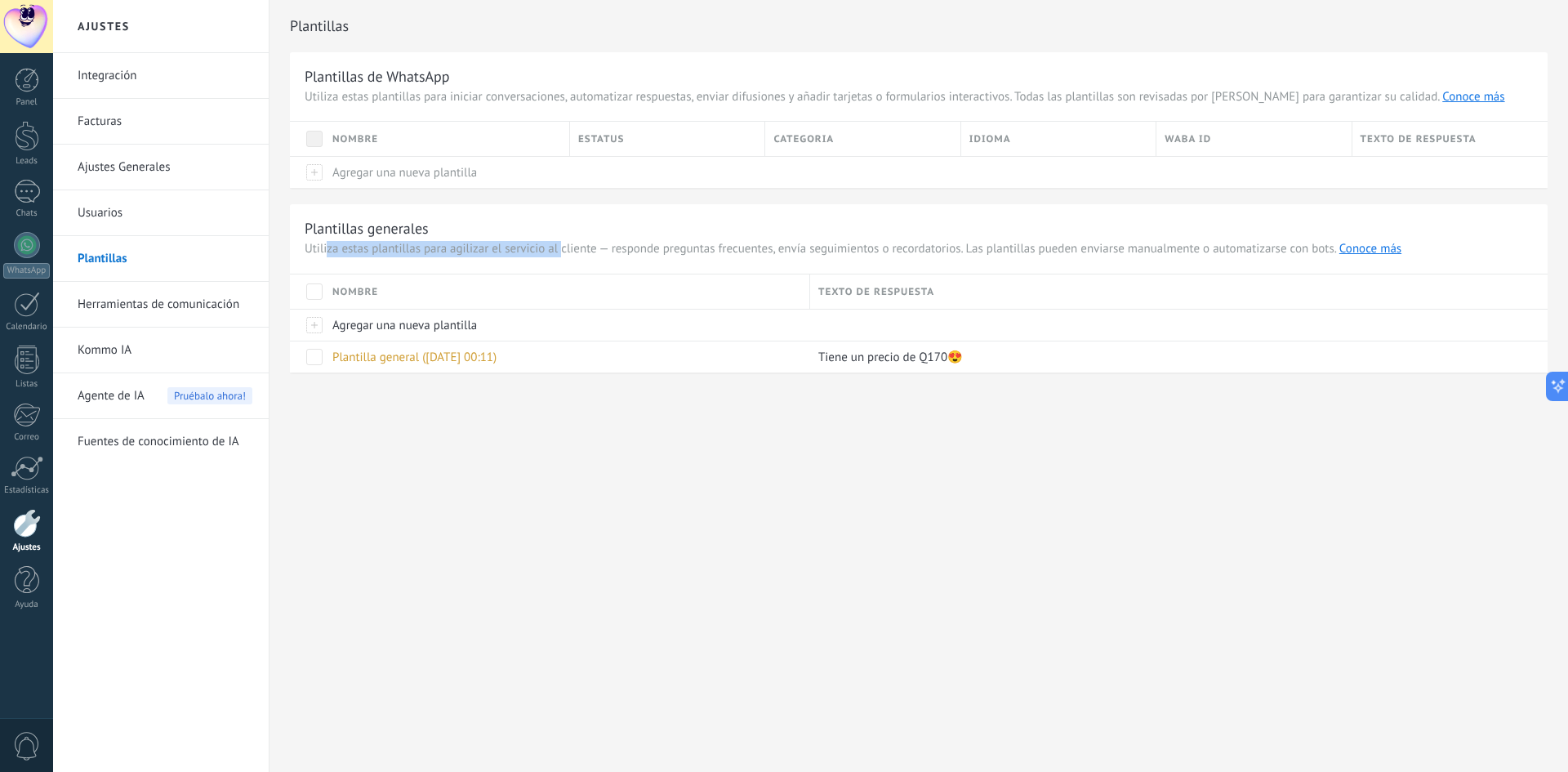
drag, startPoint x: 329, startPoint y: 250, endPoint x: 561, endPoint y: 249, distance: 232.0
click at [561, 249] on span "Utiliza estas plantillas para agilizar el servicio al cliente — responde pregun…" at bounding box center [918, 249] width 1228 height 16
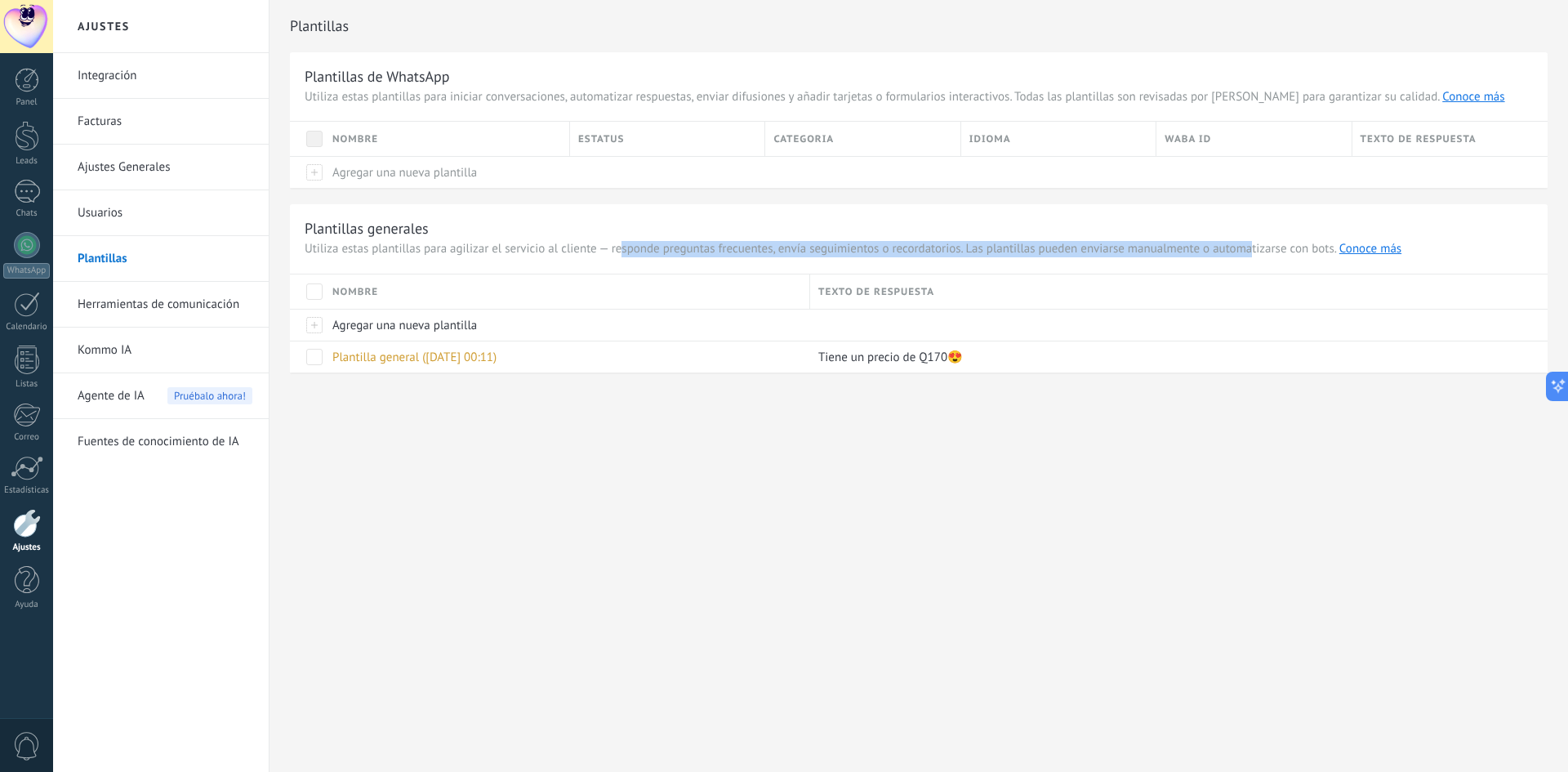
drag, startPoint x: 621, startPoint y: 245, endPoint x: 1251, endPoint y: 246, distance: 630.0
click at [1251, 246] on span "Utiliza estas plantillas para agilizar el servicio al cliente — responde pregun…" at bounding box center [918, 249] width 1228 height 16
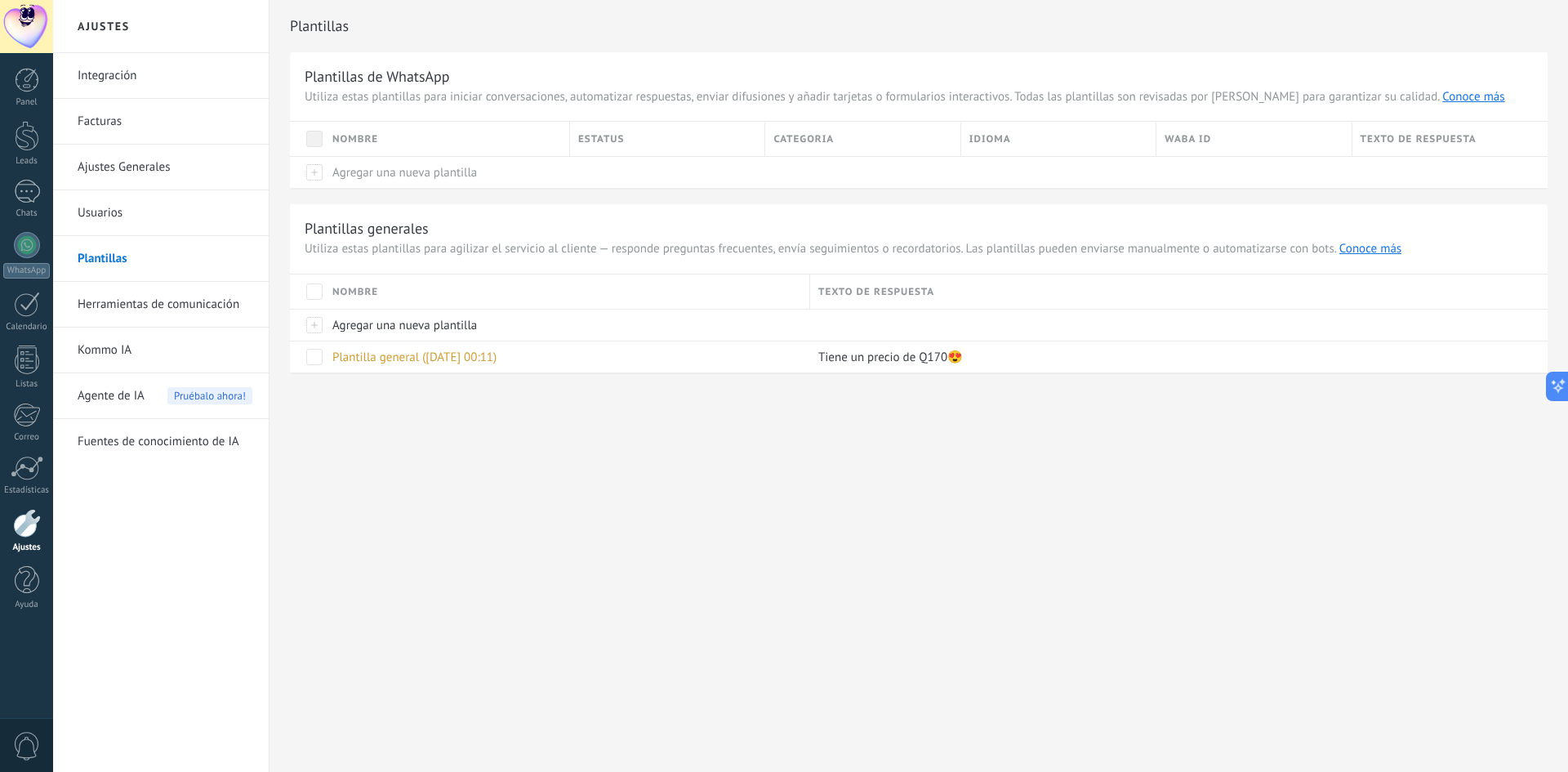
click at [1262, 245] on span "Utiliza estas plantillas para agilizar el servicio al cliente — responde pregun…" at bounding box center [918, 249] width 1228 height 16
click at [1373, 249] on link "Conoce más" at bounding box center [1370, 248] width 62 height 15
click at [117, 258] on link "Plantillas" at bounding box center [165, 258] width 175 height 46
click at [360, 177] on span "Agregar una nueva plantilla" at bounding box center [404, 172] width 145 height 15
click at [319, 175] on div at bounding box center [307, 172] width 34 height 32
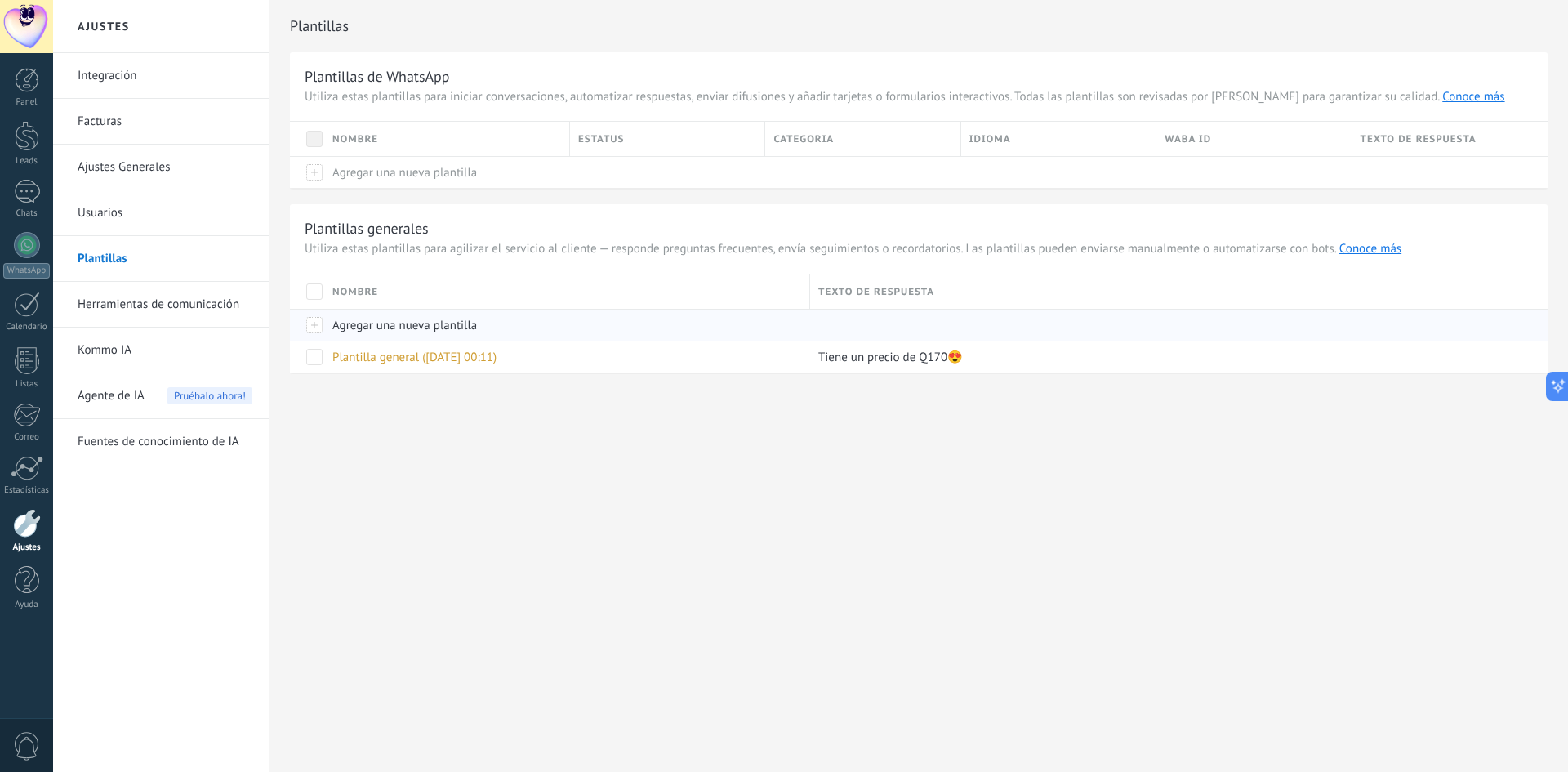
click at [401, 326] on span "Agregar una nueva plantilla" at bounding box center [404, 325] width 145 height 15
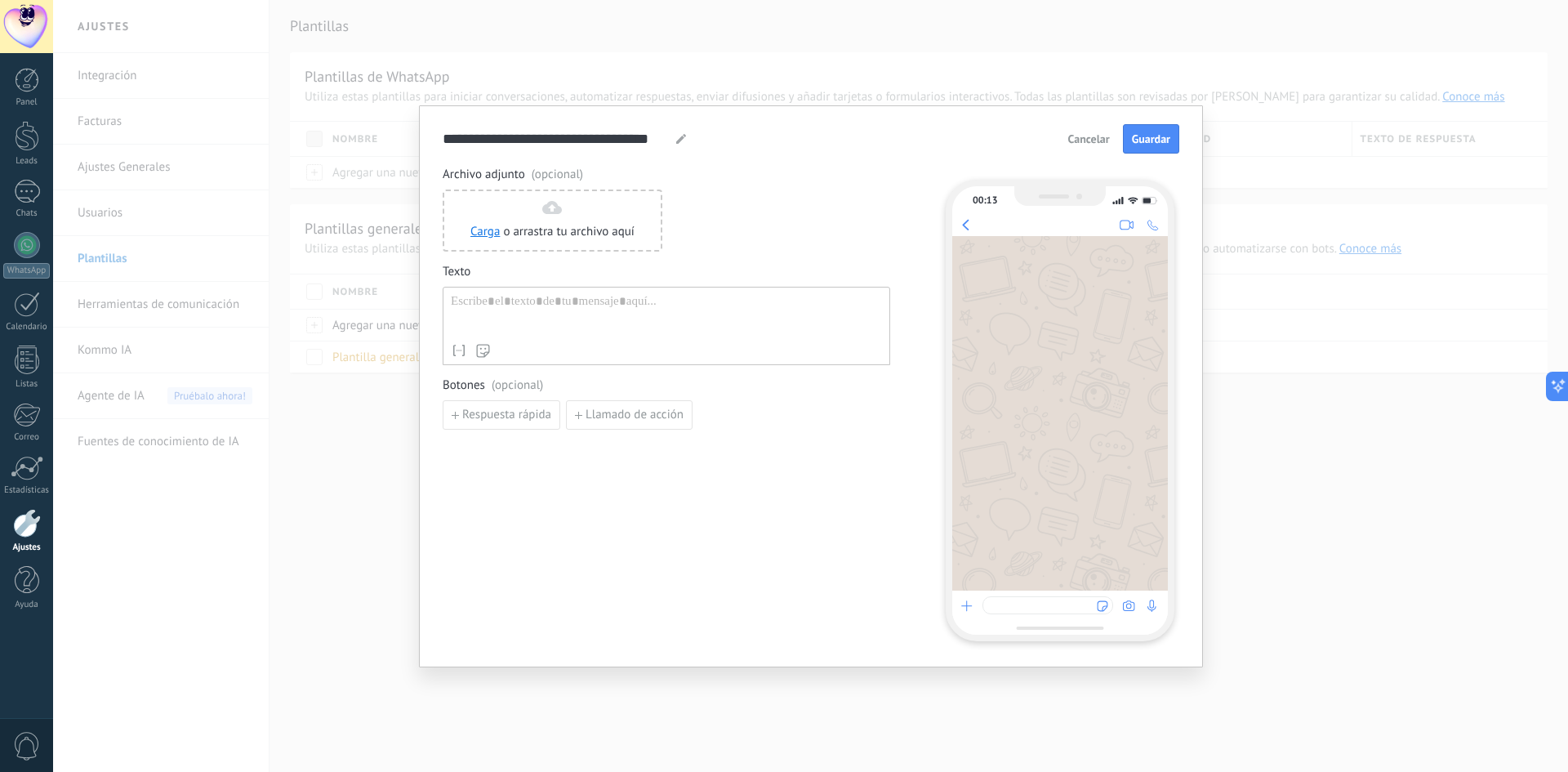
click at [1091, 135] on span "Cancelar" at bounding box center [1089, 138] width 42 height 12
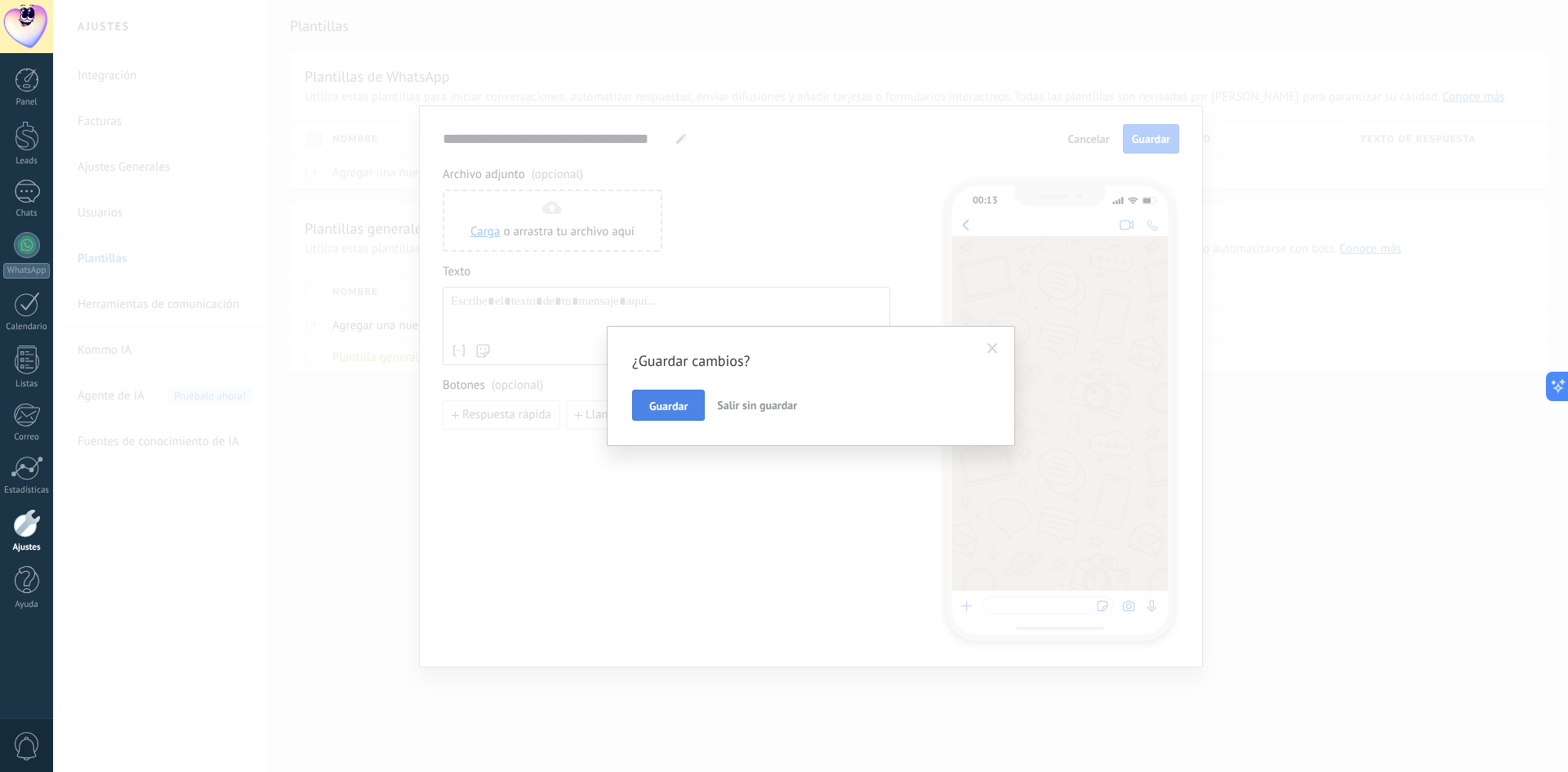
click at [663, 406] on span "Guardar" at bounding box center [668, 405] width 38 height 12
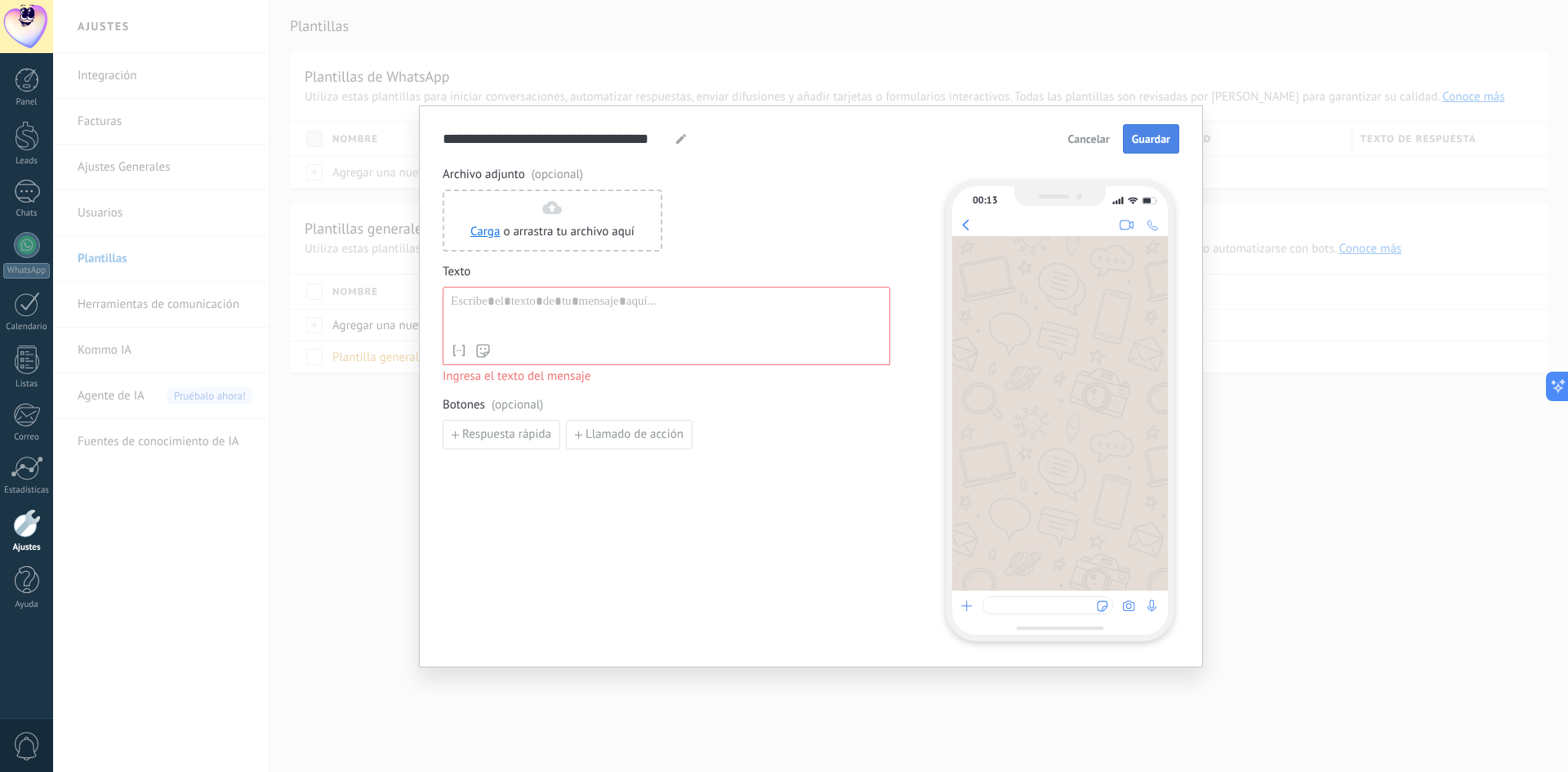
click at [1157, 133] on button "Guardar" at bounding box center [1150, 138] width 56 height 29
click at [1074, 137] on span "Cancelar" at bounding box center [1089, 138] width 42 height 12
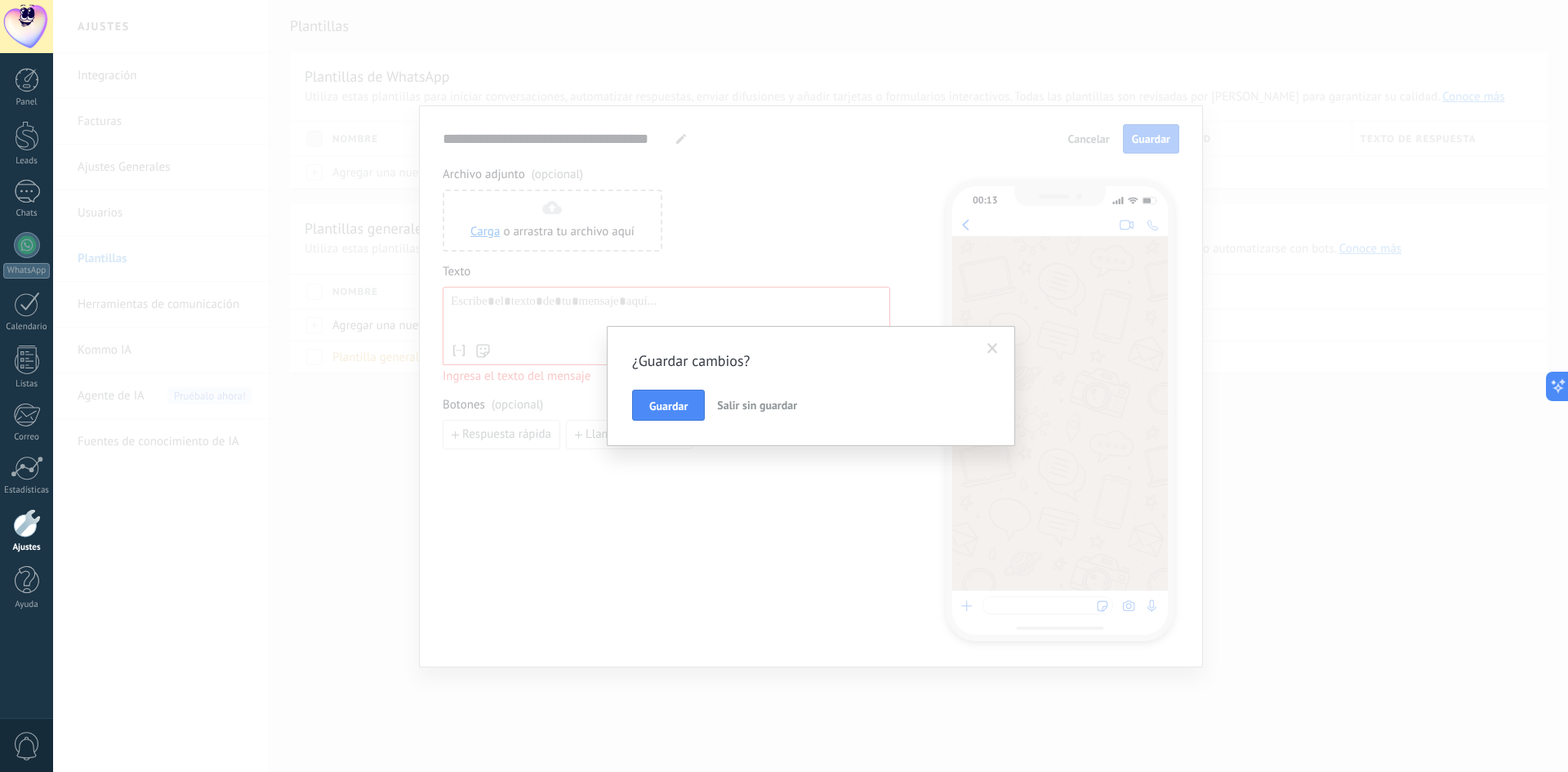
click at [772, 411] on span "Salir sin guardar" at bounding box center [757, 405] width 80 height 14
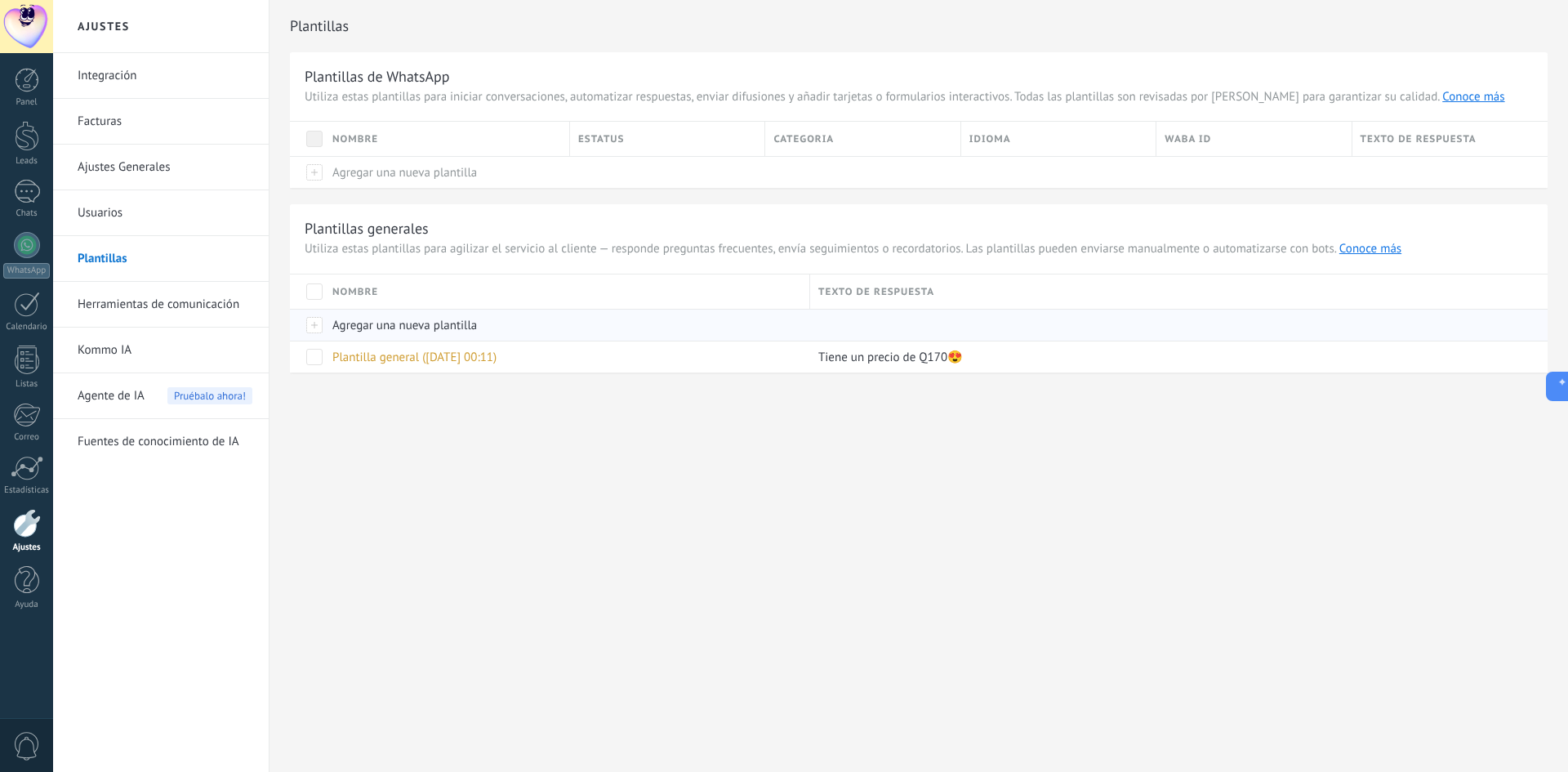
click at [437, 324] on span "Agregar una nueva plantilla" at bounding box center [404, 325] width 145 height 15
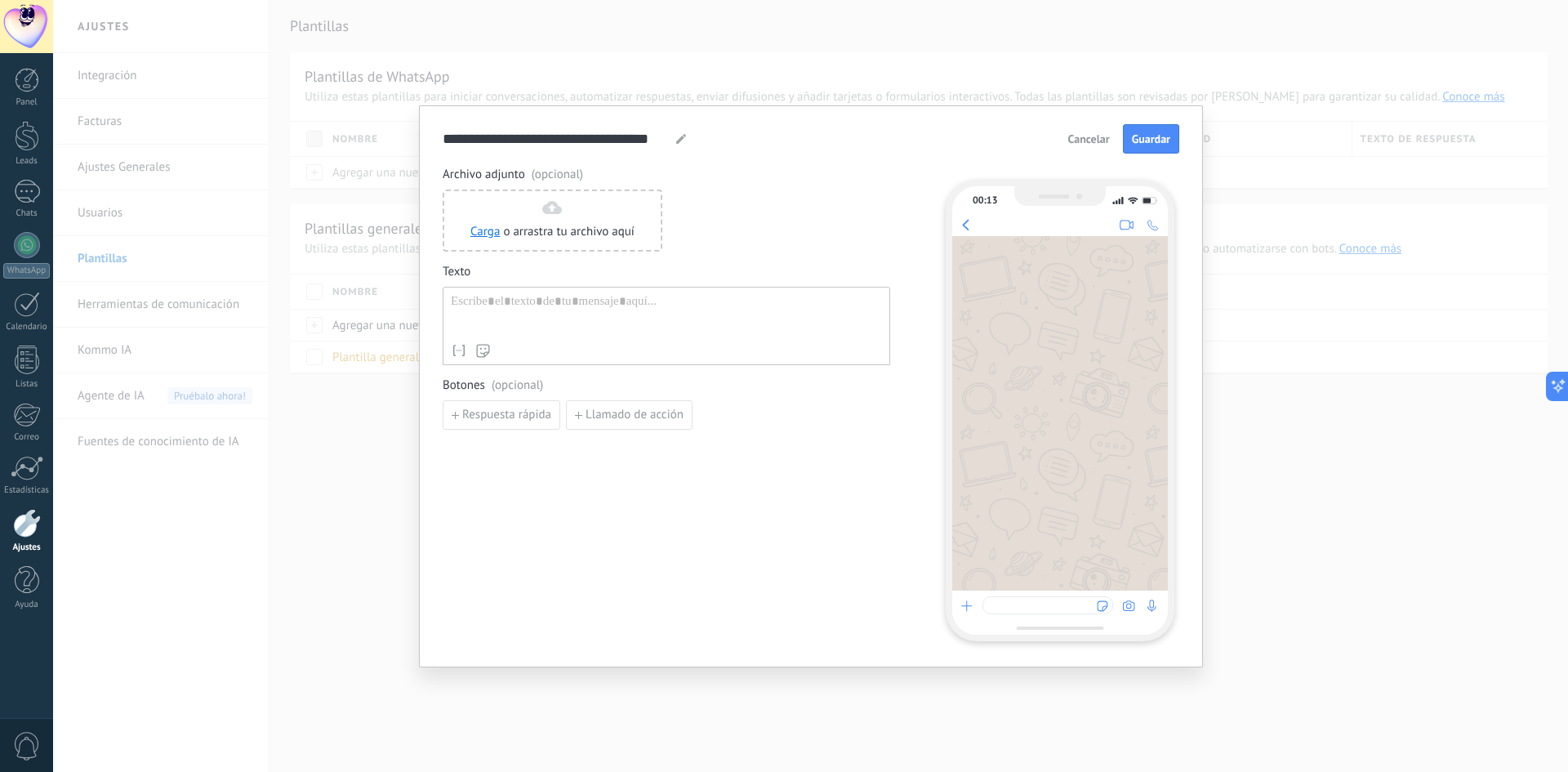
click at [311, 347] on div "**********" at bounding box center [809, 386] width 1514 height 772
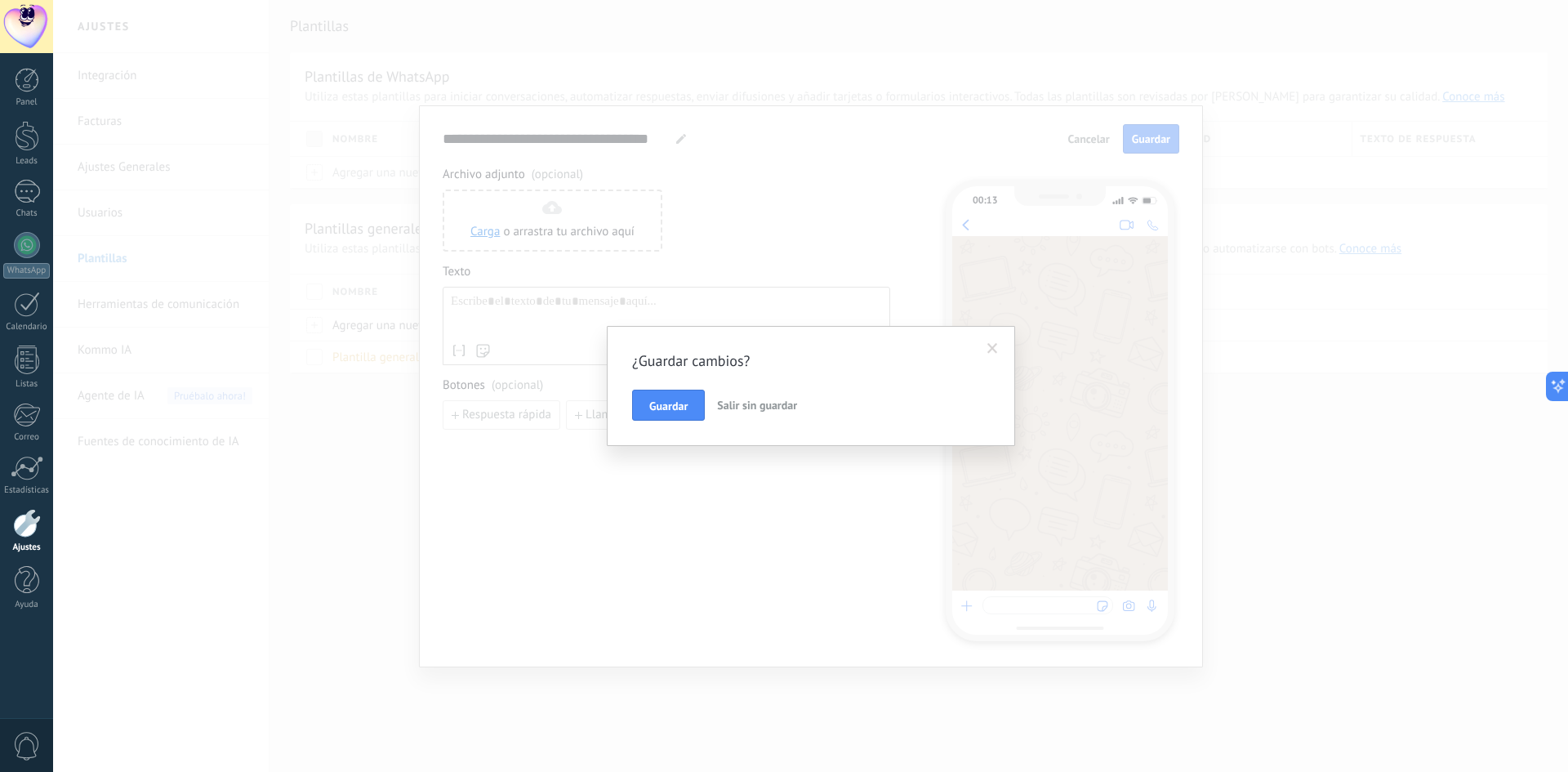
click at [762, 411] on span "Salir sin guardar" at bounding box center [757, 405] width 80 height 14
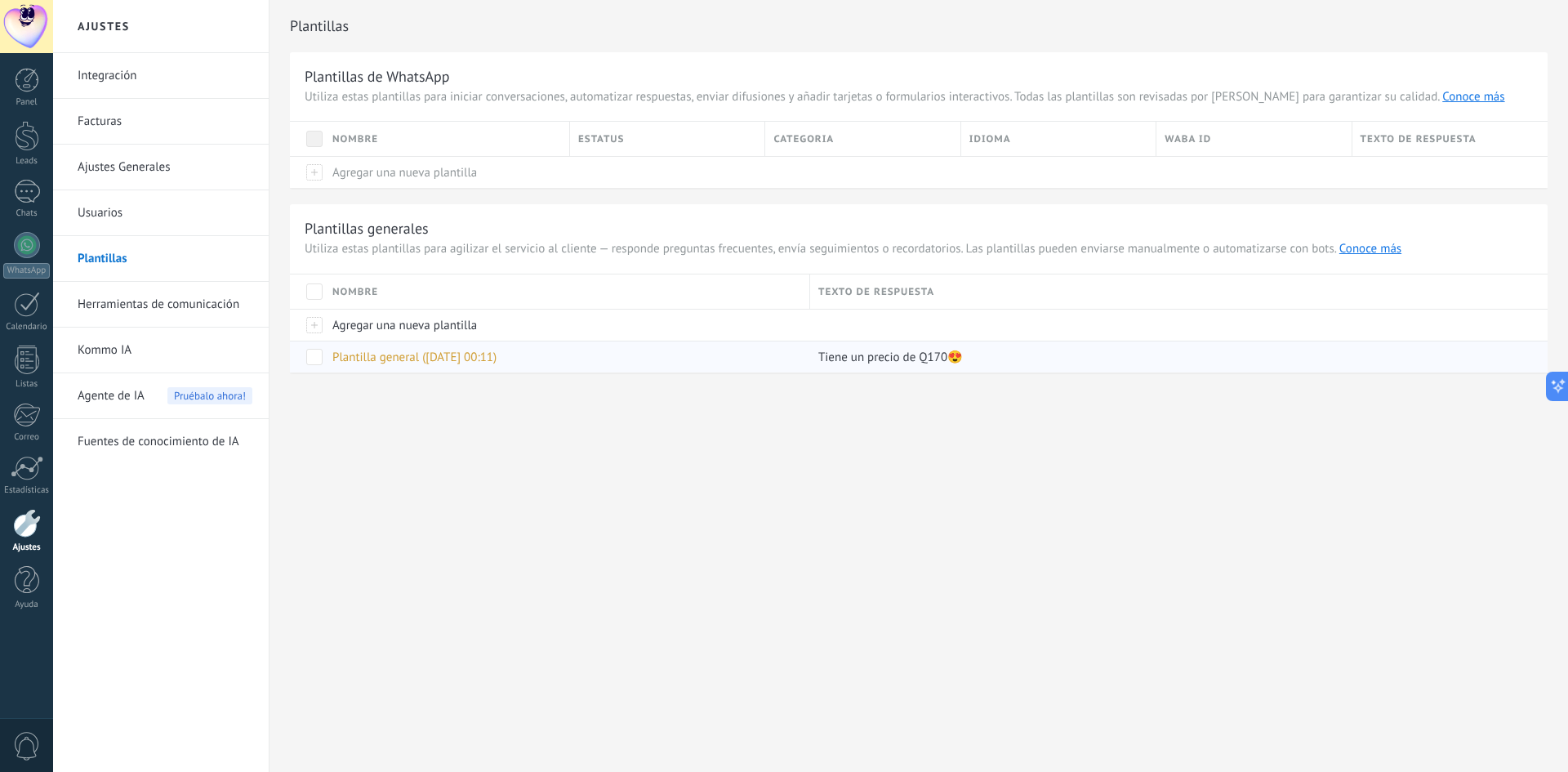
click at [481, 365] on div "Plantilla general ([DATE] 00:11)" at bounding box center [562, 356] width 477 height 31
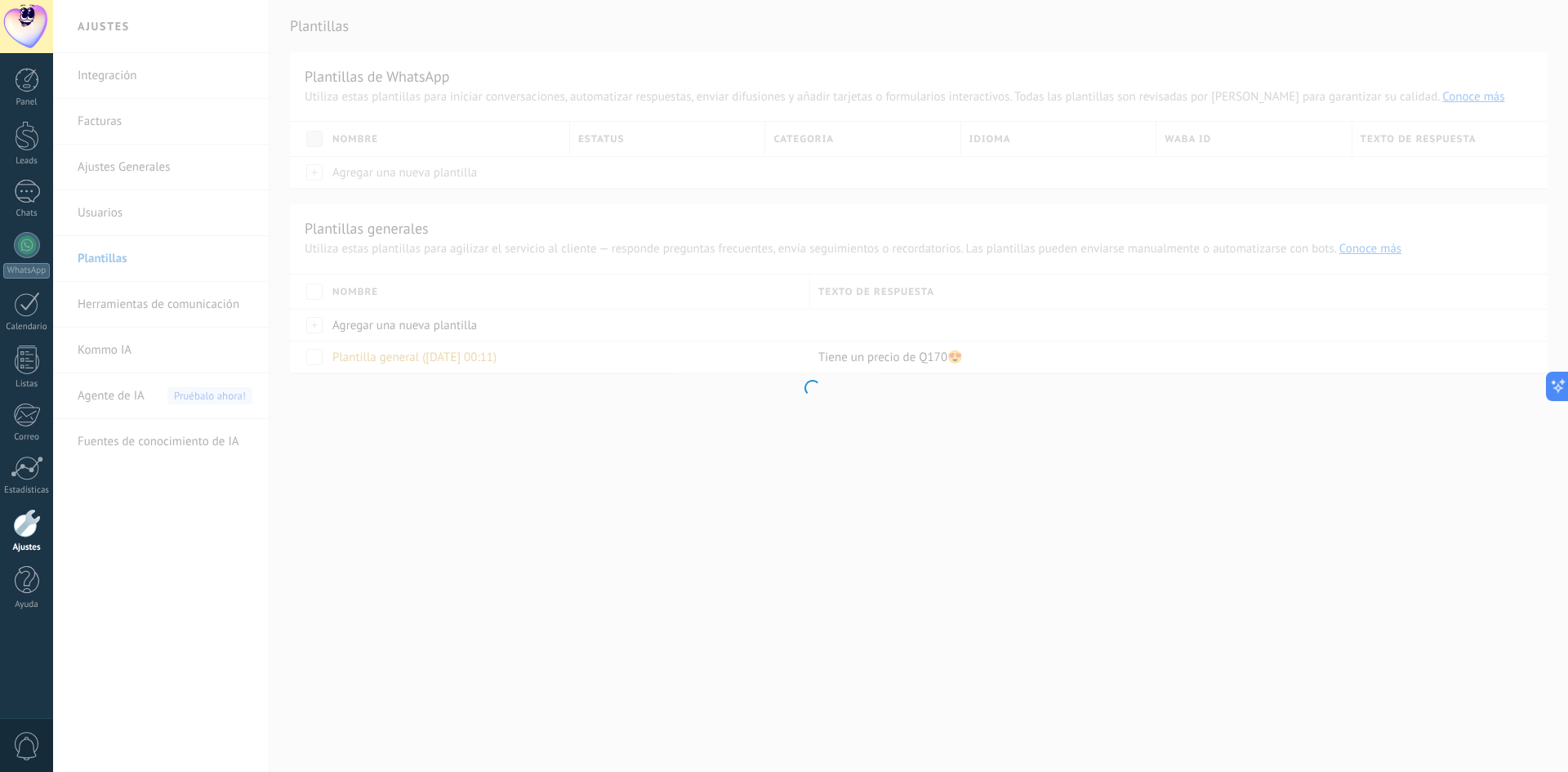
click at [477, 351] on div at bounding box center [809, 386] width 1514 height 772
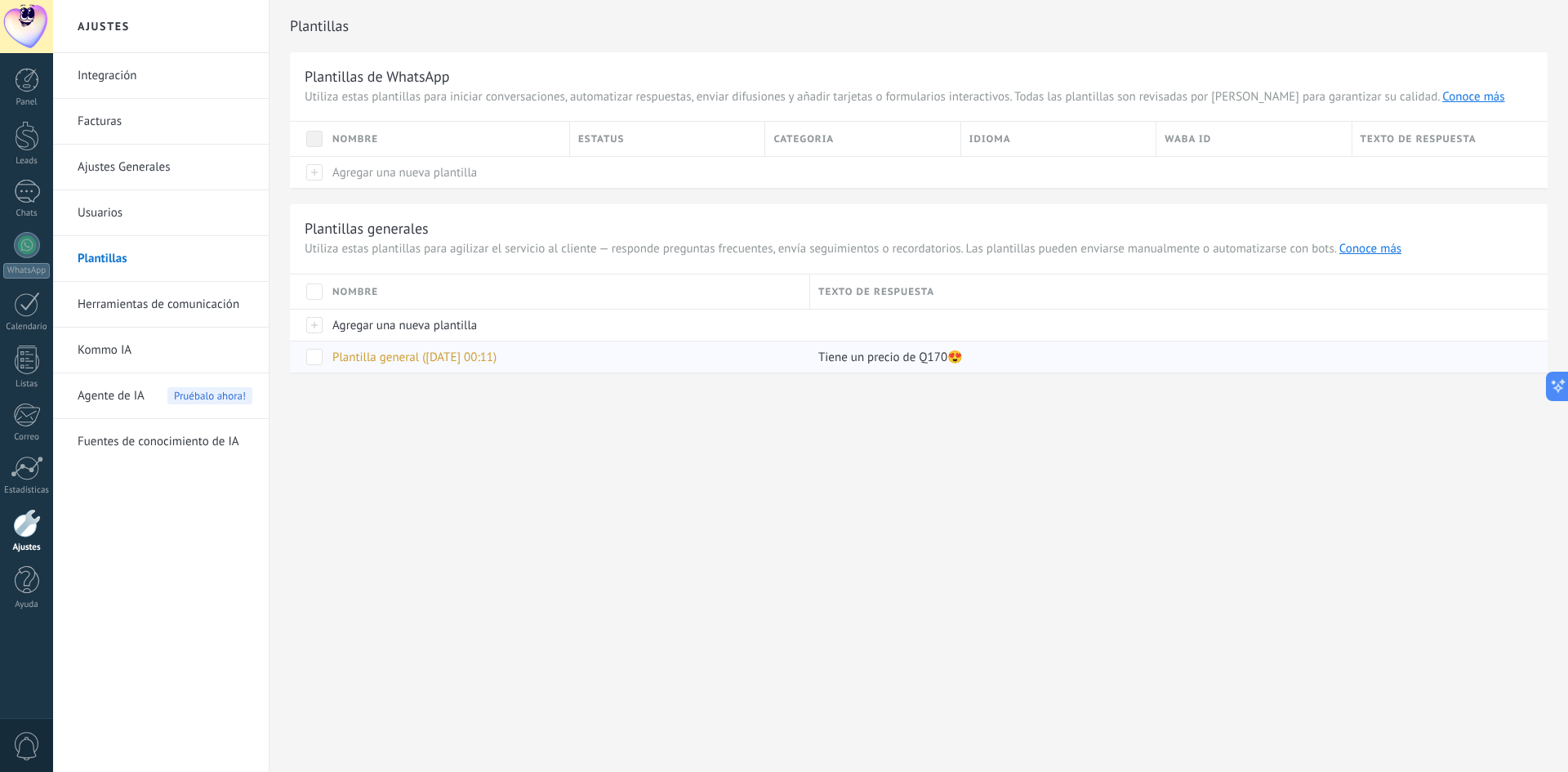
click at [478, 353] on span "Plantilla general ([DATE] 00:11)" at bounding box center [414, 357] width 164 height 15
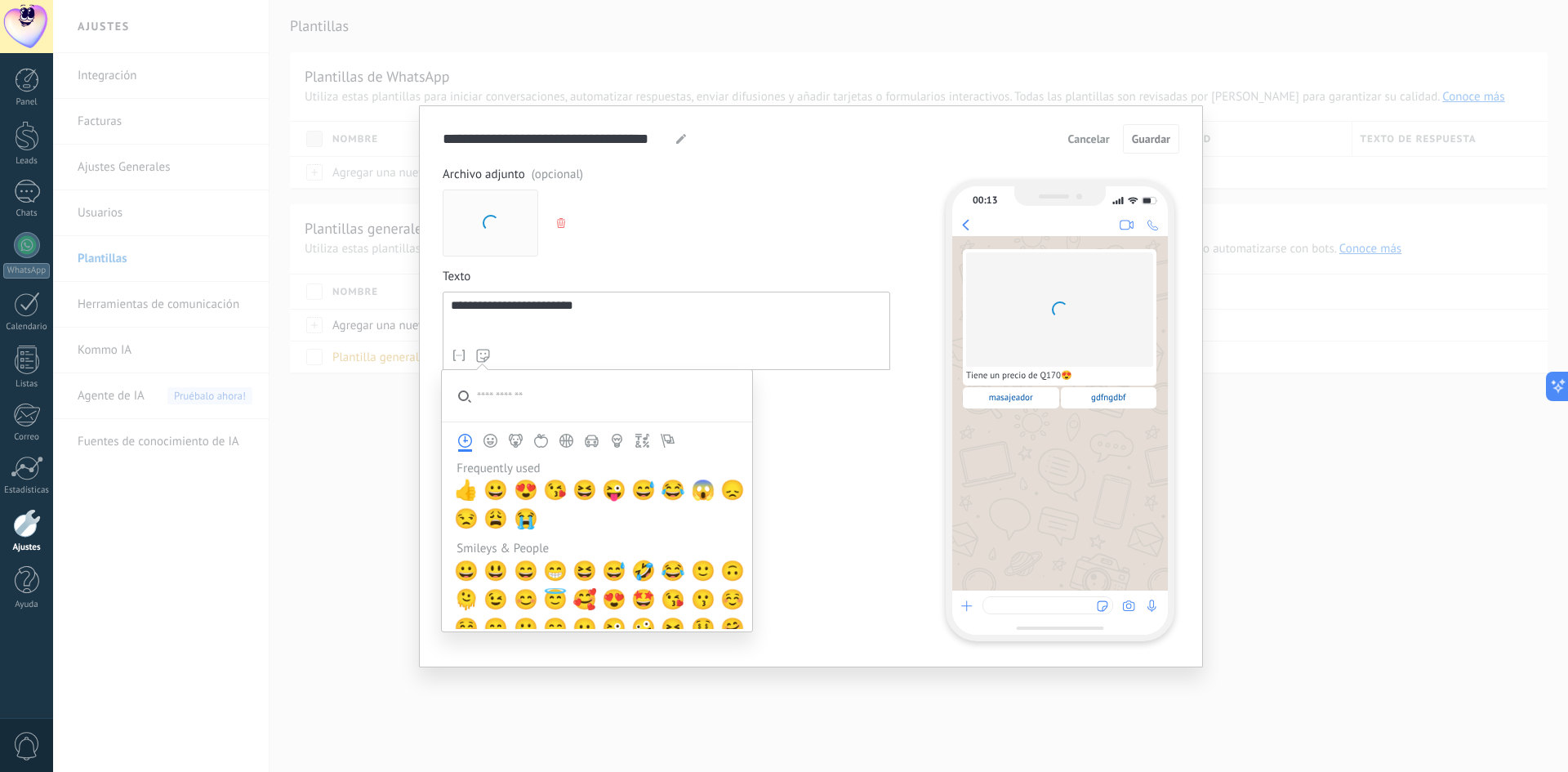
click at [776, 430] on div "**********" at bounding box center [666, 419] width 447 height 29
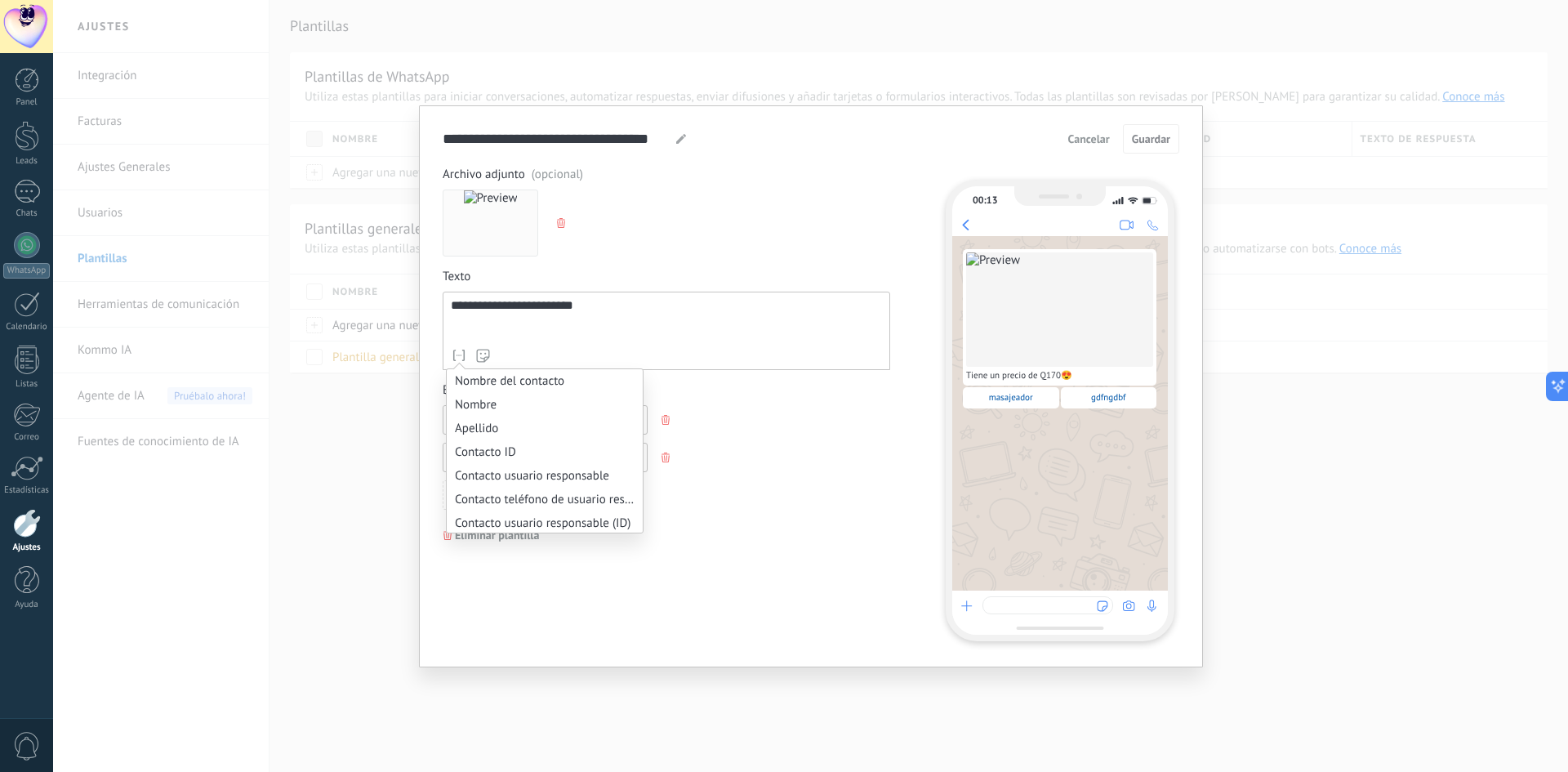
click at [323, 339] on div "**********" at bounding box center [809, 386] width 1514 height 772
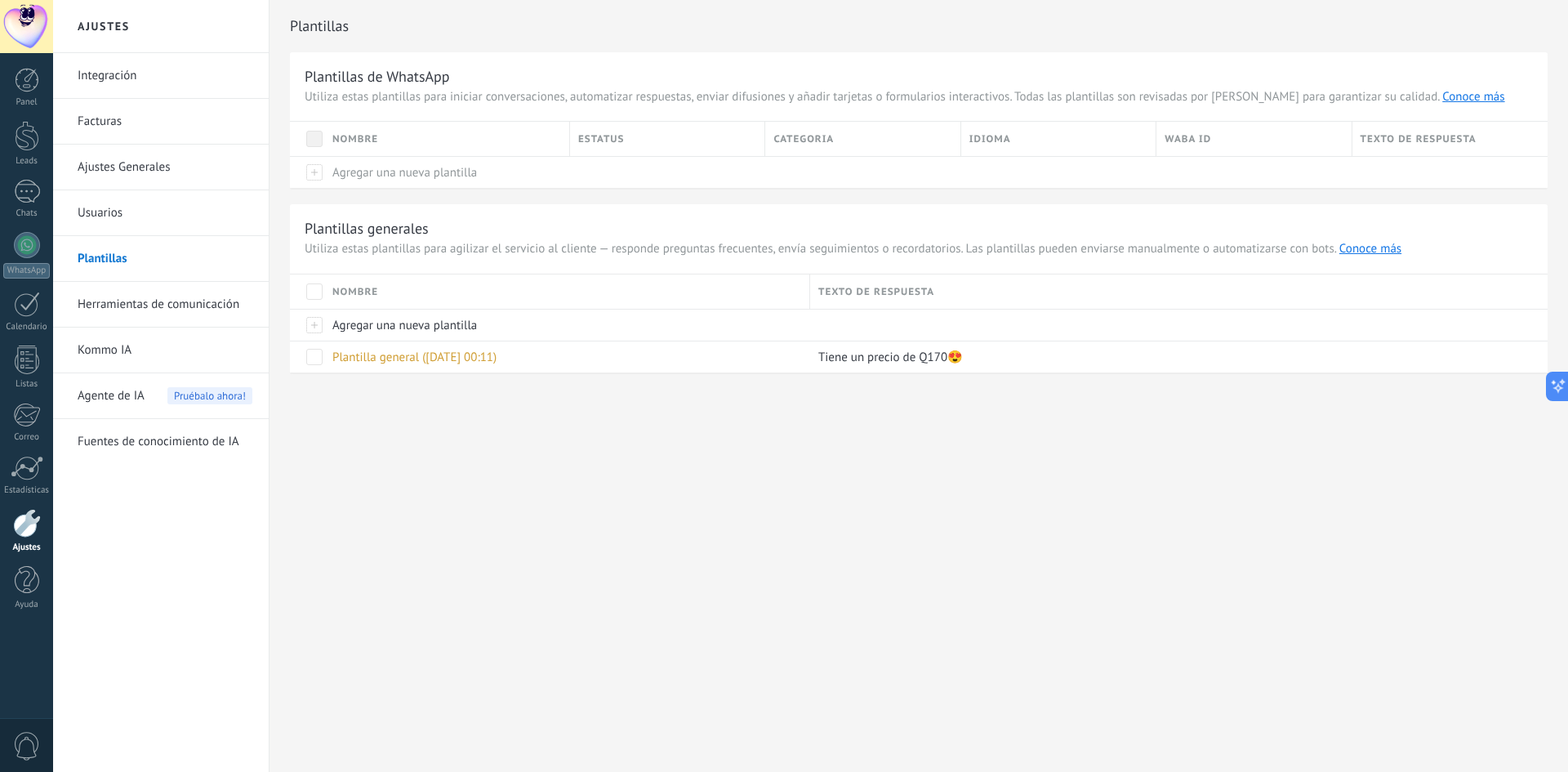
click at [141, 303] on link "Herramientas de comunicación" at bounding box center [165, 304] width 175 height 46
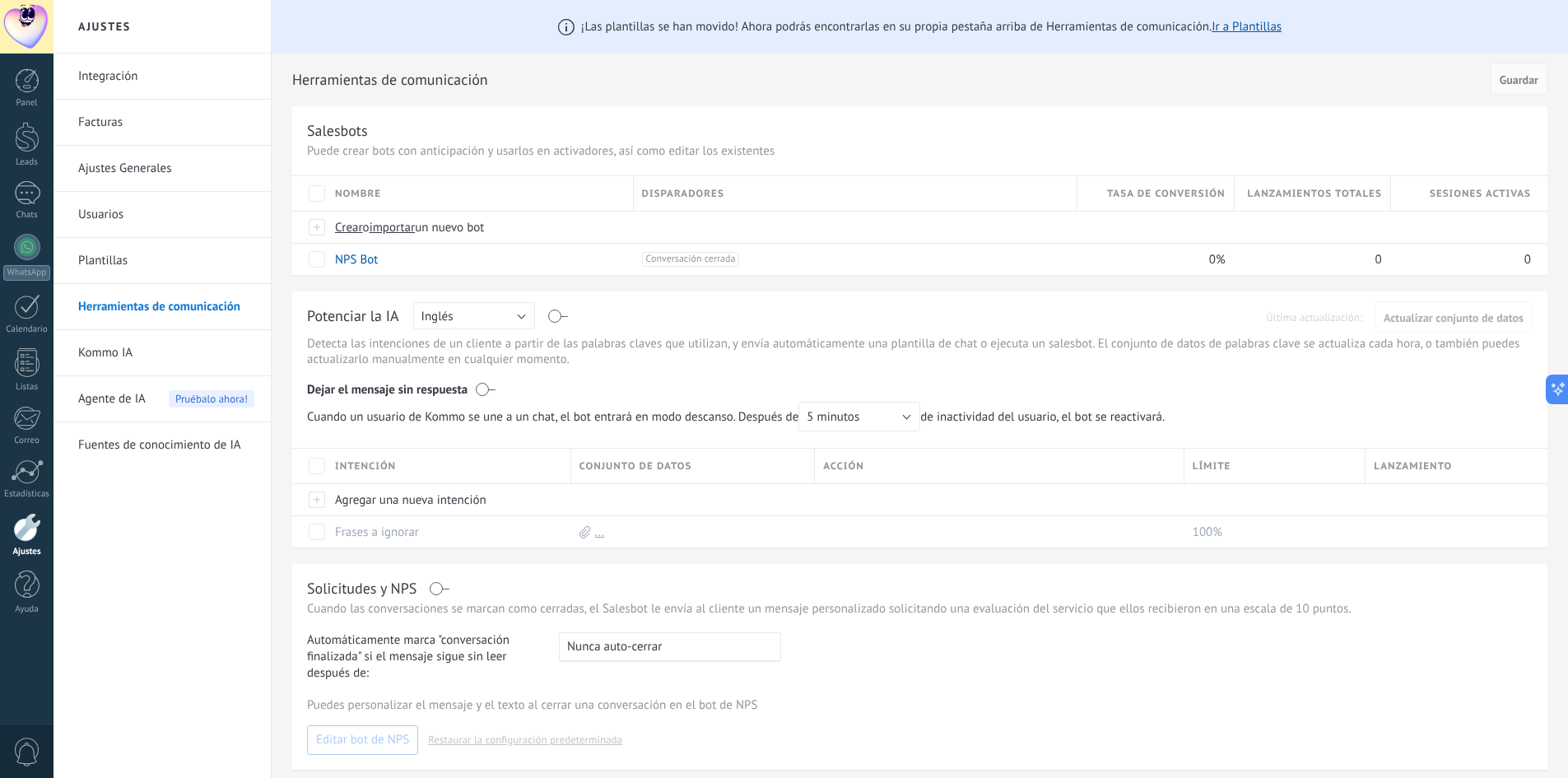
click at [136, 267] on link "Plantillas" at bounding box center [166, 260] width 176 height 46
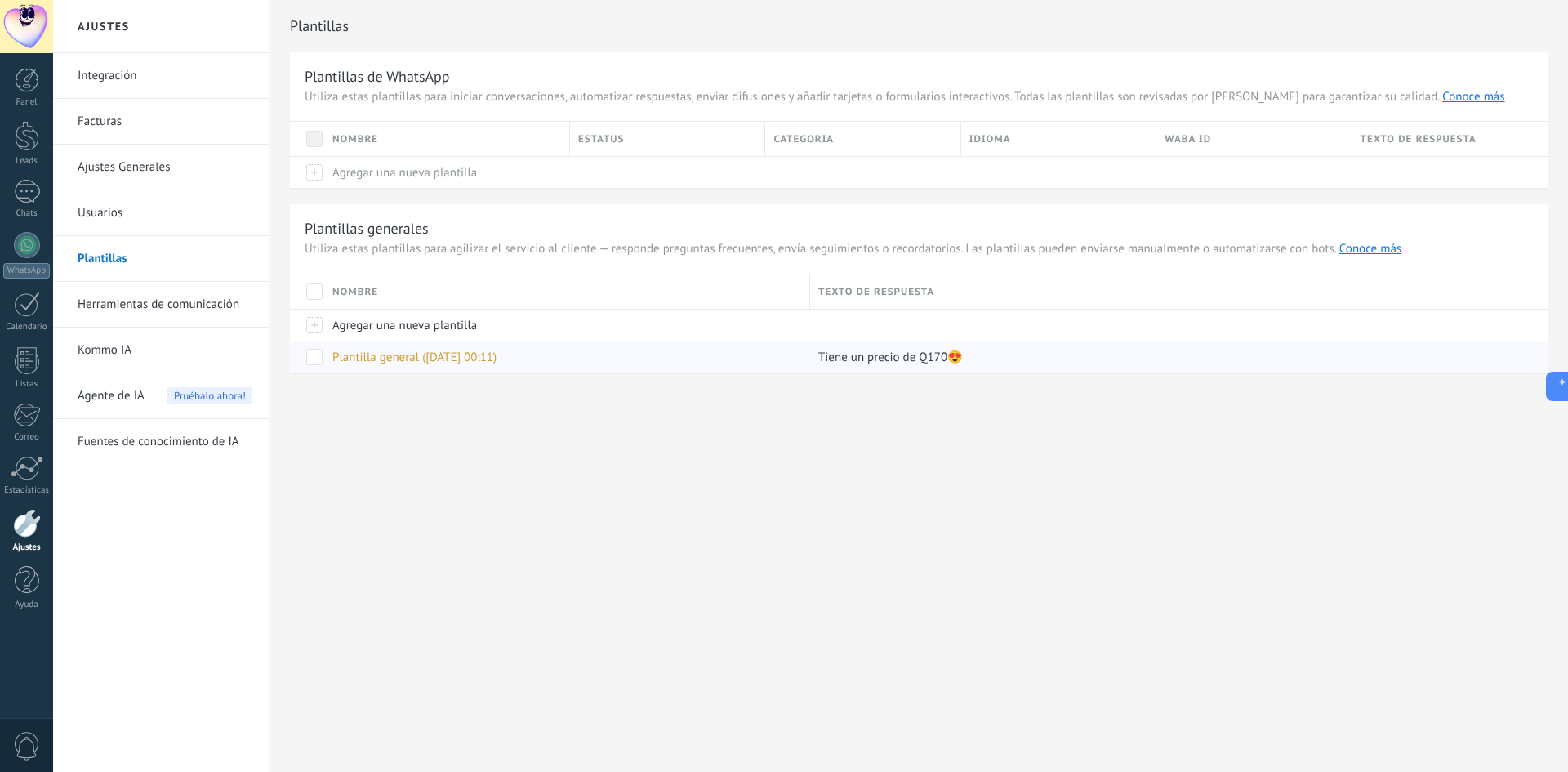
click at [315, 355] on span at bounding box center [314, 357] width 16 height 16
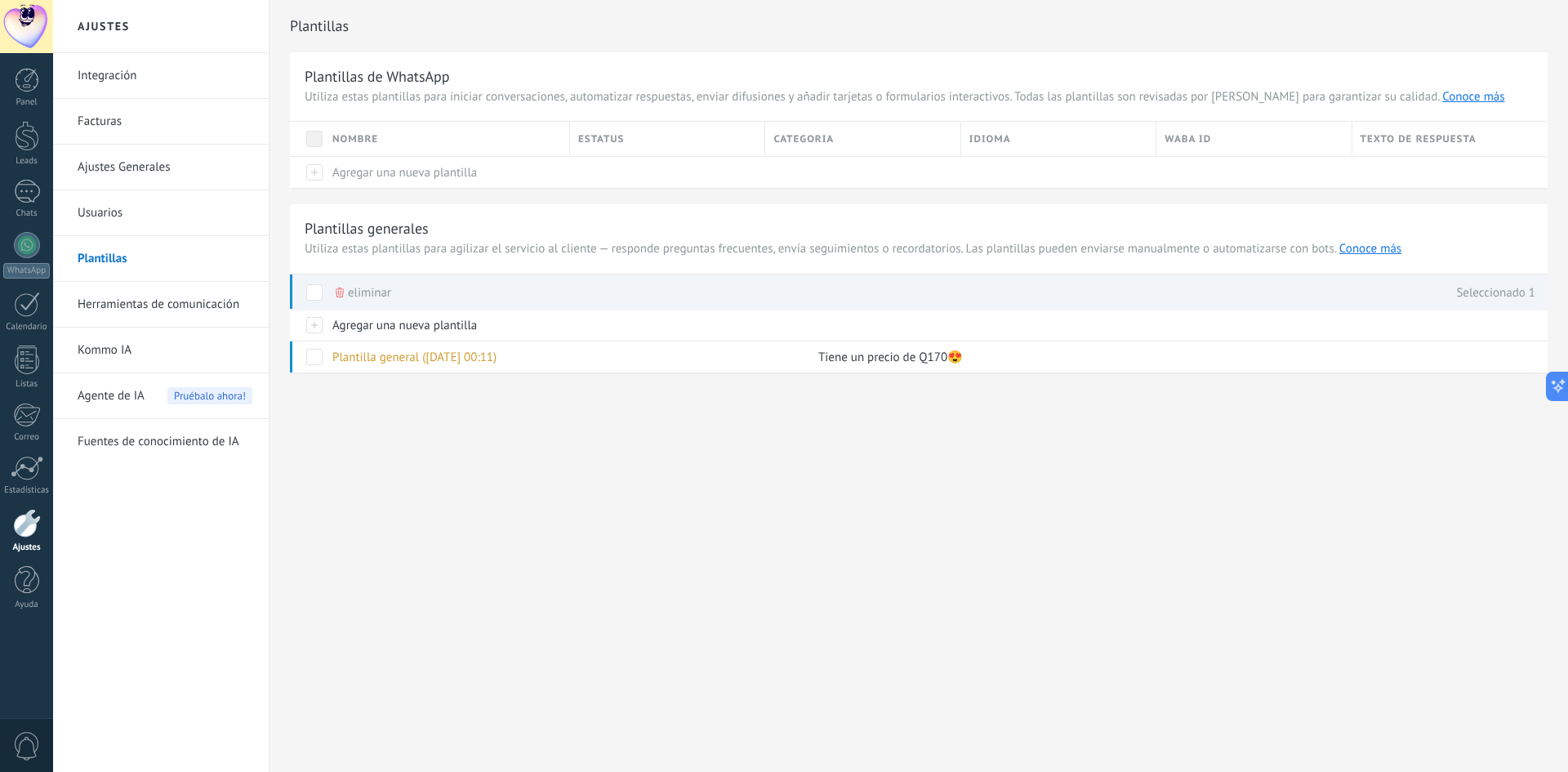
click at [362, 295] on span "eliminar" at bounding box center [369, 293] width 43 height 32
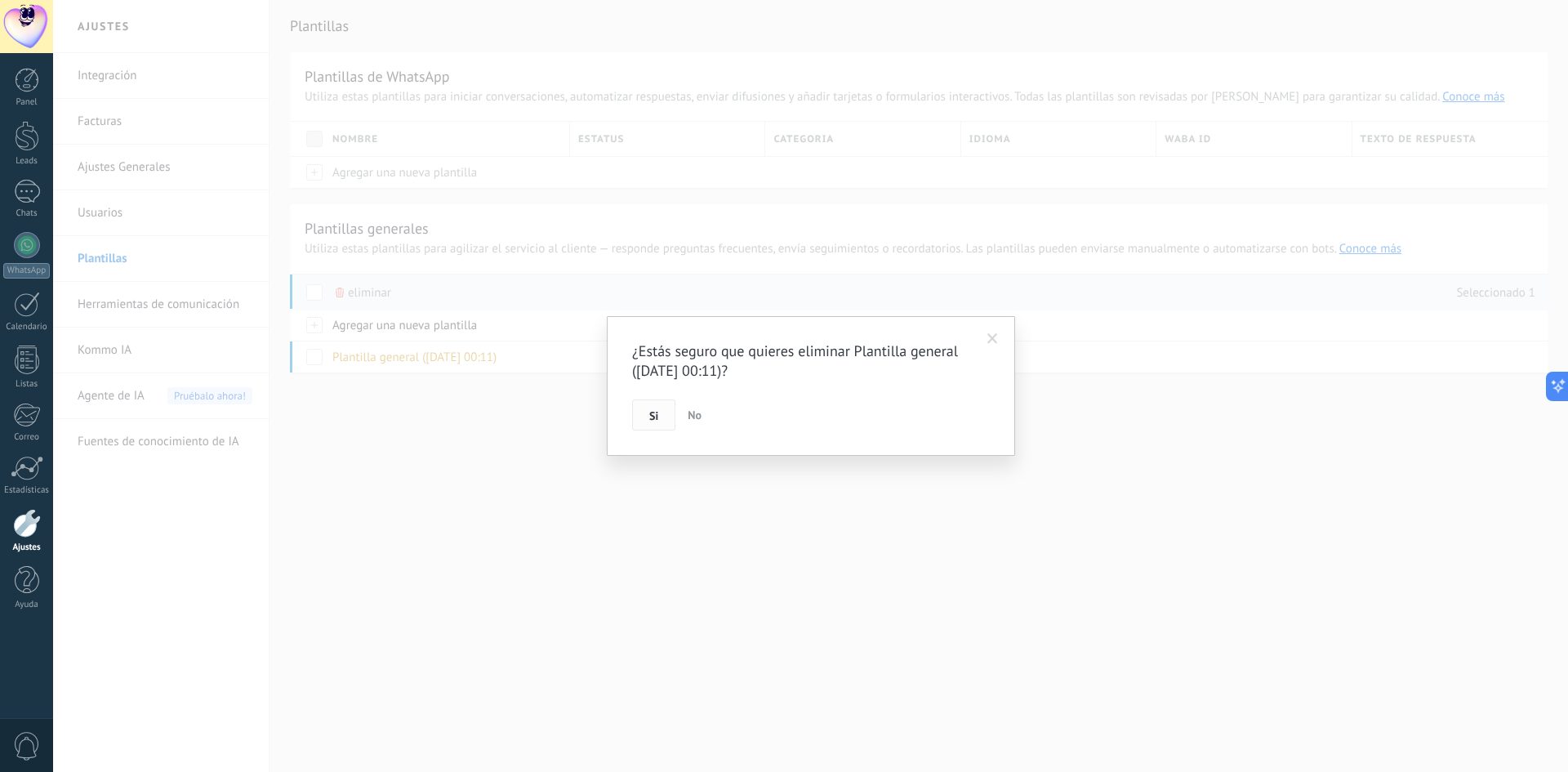
click at [658, 411] on span "Si" at bounding box center [653, 415] width 9 height 12
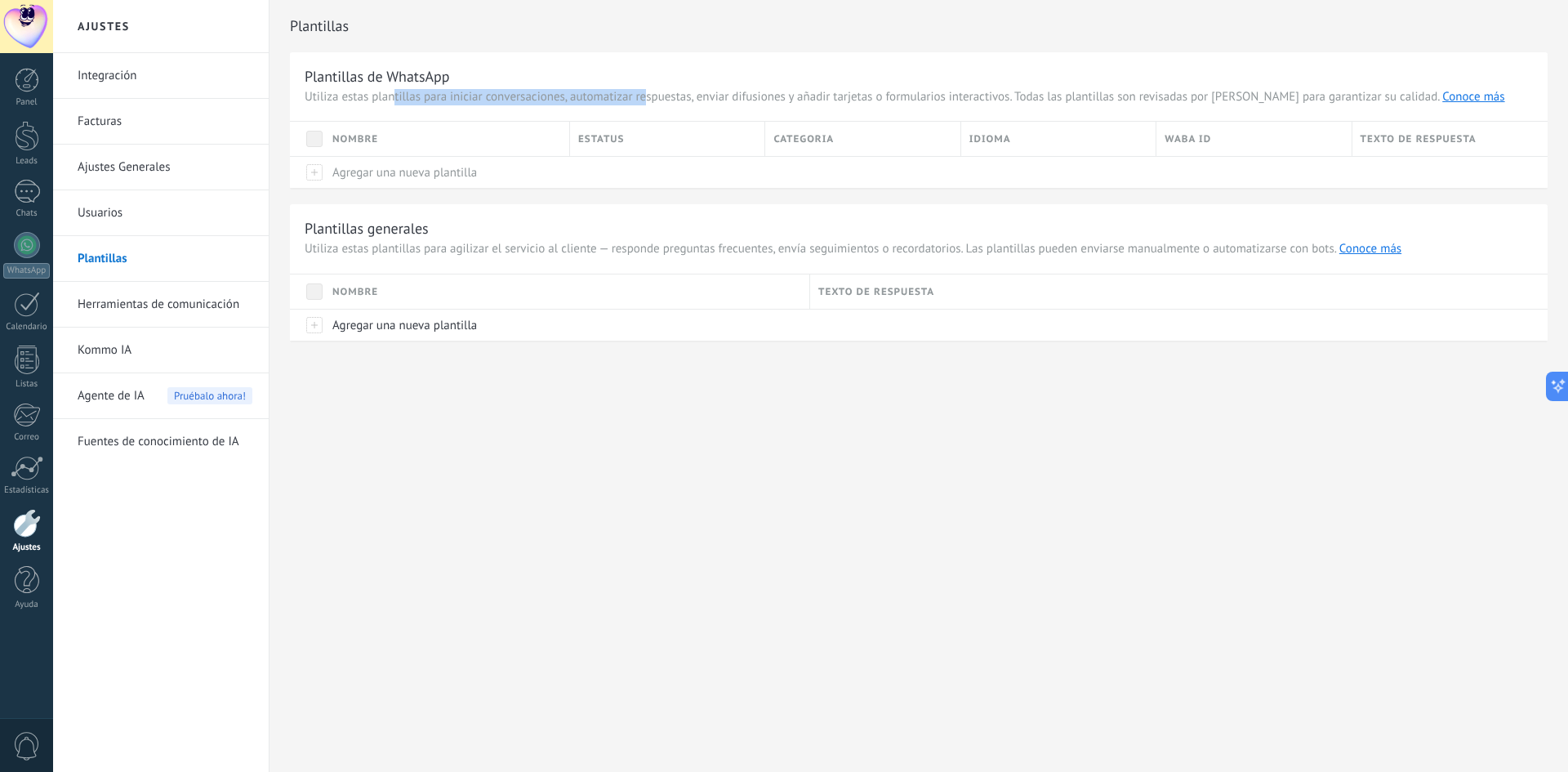
drag, startPoint x: 392, startPoint y: 95, endPoint x: 648, endPoint y: 101, distance: 256.1
click at [648, 101] on span "Utiliza estas plantillas para iniciar conversaciones, automatizar respuestas, e…" at bounding box center [918, 97] width 1228 height 16
drag, startPoint x: 684, startPoint y: 98, endPoint x: 758, endPoint y: 101, distance: 74.1
click at [758, 101] on span "Utiliza estas plantillas para iniciar conversaciones, automatizar respuestas, e…" at bounding box center [918, 97] width 1228 height 16
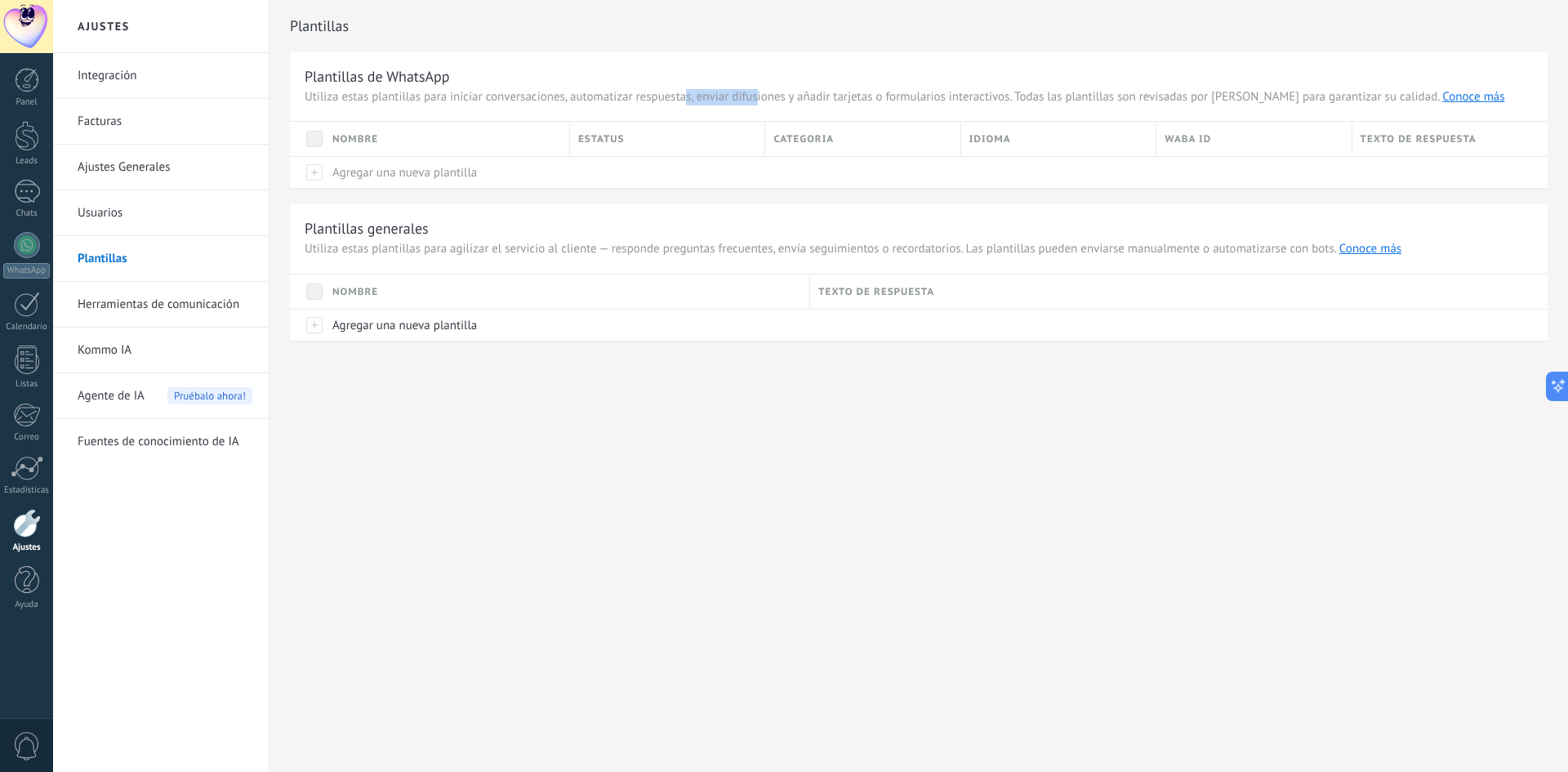
click at [758, 101] on span "Utiliza estas plantillas para iniciar conversaciones, automatizar respuestas, e…" at bounding box center [918, 97] width 1228 height 16
click at [823, 100] on span "Utiliza estas plantillas para iniciar conversaciones, automatizar respuestas, e…" at bounding box center [918, 97] width 1228 height 16
click at [824, 100] on span "Utiliza estas plantillas para iniciar conversaciones, automatizar respuestas, e…" at bounding box center [918, 97] width 1228 height 16
drag, startPoint x: 845, startPoint y: 98, endPoint x: 986, endPoint y: 102, distance: 141.1
click at [986, 102] on span "Utiliza estas plantillas para iniciar conversaciones, automatizar respuestas, e…" at bounding box center [918, 97] width 1228 height 16
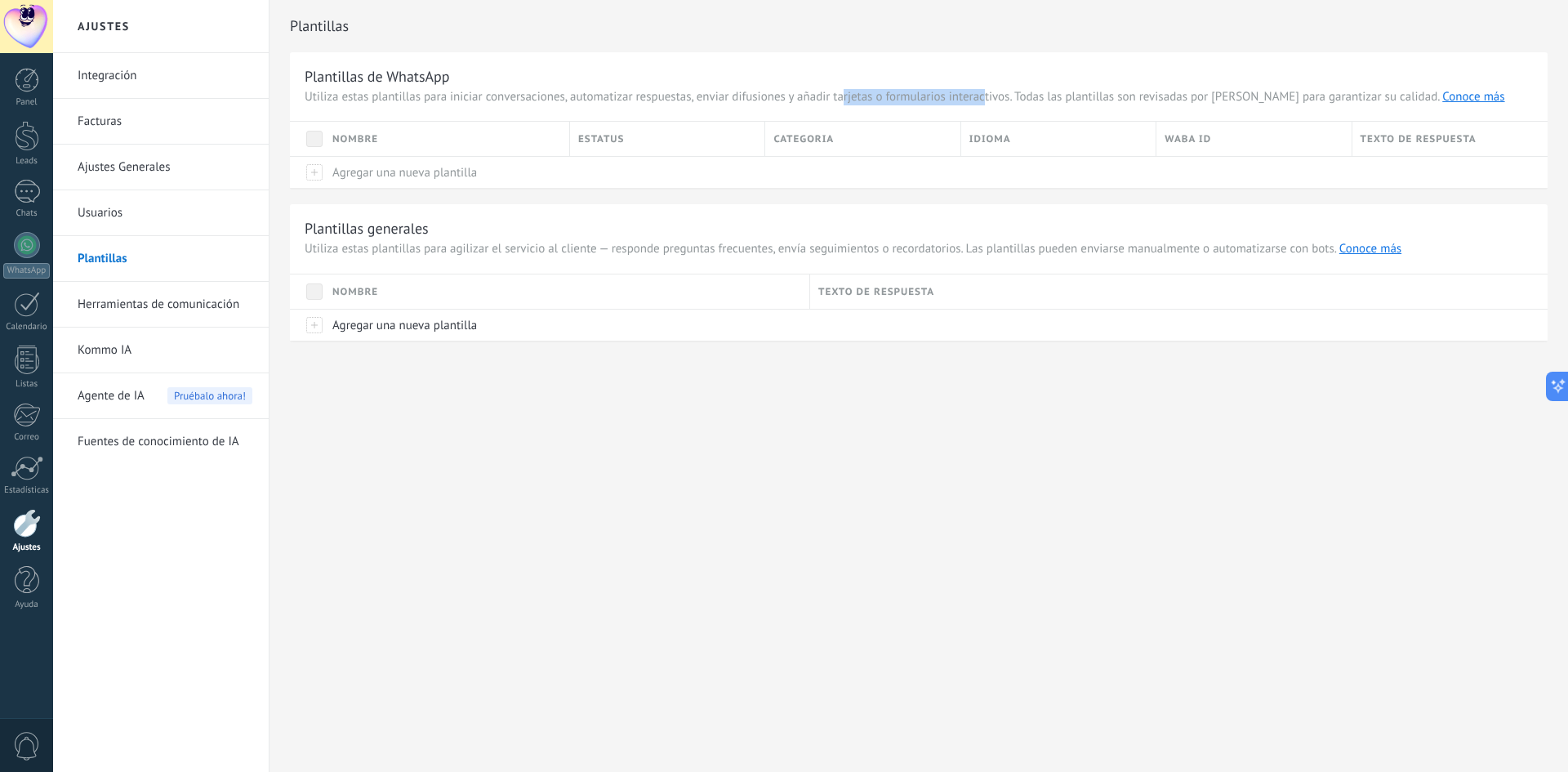
click at [986, 102] on span "Utiliza estas plantillas para iniciar conversaciones, automatizar respuestas, e…" at bounding box center [918, 97] width 1228 height 16
drag, startPoint x: 1060, startPoint y: 101, endPoint x: 1124, endPoint y: 101, distance: 64.0
click at [1078, 101] on span "Utiliza estas plantillas para iniciar conversaciones, automatizar respuestas, e…" at bounding box center [918, 97] width 1228 height 16
click at [1124, 101] on span "Utiliza estas plantillas para iniciar conversaciones, automatizar respuestas, e…" at bounding box center [918, 97] width 1228 height 16
drag, startPoint x: 1182, startPoint y: 101, endPoint x: 1214, endPoint y: 101, distance: 32.0
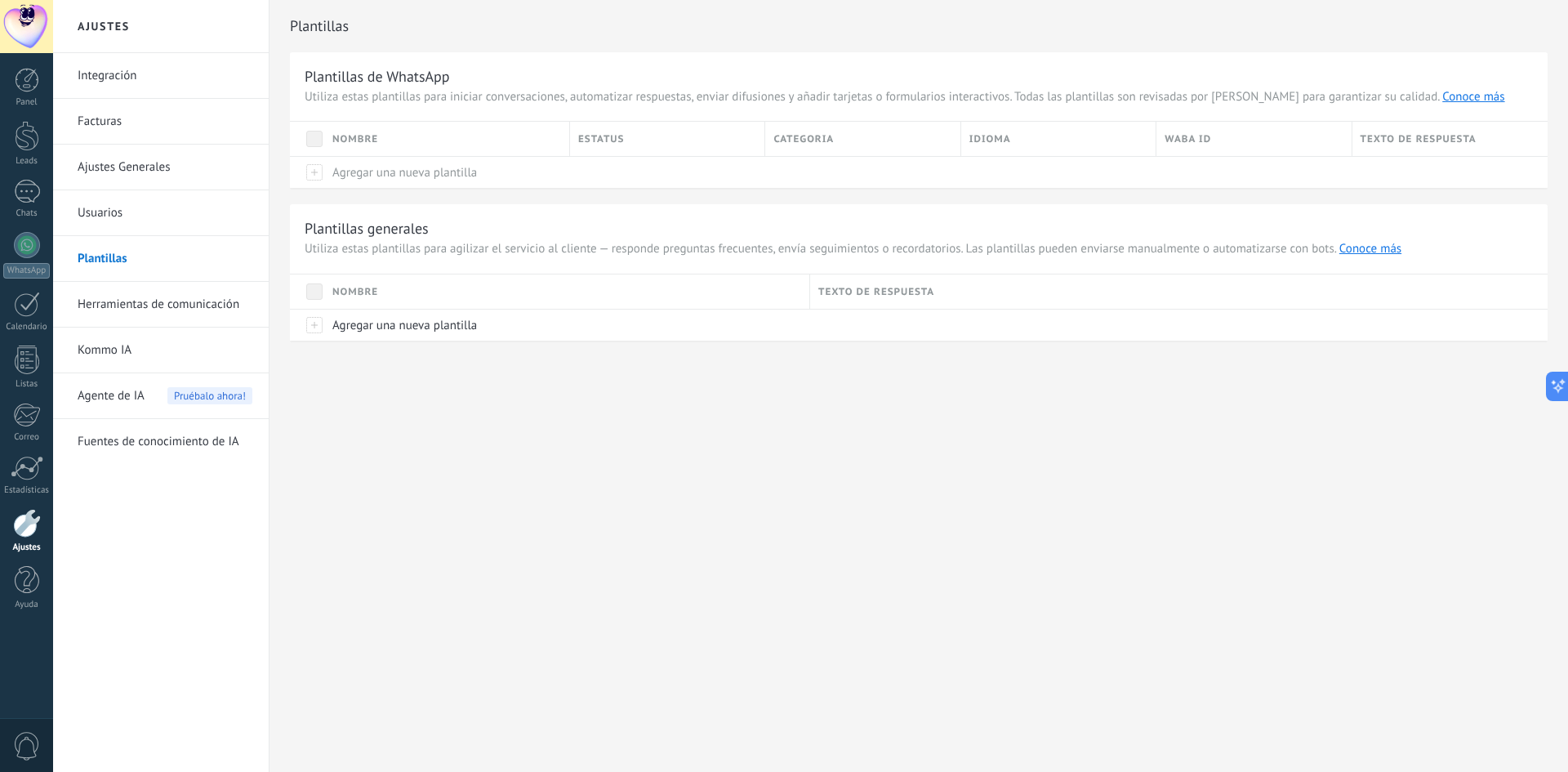
click at [1184, 101] on span "Utiliza estas plantillas para iniciar conversaciones, automatizar respuestas, e…" at bounding box center [918, 97] width 1228 height 16
click at [1243, 100] on span "Utiliza estas plantillas para iniciar conversaciones, automatizar respuestas, e…" at bounding box center [918, 97] width 1228 height 16
click at [1442, 98] on link "Conoce más" at bounding box center [1473, 96] width 62 height 15
click at [114, 257] on link "Plantillas" at bounding box center [165, 258] width 175 height 46
click at [121, 305] on link "Herramientas de comunicación" at bounding box center [165, 304] width 175 height 46
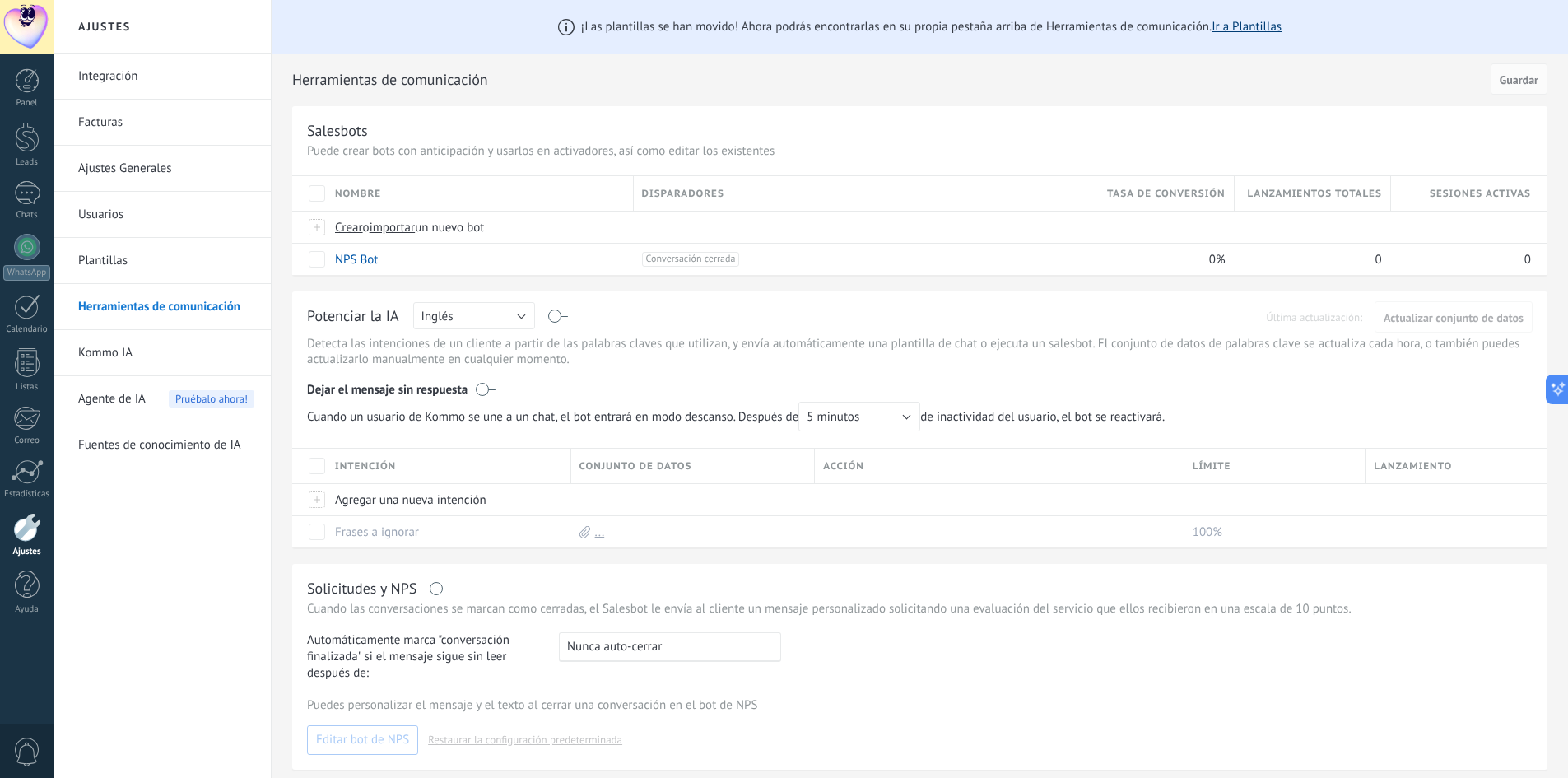
click at [1243, 20] on link "Ir a Plantillas" at bounding box center [1247, 26] width 70 height 15
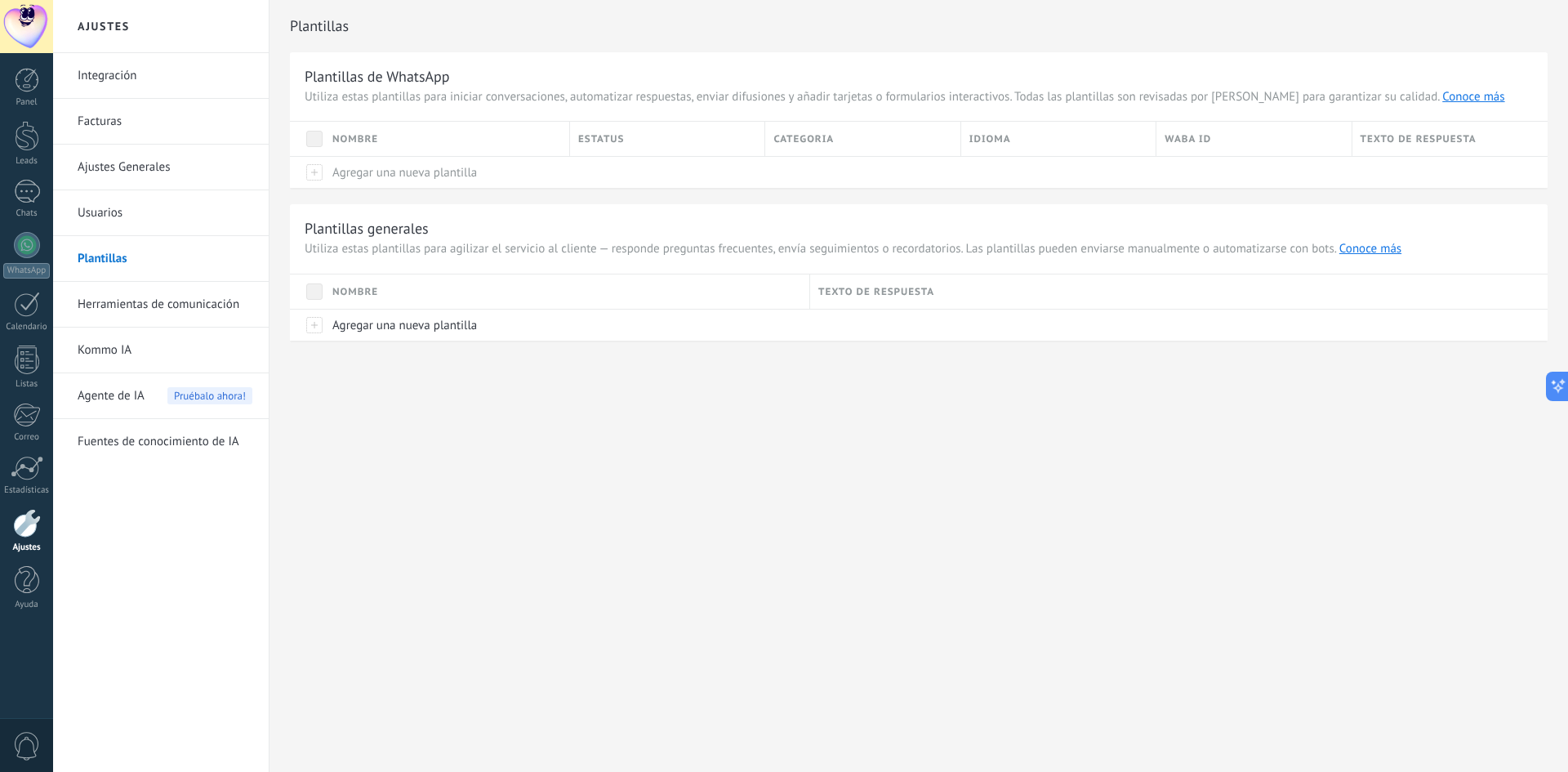
click at [1412, 144] on div "Texto de respuesta" at bounding box center [1449, 138] width 195 height 34
click at [1558, 381] on icon at bounding box center [1551, 386] width 17 height 17
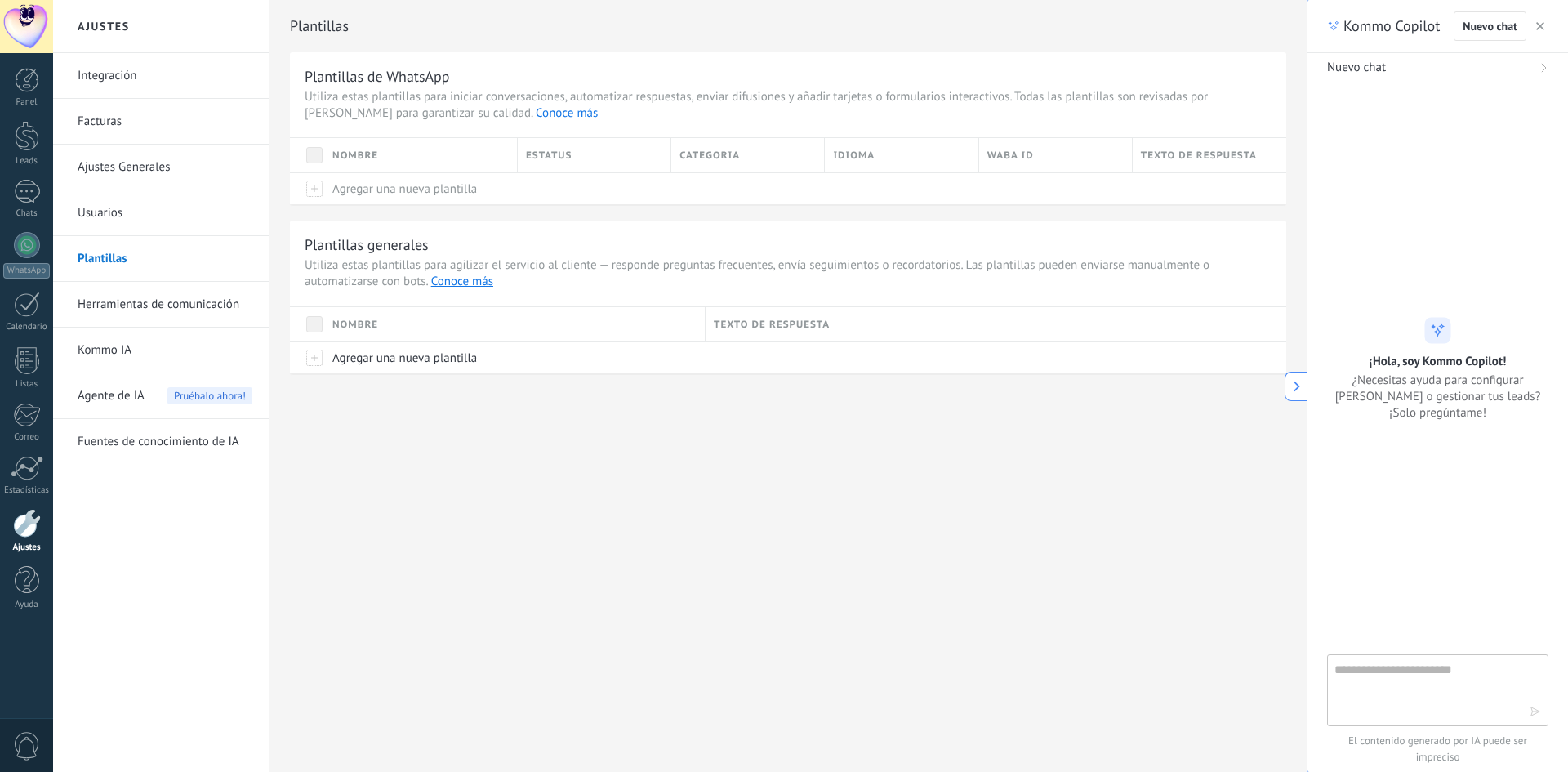
click at [1411, 689] on textarea at bounding box center [1426, 689] width 184 height 59
type textarea "**********"
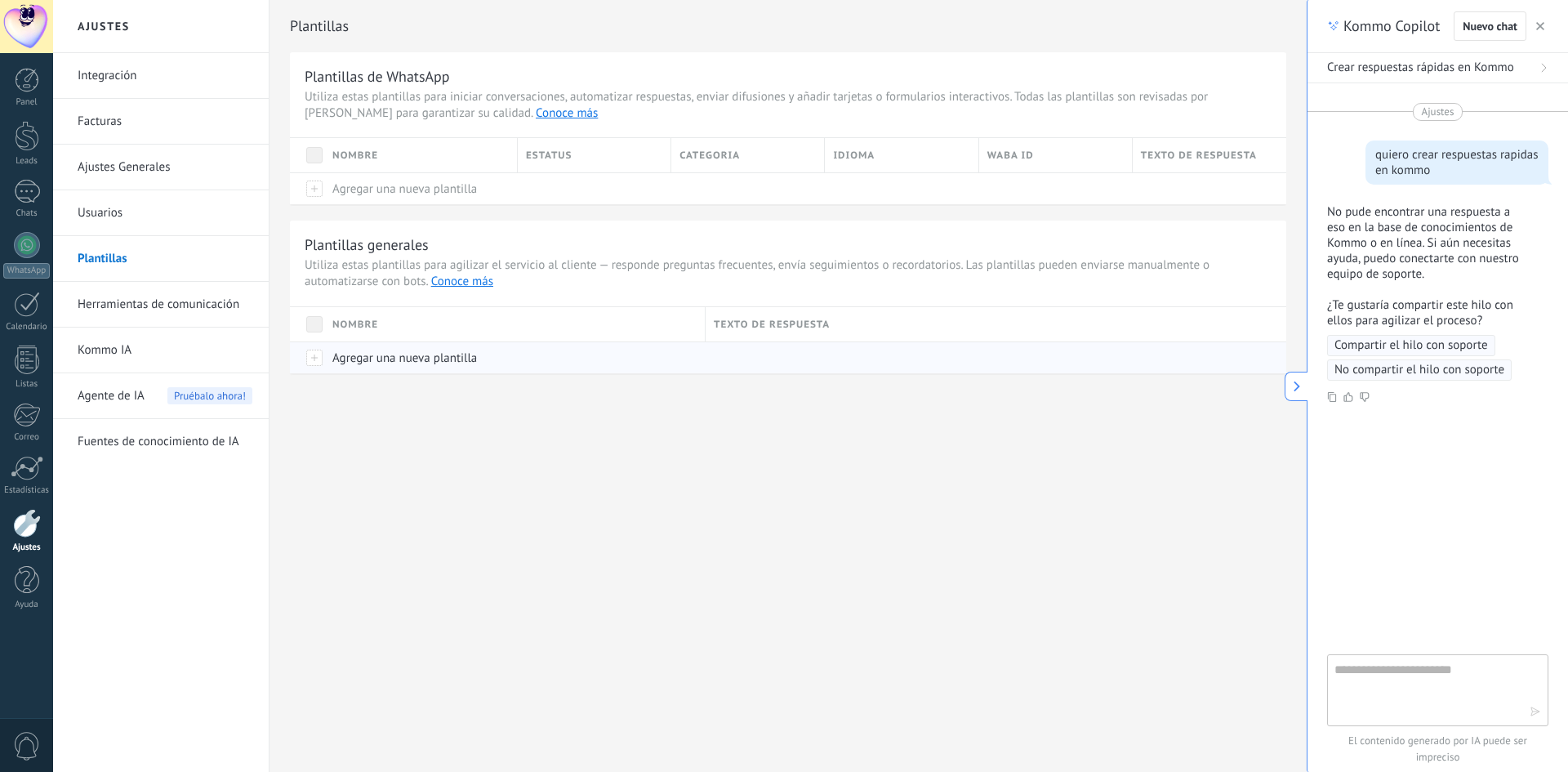
click at [382, 360] on span "Agregar una nueva plantilla" at bounding box center [404, 357] width 145 height 15
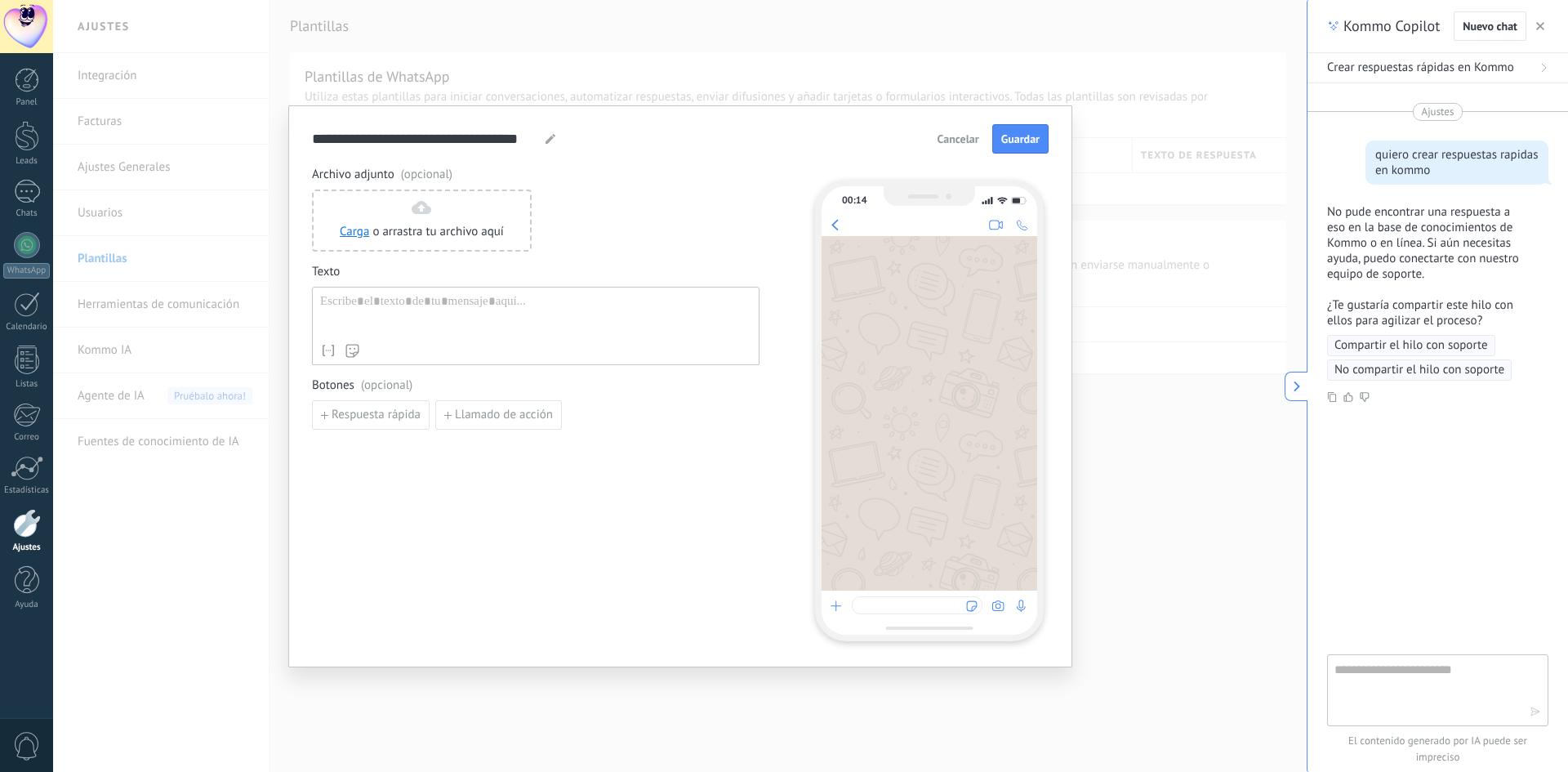
click at [965, 139] on span "Cancelar" at bounding box center [958, 138] width 42 height 12
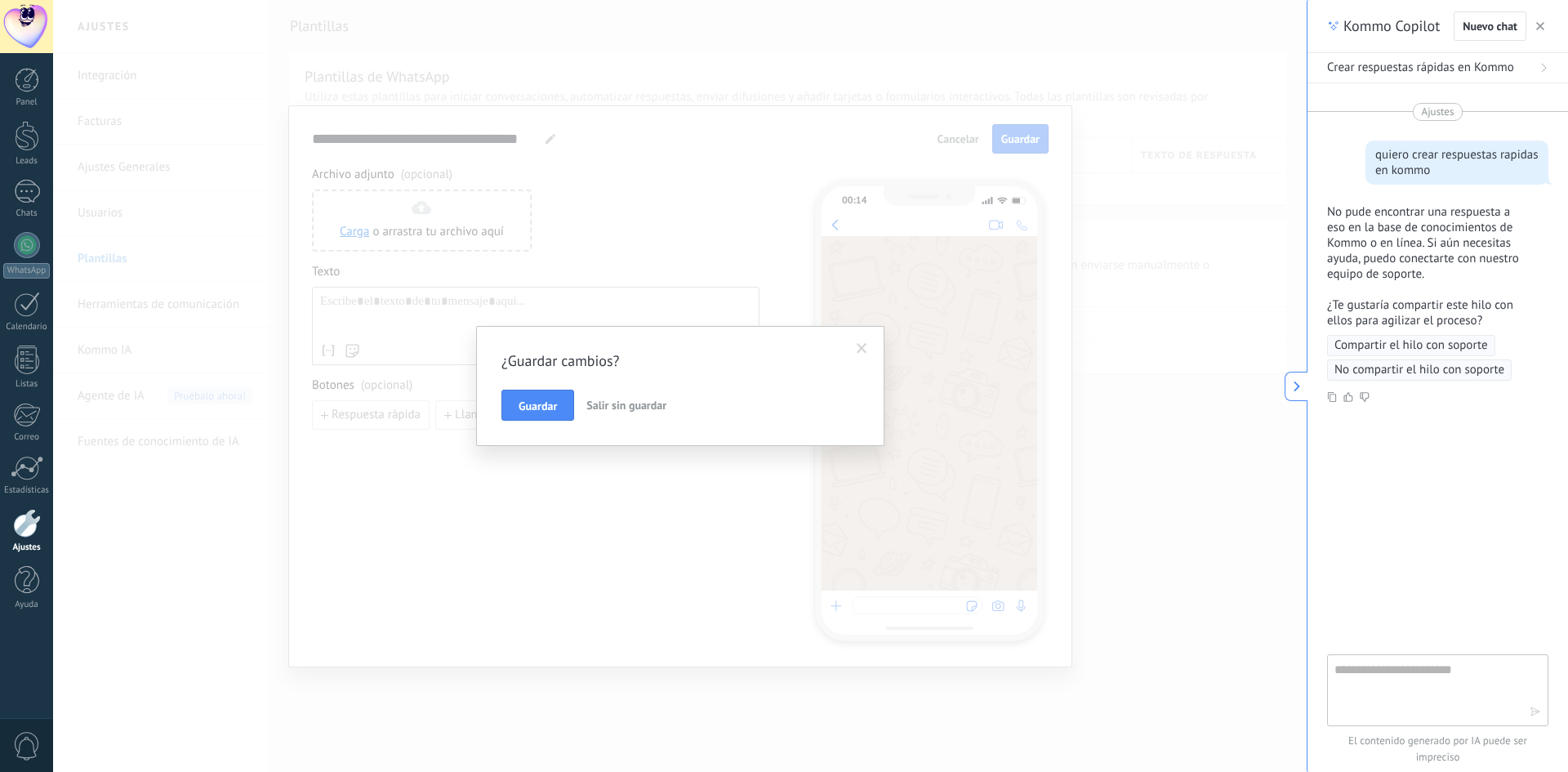
click at [635, 393] on button "Salir sin guardar" at bounding box center [626, 404] width 93 height 31
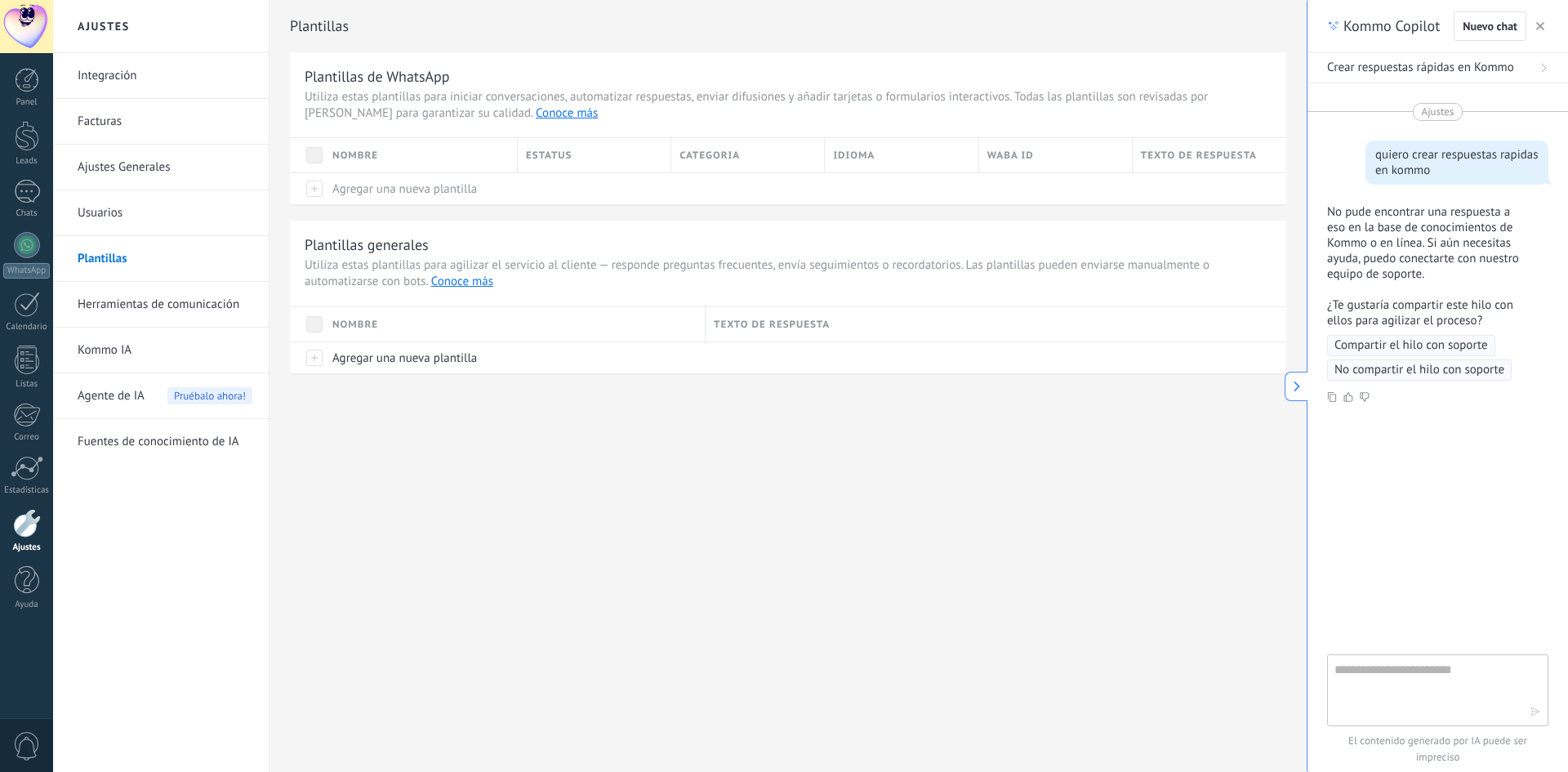
click at [119, 214] on link "Usuarios" at bounding box center [165, 212] width 175 height 46
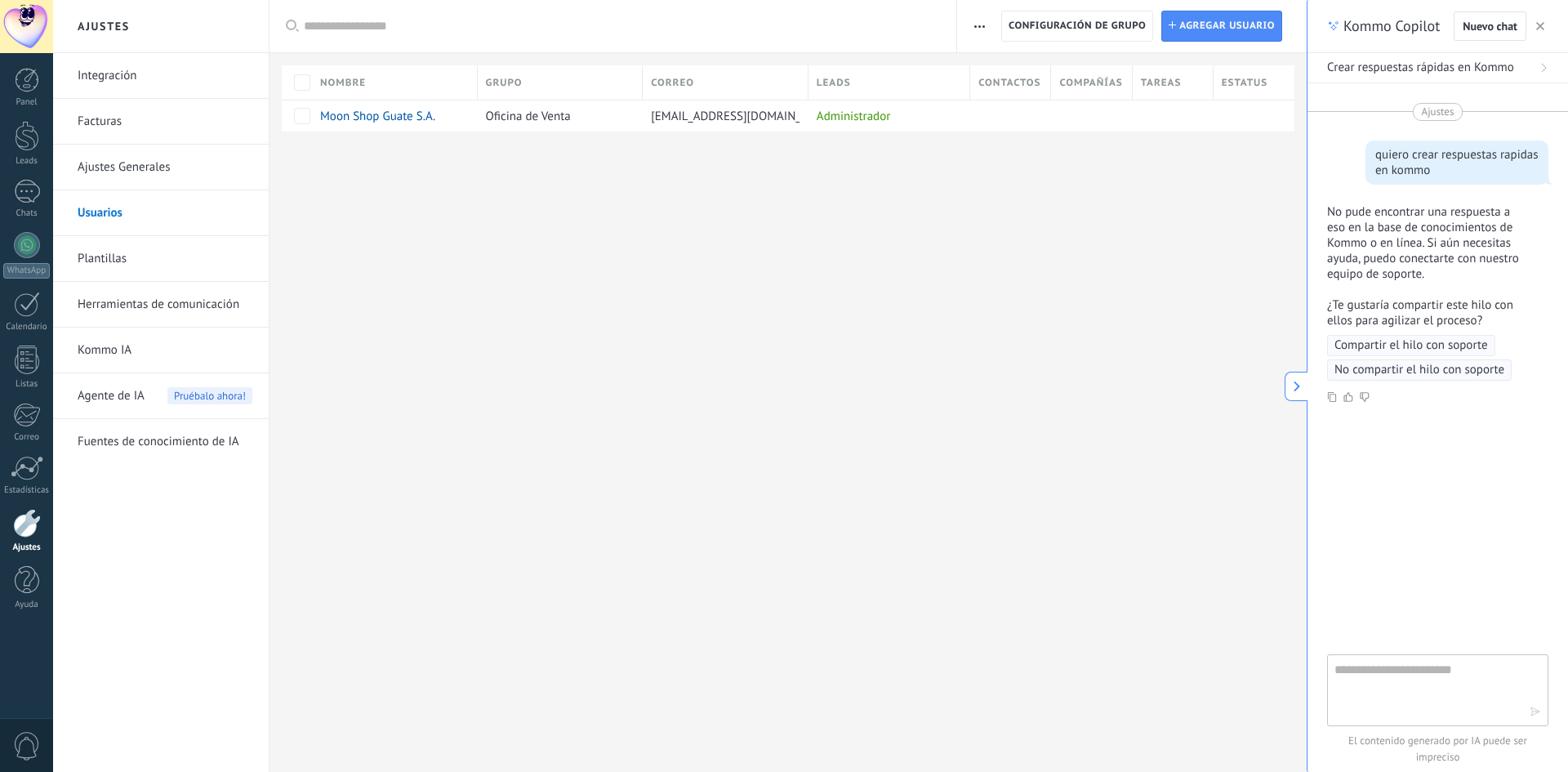
click at [103, 257] on link "Plantillas" at bounding box center [165, 258] width 175 height 46
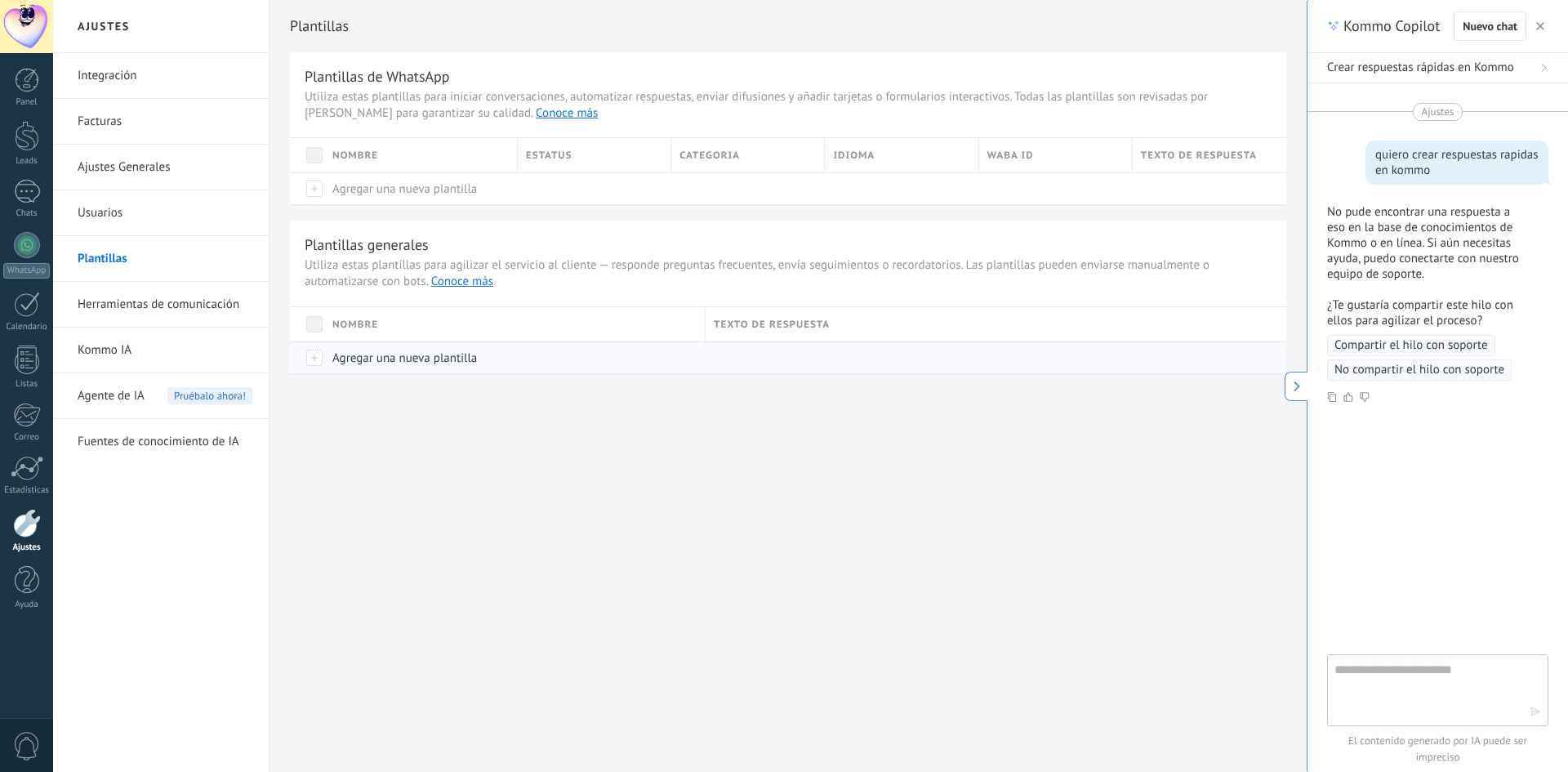
click at [331, 364] on div "Agregar una nueva plantilla" at bounding box center [510, 357] width 373 height 31
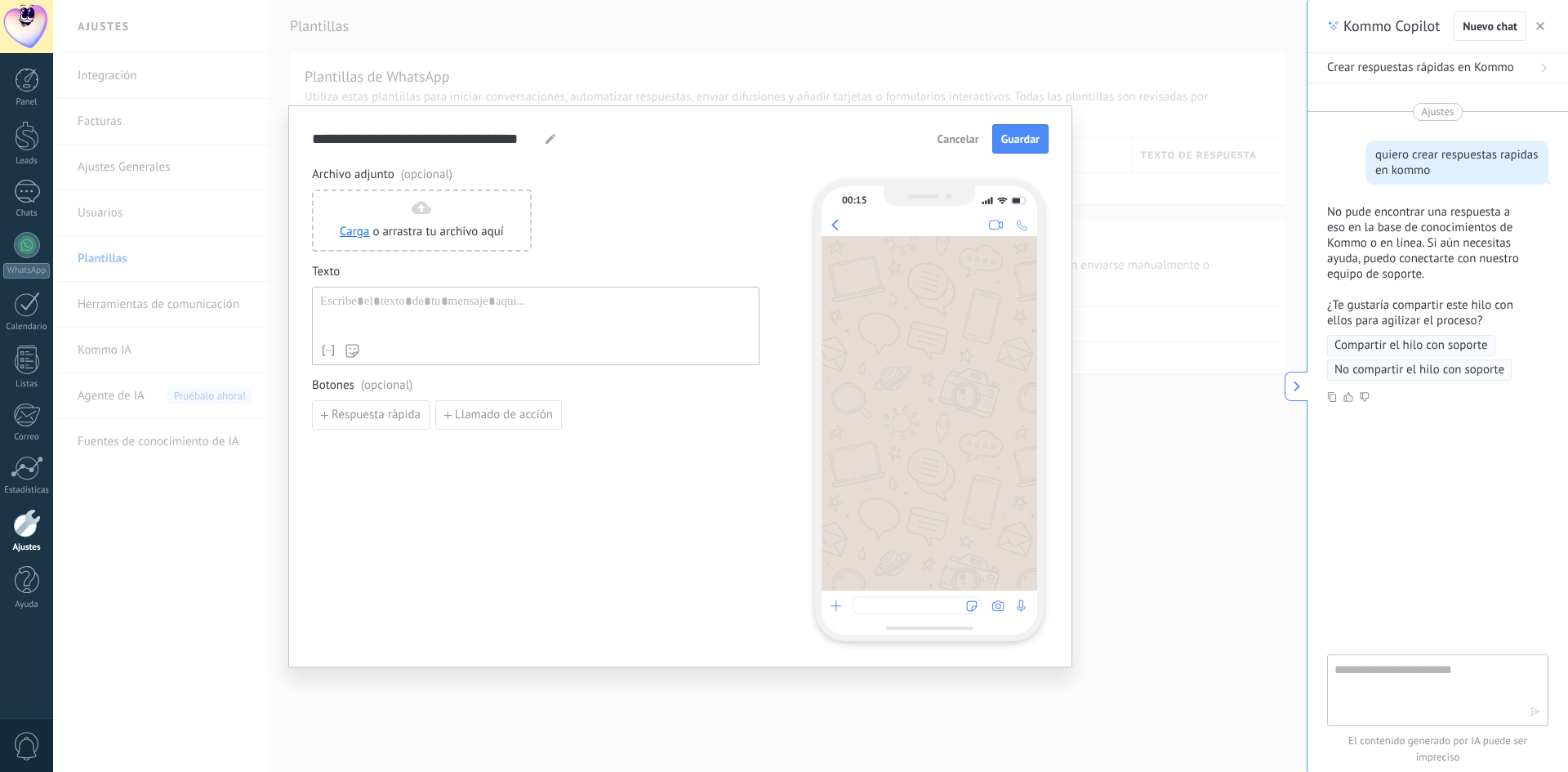
click at [951, 140] on span "Cancelar" at bounding box center [958, 138] width 42 height 12
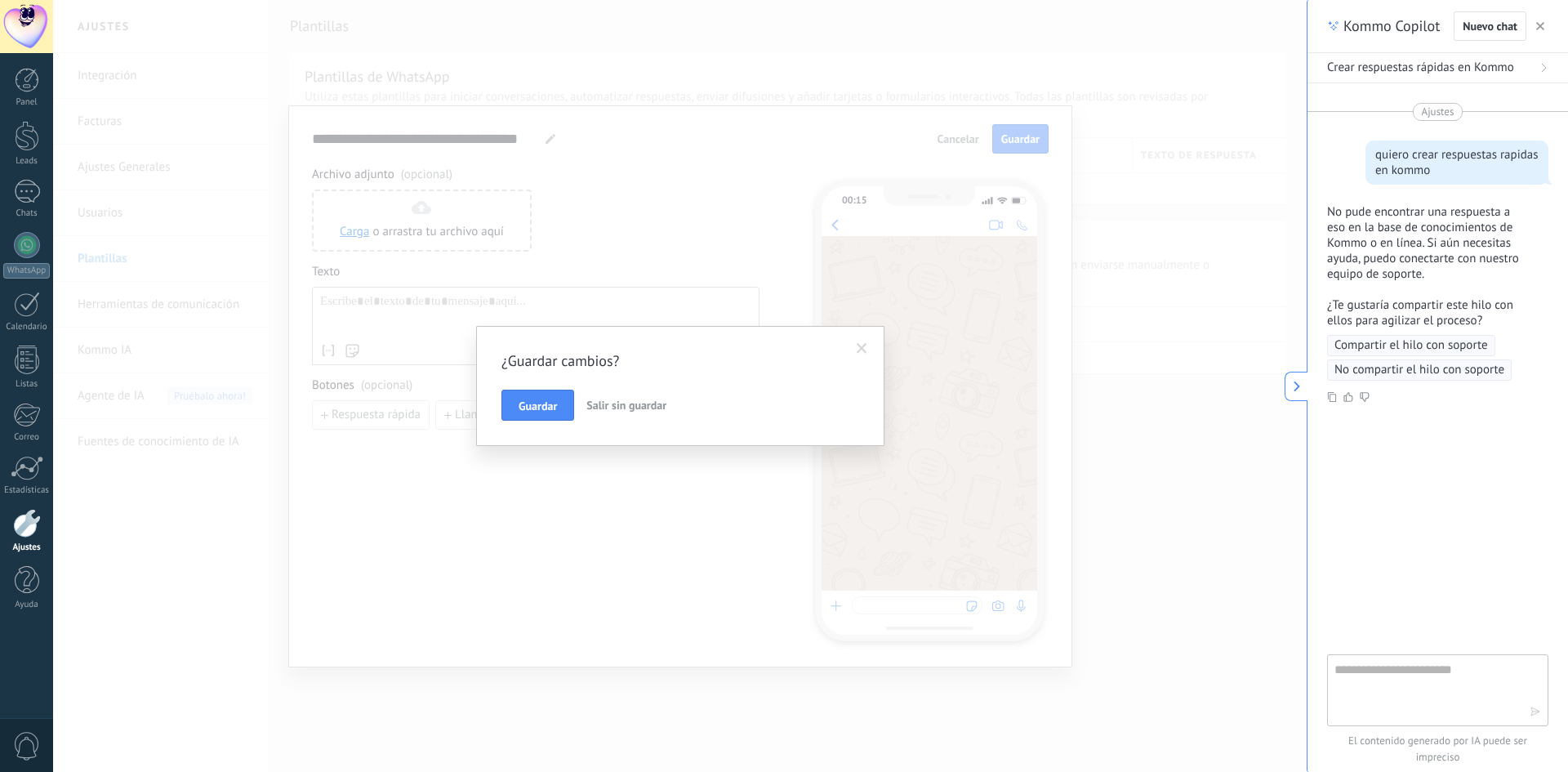
click at [644, 409] on span "Salir sin guardar" at bounding box center [626, 405] width 80 height 14
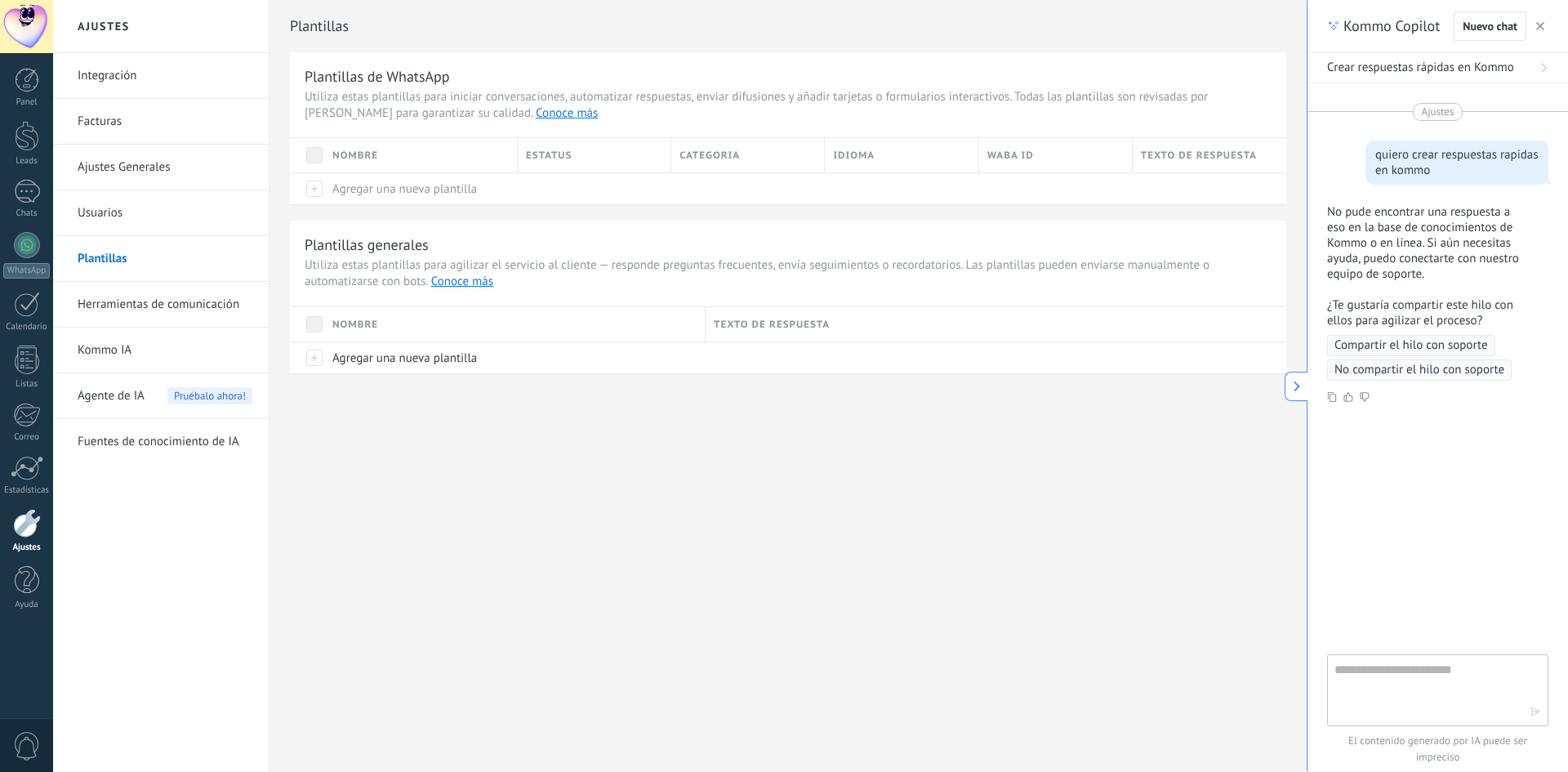
click at [1546, 26] on button "button" at bounding box center [1539, 26] width 16 height 20
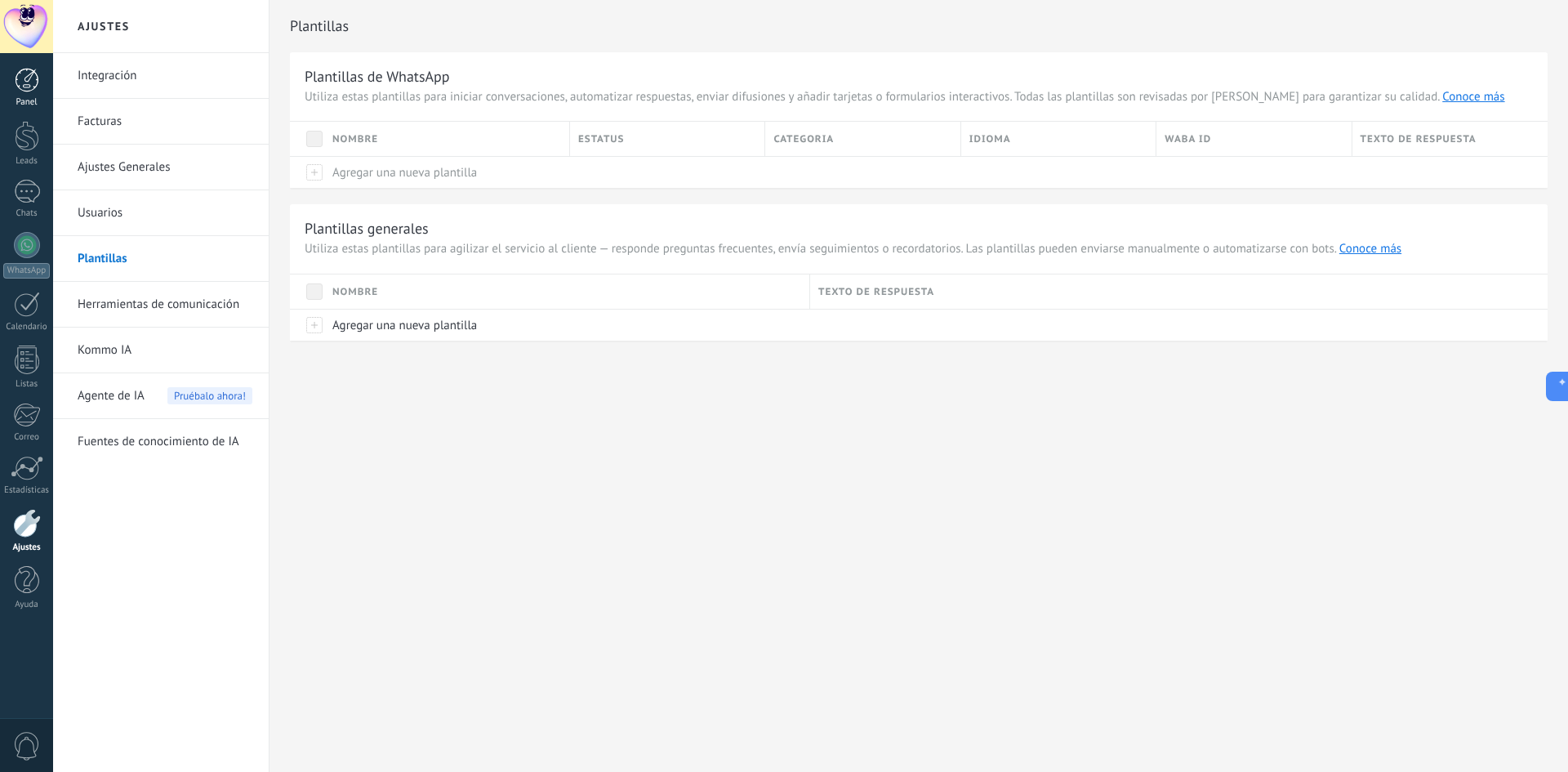
click at [29, 83] on div at bounding box center [26, 79] width 24 height 24
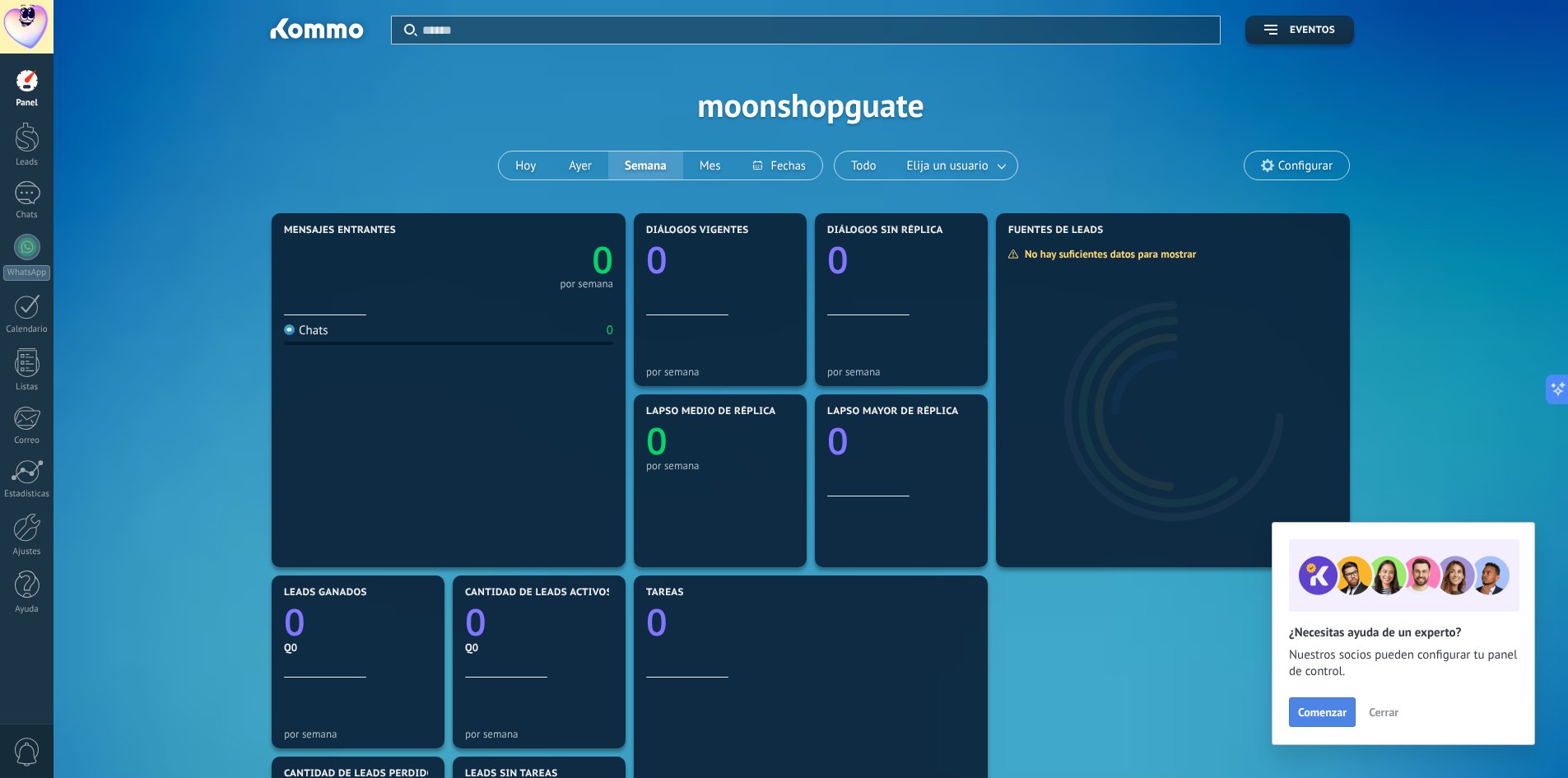
click at [1337, 714] on span "Comenzar" at bounding box center [1322, 711] width 49 height 12
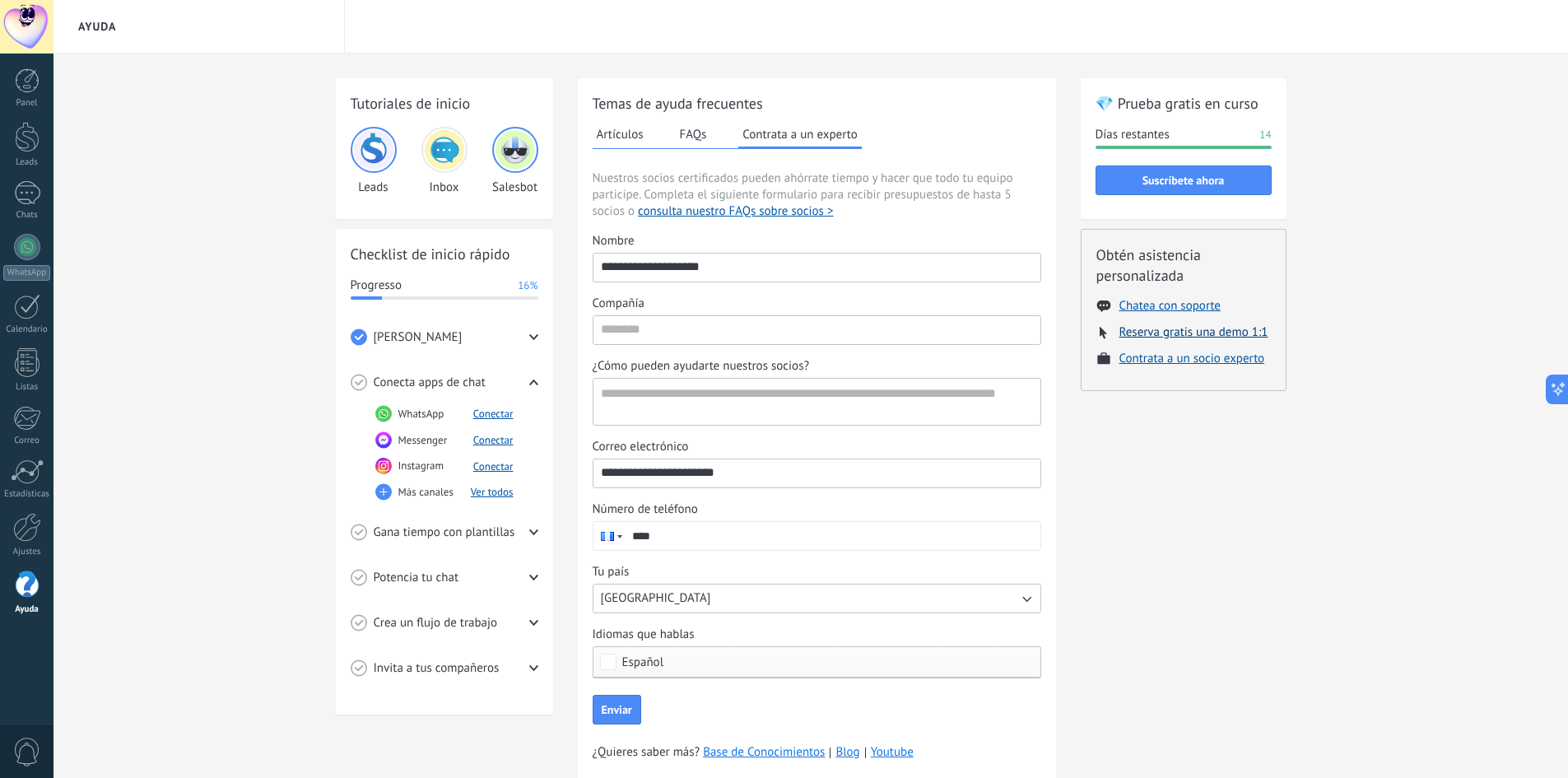
click at [1170, 335] on button "Reserva gratis una demo 1:1" at bounding box center [1194, 331] width 149 height 15
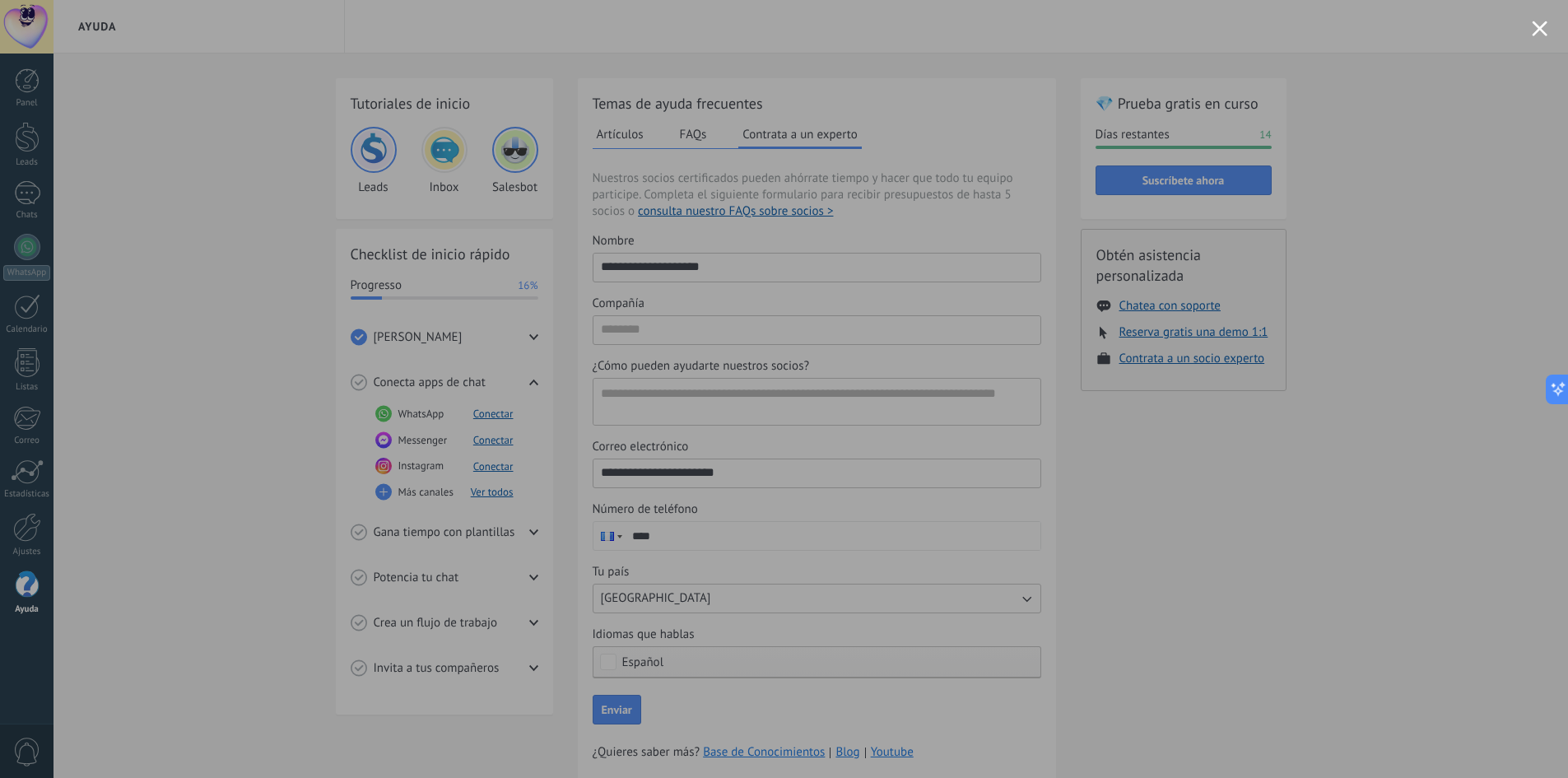
click at [1243, 339] on div at bounding box center [784, 389] width 1568 height 778
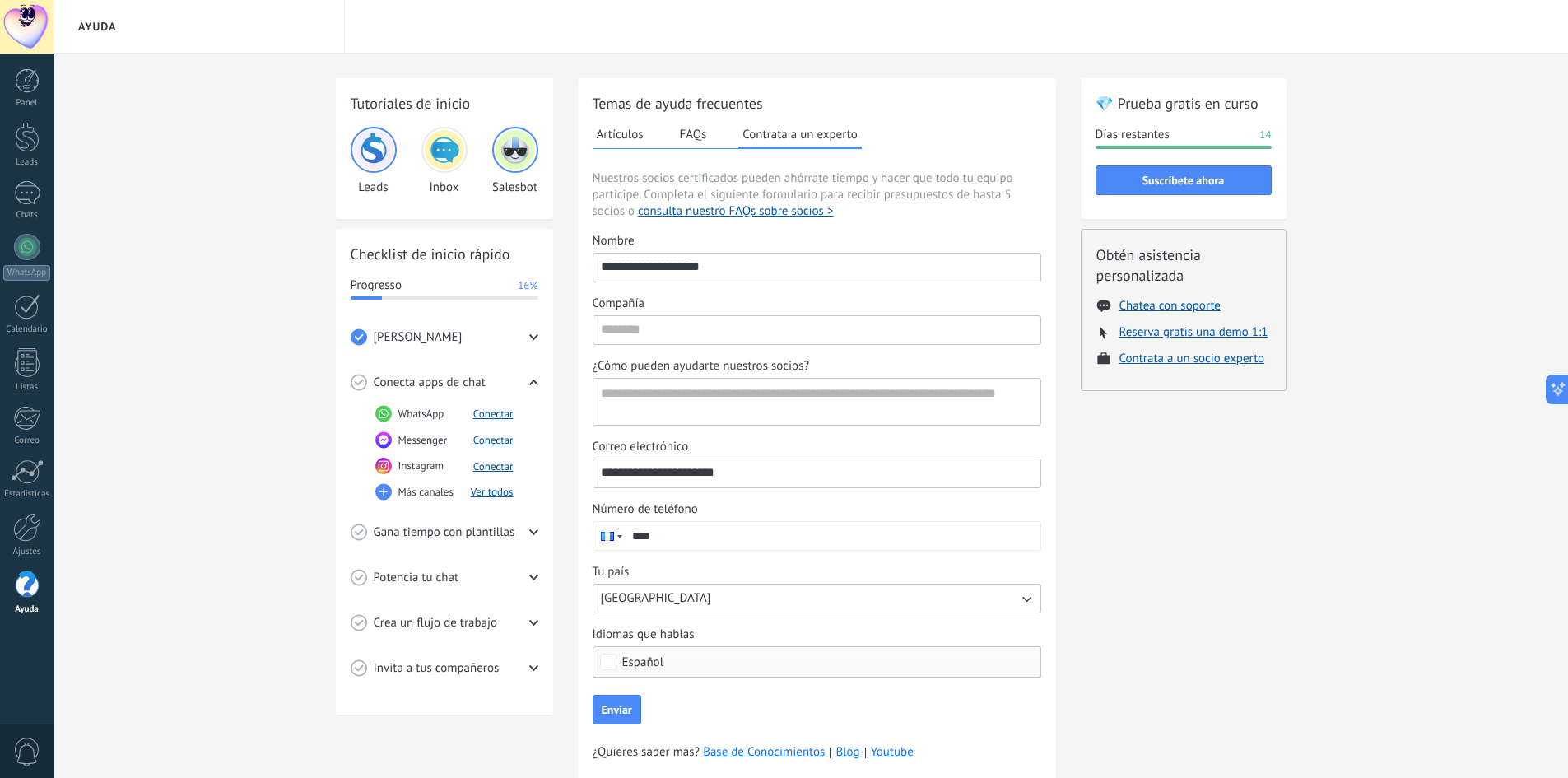
click at [436, 496] on span "Más canales" at bounding box center [426, 492] width 55 height 16
click at [488, 490] on button "Ver todos" at bounding box center [492, 492] width 43 height 14
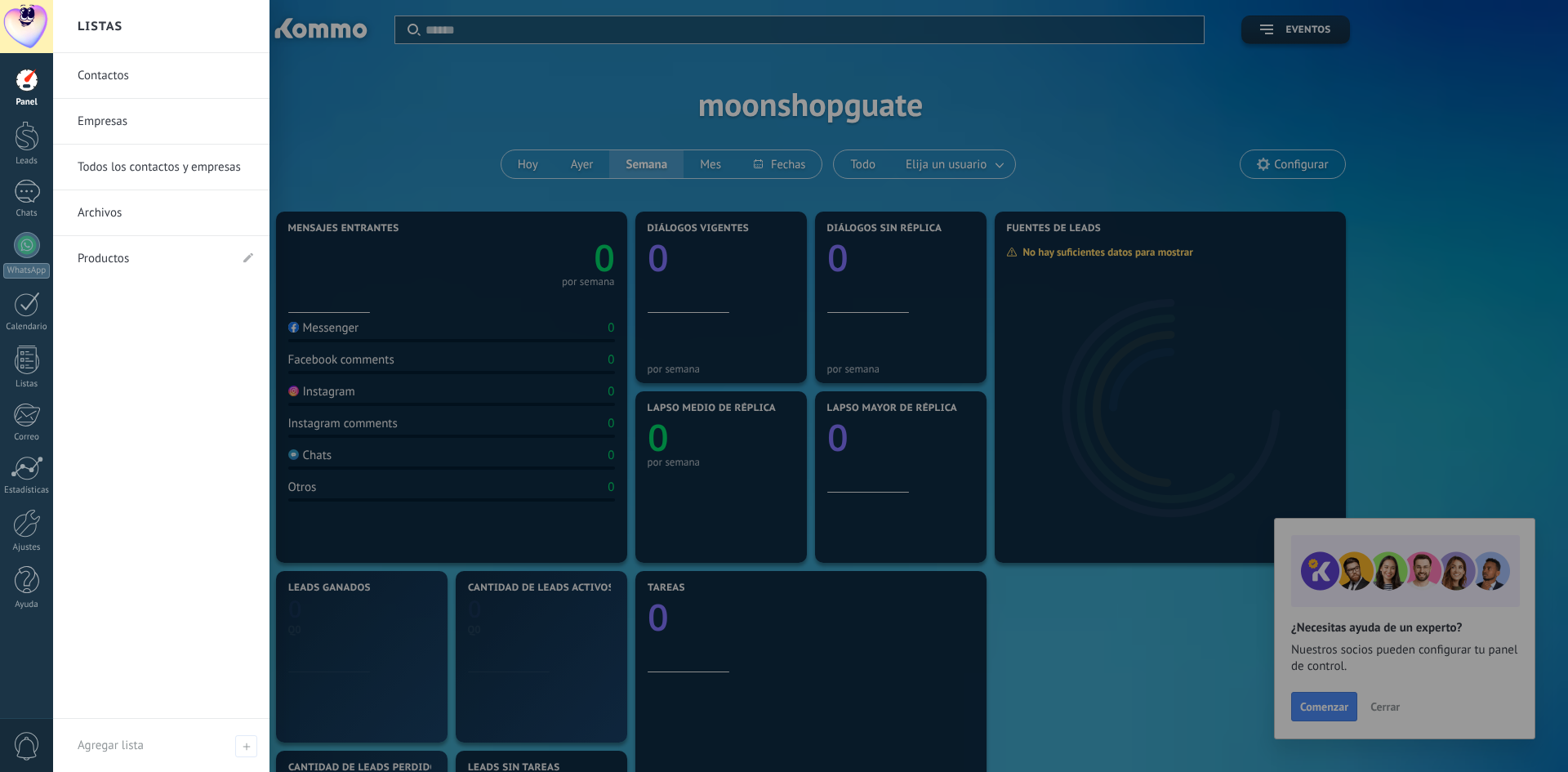
drag, startPoint x: 18, startPoint y: 519, endPoint x: 101, endPoint y: 490, distance: 87.9
click at [18, 519] on div at bounding box center [27, 523] width 28 height 29
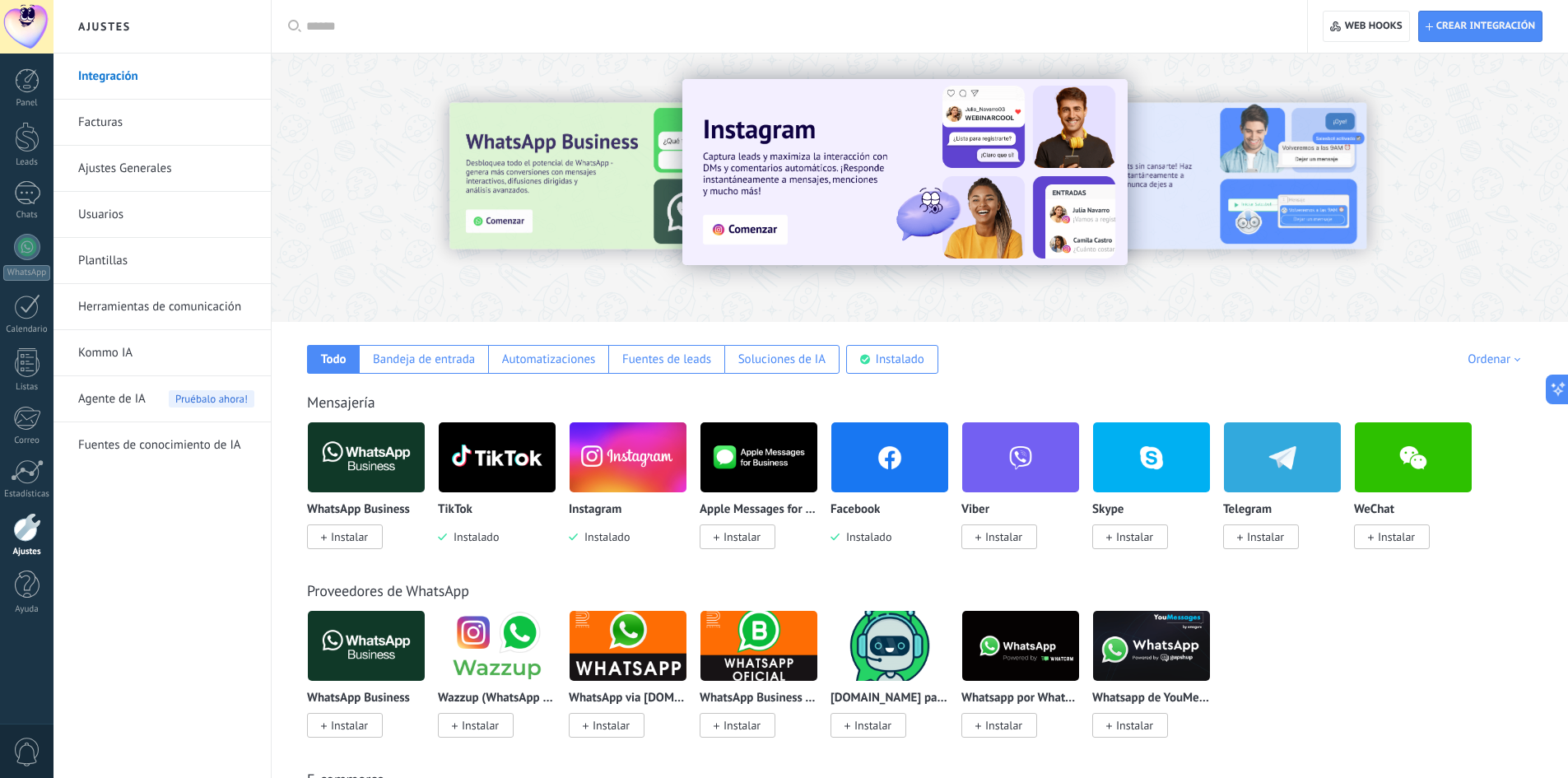
click at [498, 456] on img at bounding box center [497, 457] width 117 height 80
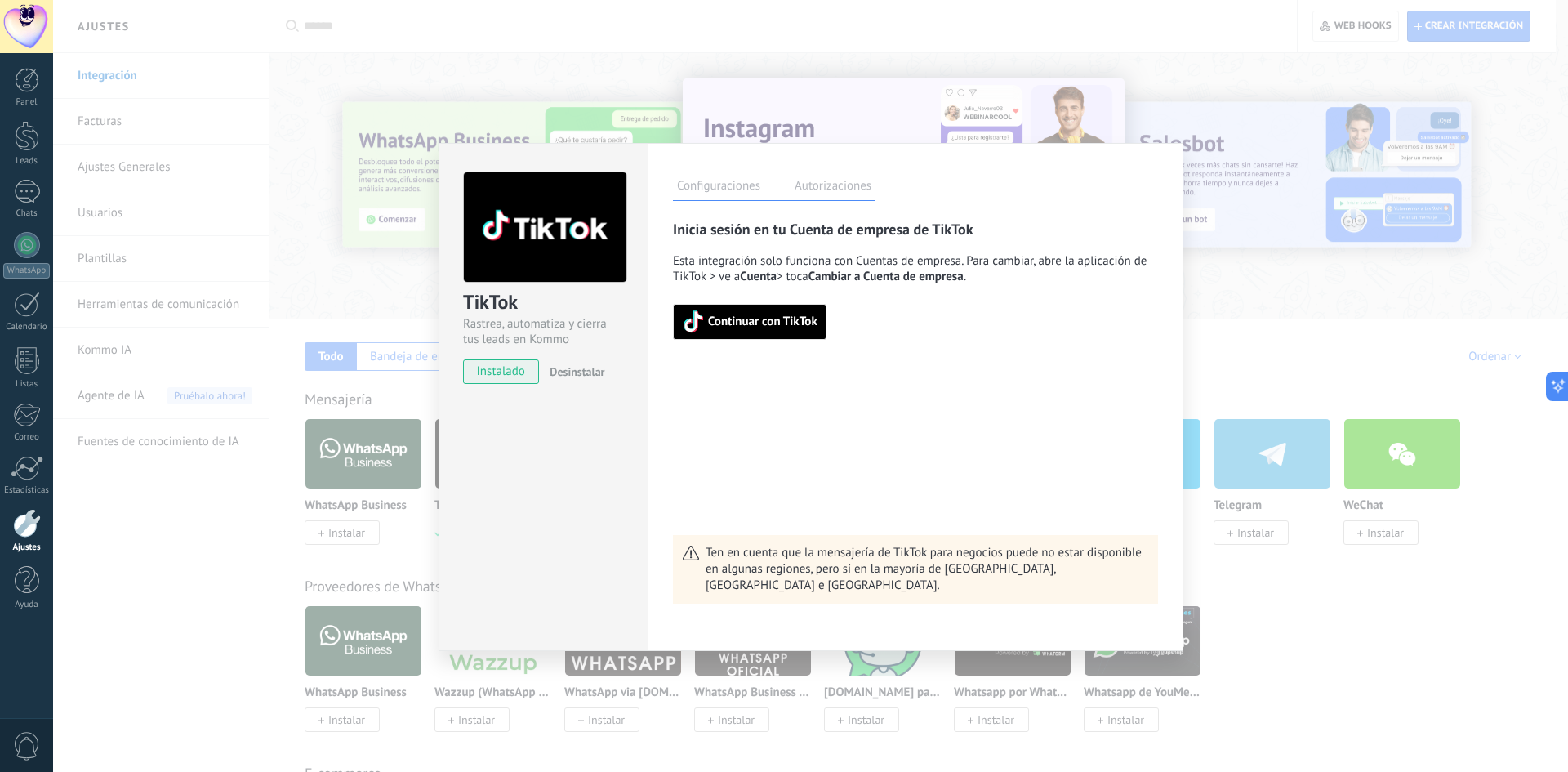
click at [698, 317] on icon "button" at bounding box center [693, 321] width 17 height 21
drag, startPoint x: 822, startPoint y: 273, endPoint x: 944, endPoint y: 278, distance: 122.1
click at [944, 278] on span "Cambiar a Cuenta de empresa." at bounding box center [887, 276] width 158 height 15
drag, startPoint x: 975, startPoint y: 281, endPoint x: 793, endPoint y: 278, distance: 182.0
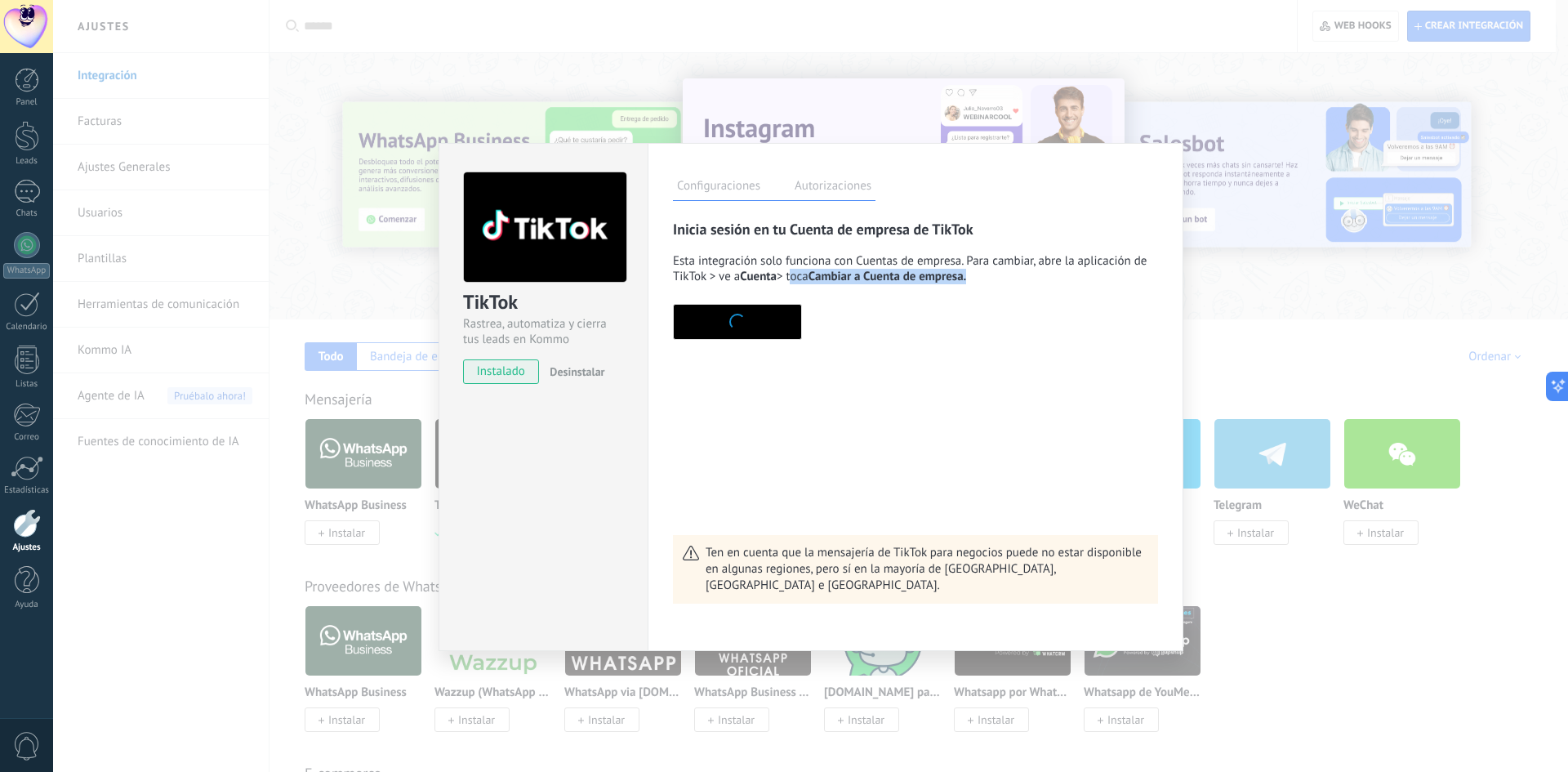
click at [793, 278] on div "Esta integración solo funciona con Cuentas de empresa. Para cambiar, abre la ap…" at bounding box center [915, 296] width 485 height 87
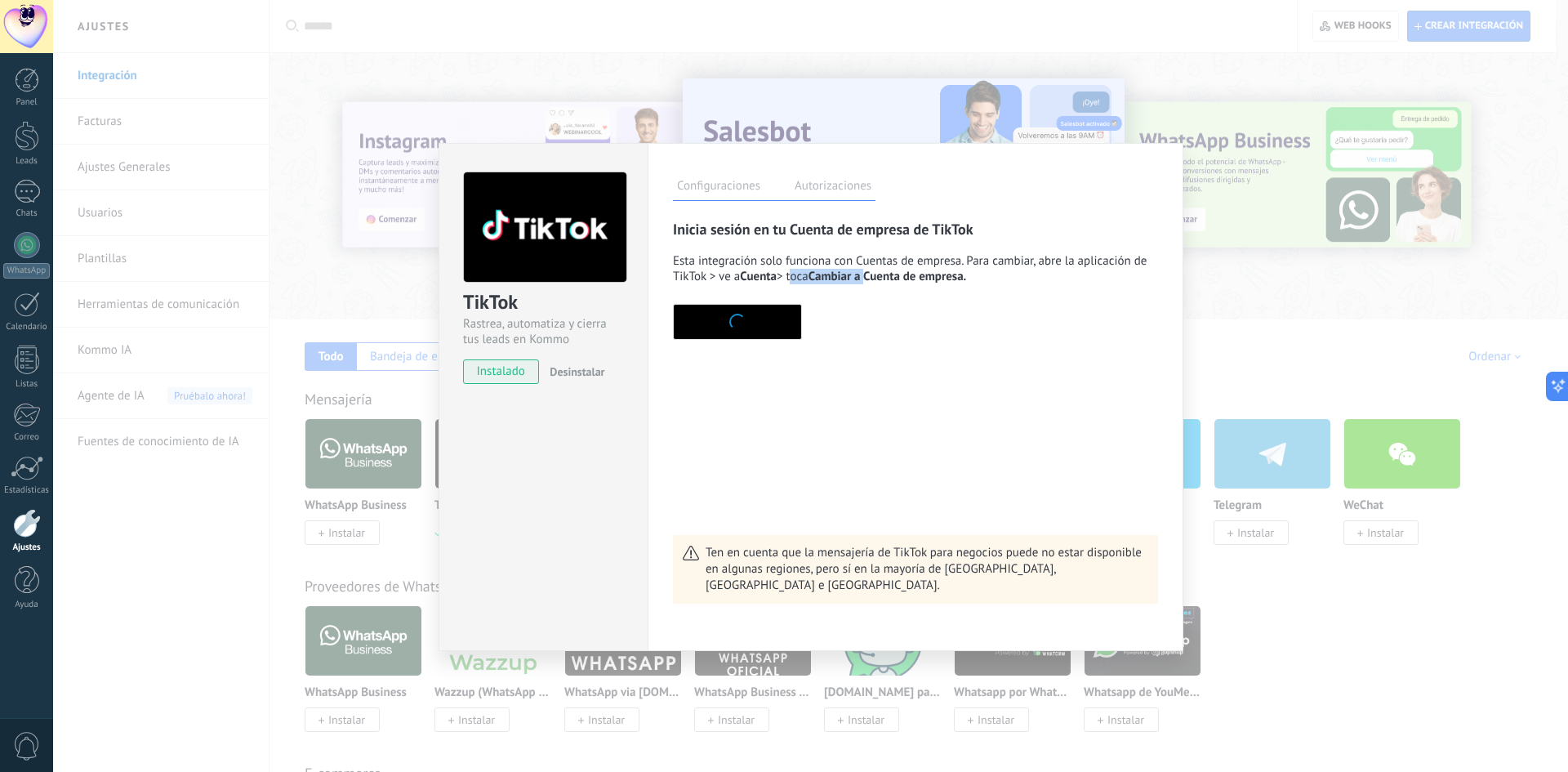
drag, startPoint x: 792, startPoint y: 278, endPoint x: 874, endPoint y: 280, distance: 82.0
click at [874, 280] on div "Esta integración solo funciona con Cuentas de empresa. Para cambiar, abre la ap…" at bounding box center [915, 296] width 485 height 87
click at [874, 280] on span "Cambiar a Cuenta de empresa." at bounding box center [887, 276] width 158 height 15
